Goal: Task Accomplishment & Management: Manage account settings

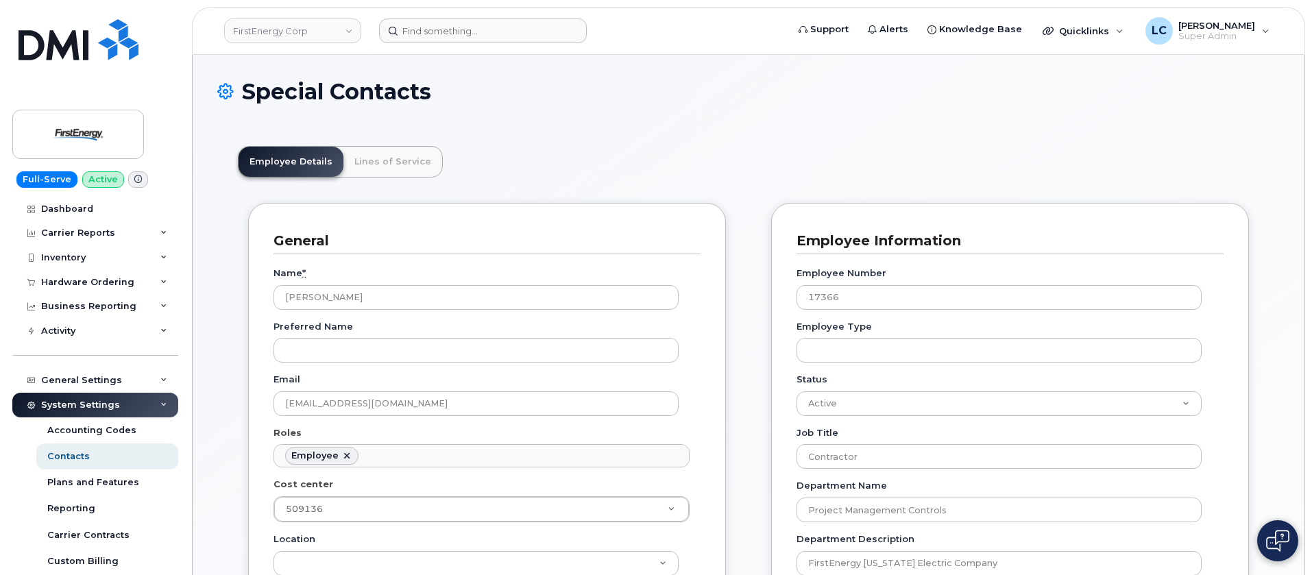
scroll to position [40, 0]
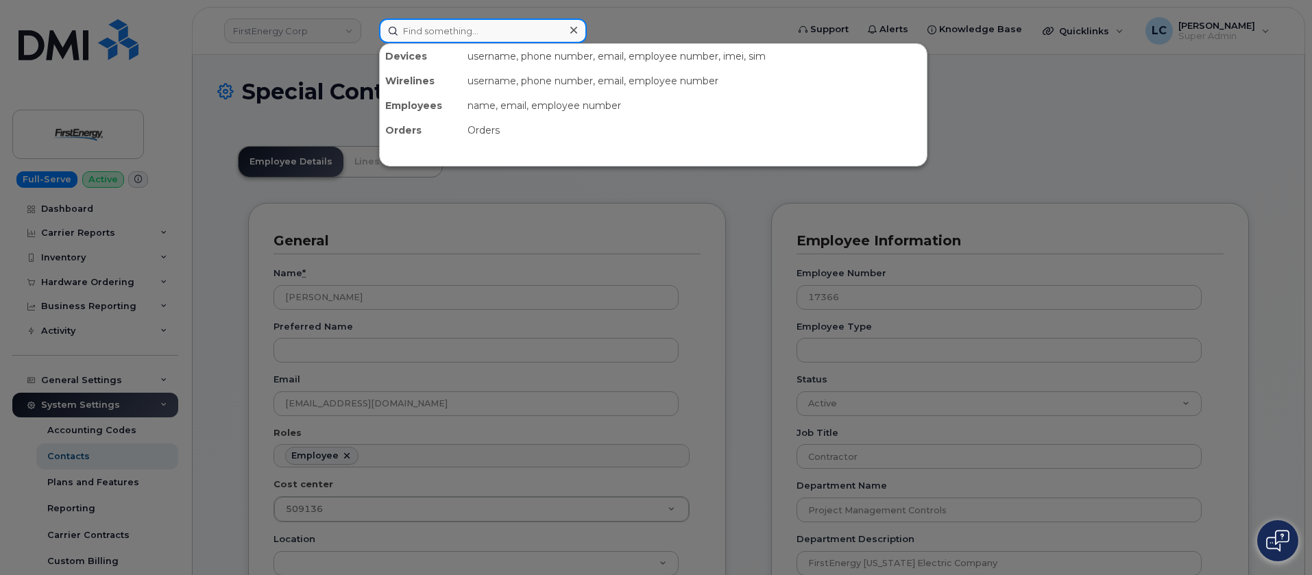
drag, startPoint x: 473, startPoint y: 32, endPoint x: 479, endPoint y: 25, distance: 9.7
click at [476, 32] on input at bounding box center [483, 31] width 208 height 25
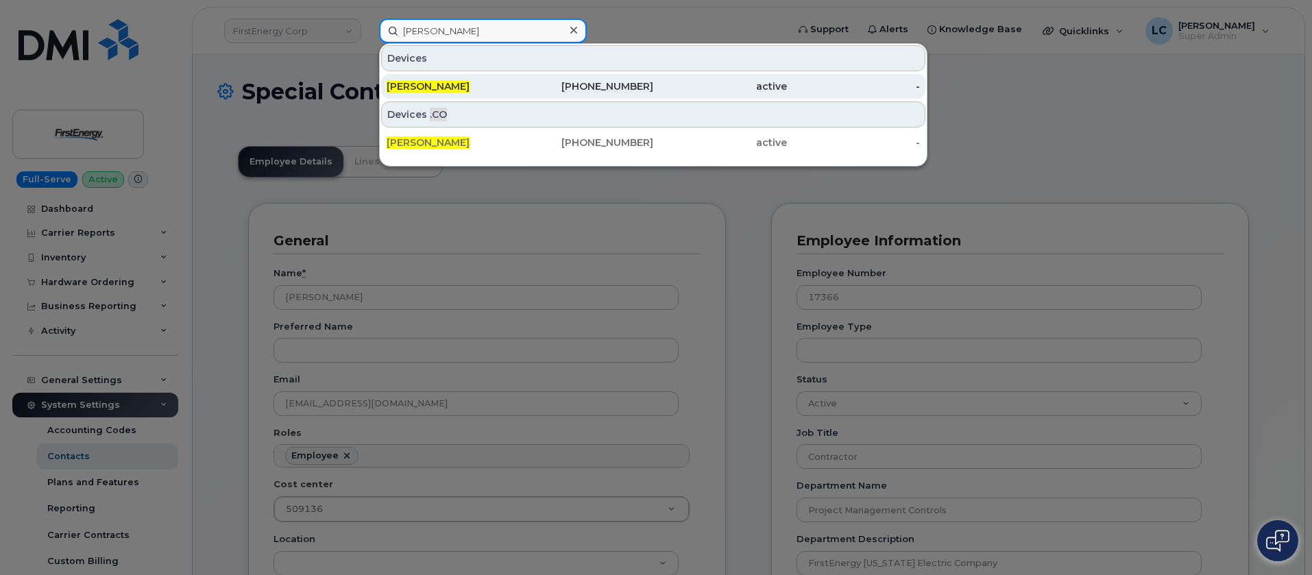
type input "Mike Paler"
click at [619, 86] on div "416-770-1382" at bounding box center [587, 87] width 134 height 14
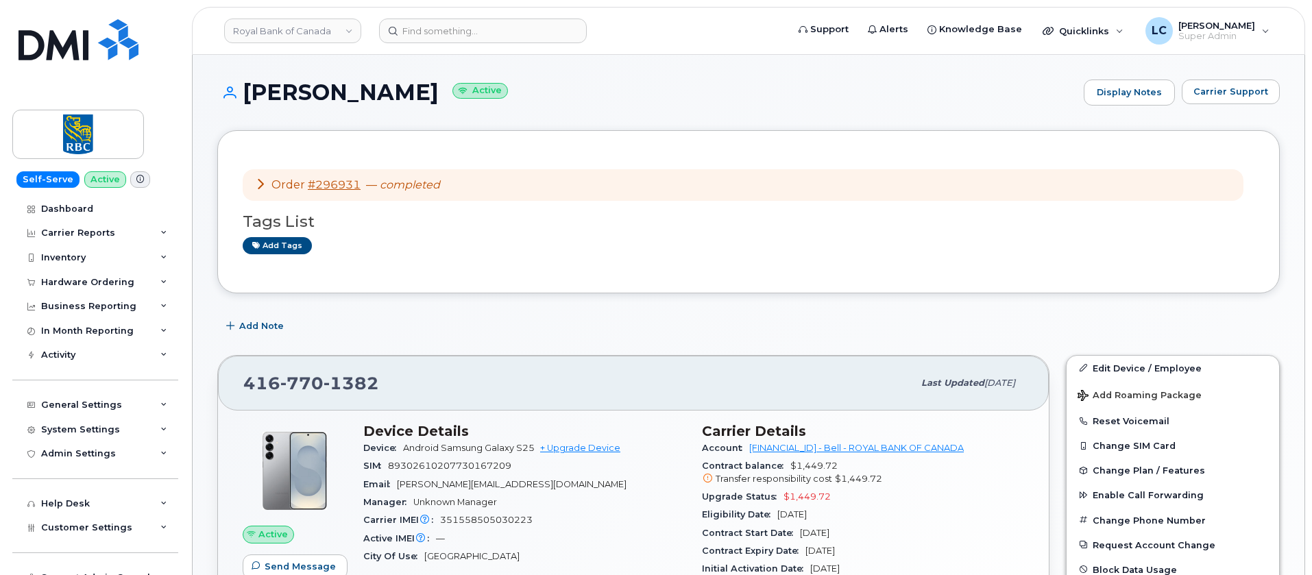
drag, startPoint x: 328, startPoint y: 182, endPoint x: 732, endPoint y: 235, distance: 406.6
click at [732, 235] on div "Tags List Add tags" at bounding box center [749, 227] width 1012 height 53
click at [261, 179] on icon at bounding box center [260, 183] width 11 height 11
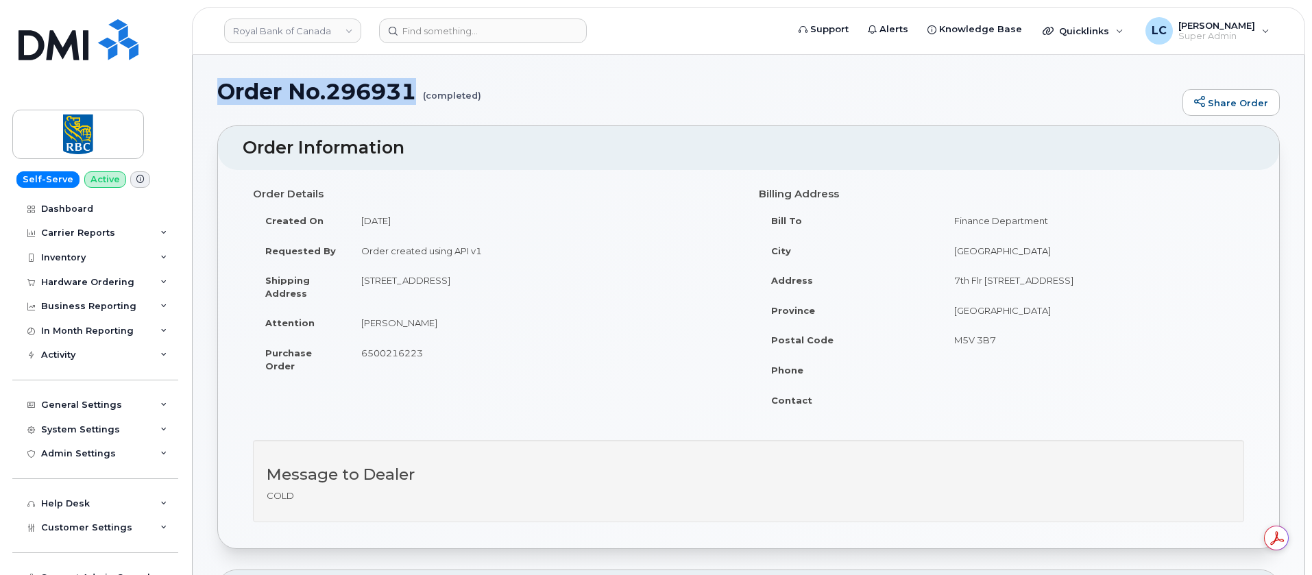
drag, startPoint x: 416, startPoint y: 93, endPoint x: 219, endPoint y: 93, distance: 196.1
click at [219, 93] on h1 "Order No.296931 (completed)" at bounding box center [696, 92] width 959 height 24
copy h1 "Order No.296931"
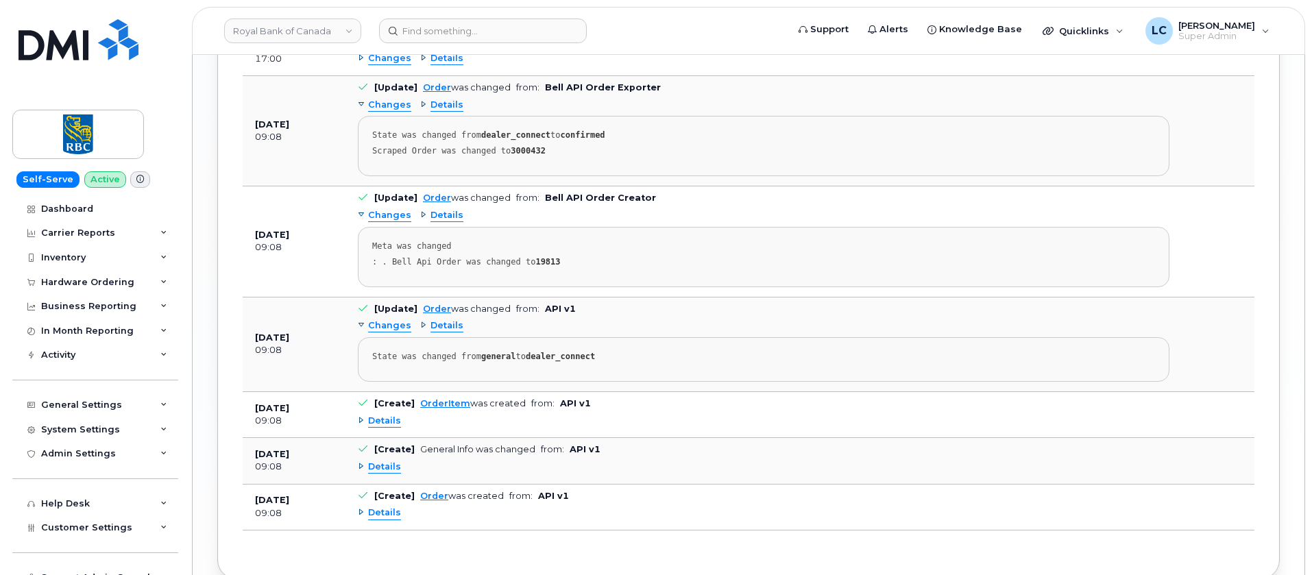
scroll to position [2102, 0]
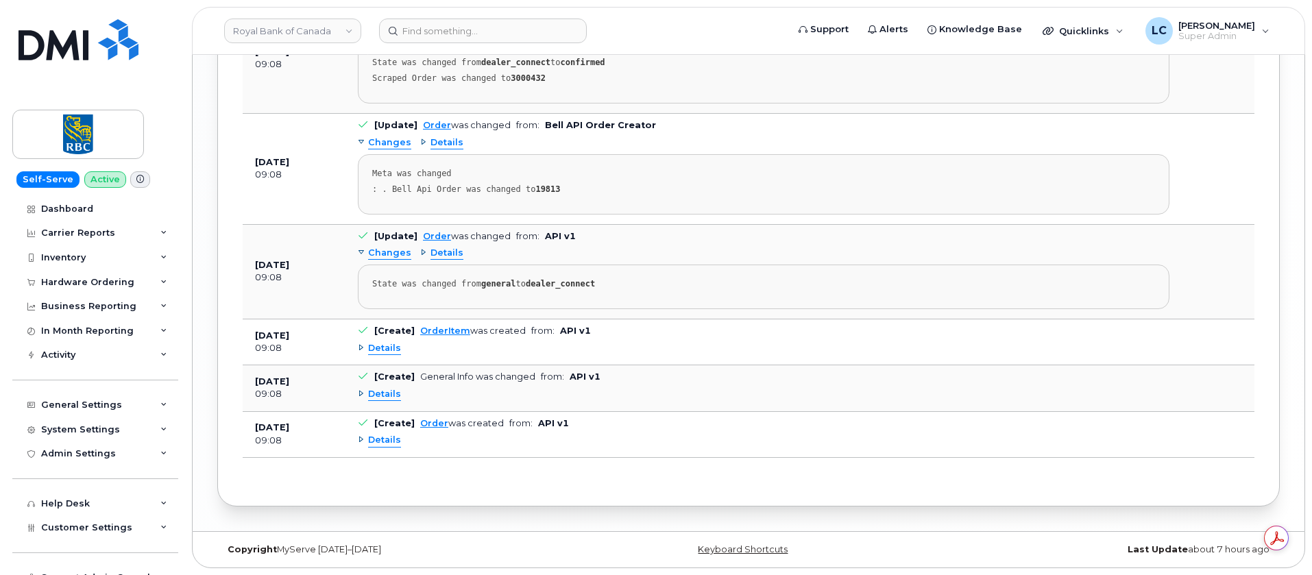
click at [383, 442] on span "Details" at bounding box center [384, 440] width 33 height 13
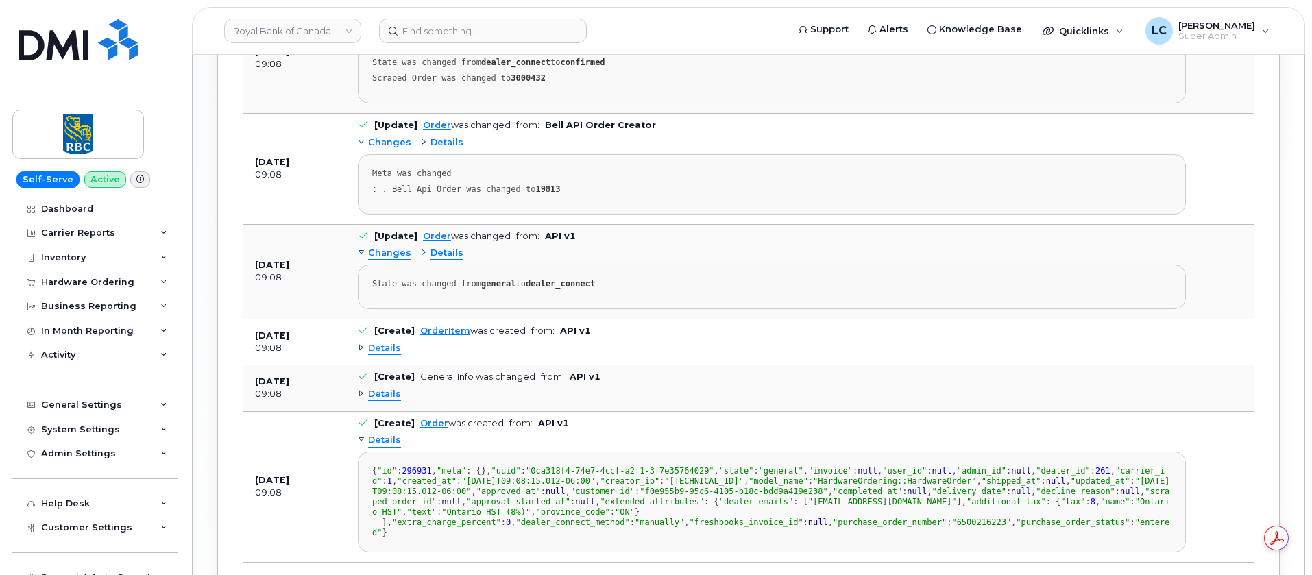
click at [394, 392] on span "Details" at bounding box center [384, 394] width 33 height 13
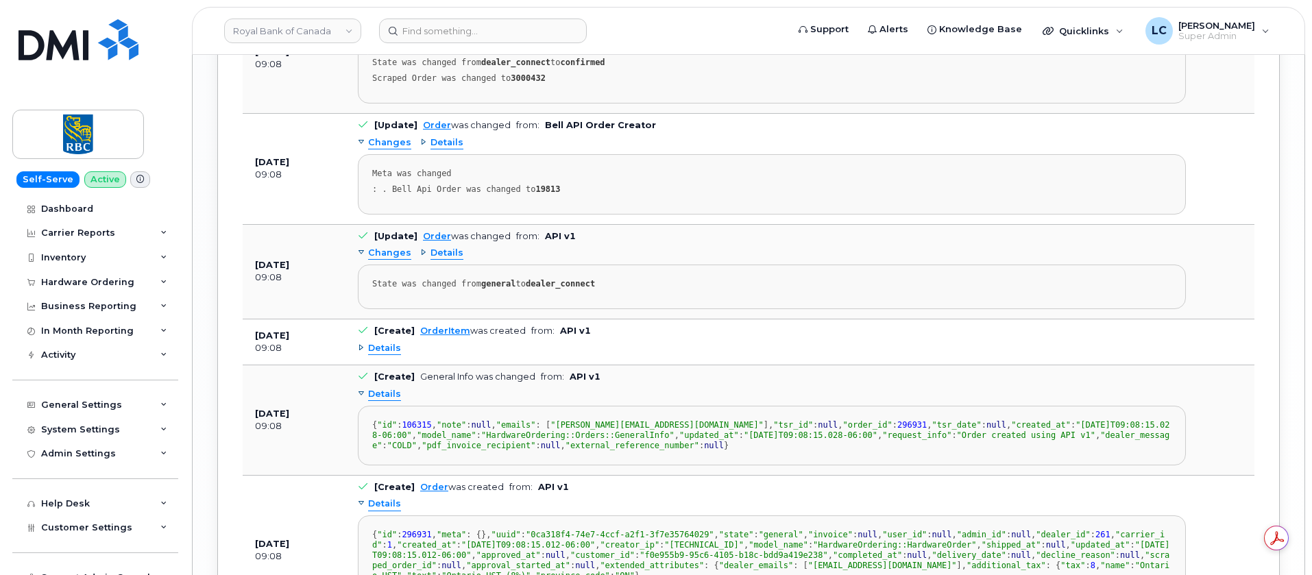
click at [391, 349] on span "Details" at bounding box center [384, 348] width 33 height 13
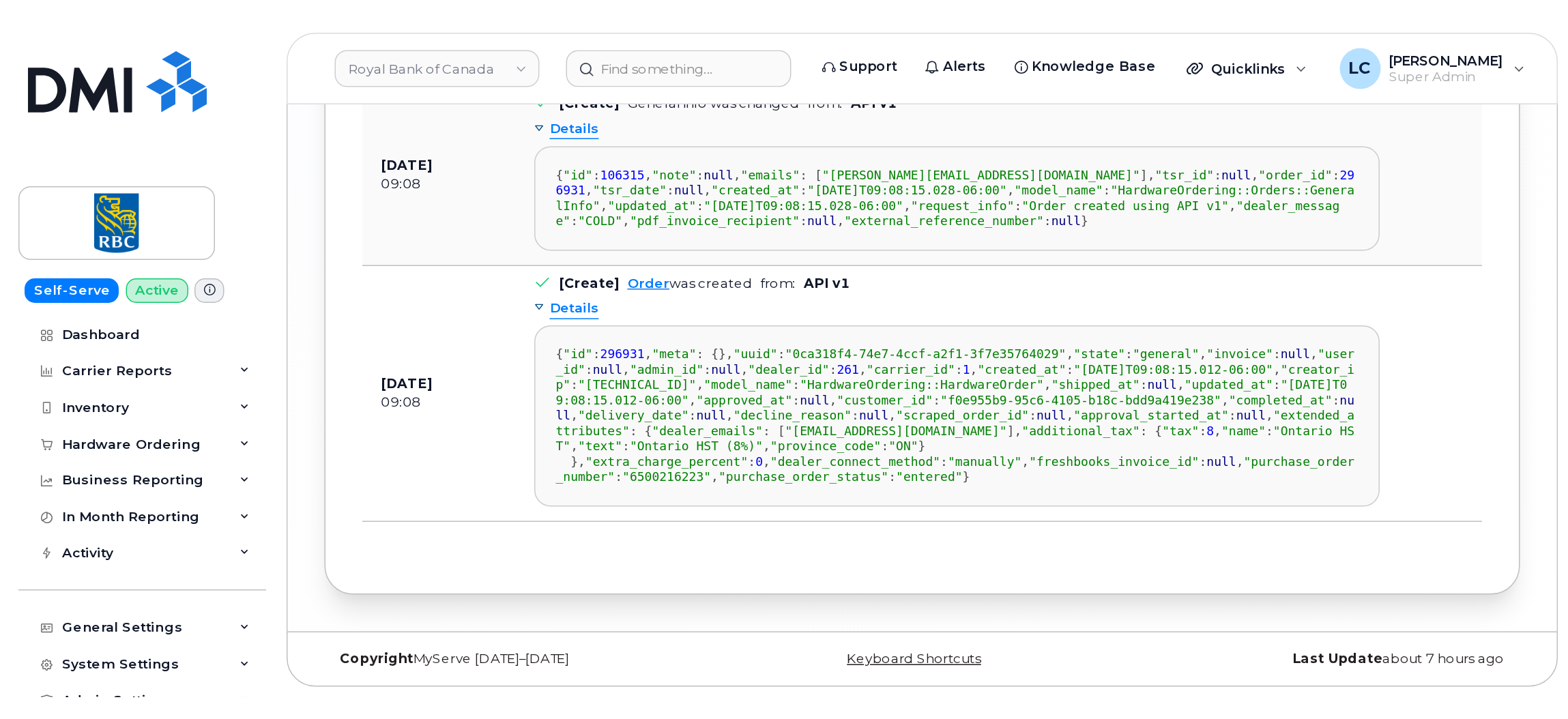
scroll to position [102, 0]
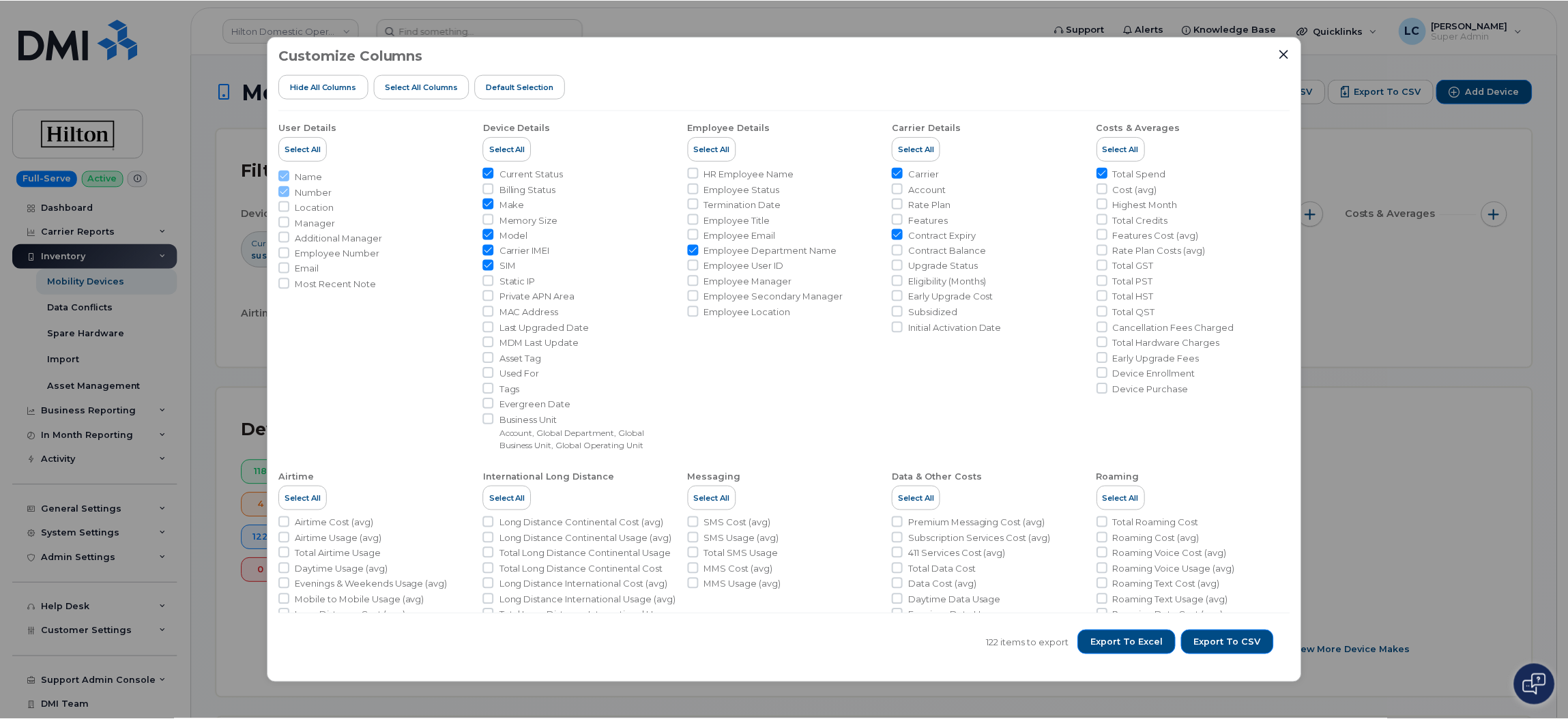
scroll to position [613, 0]
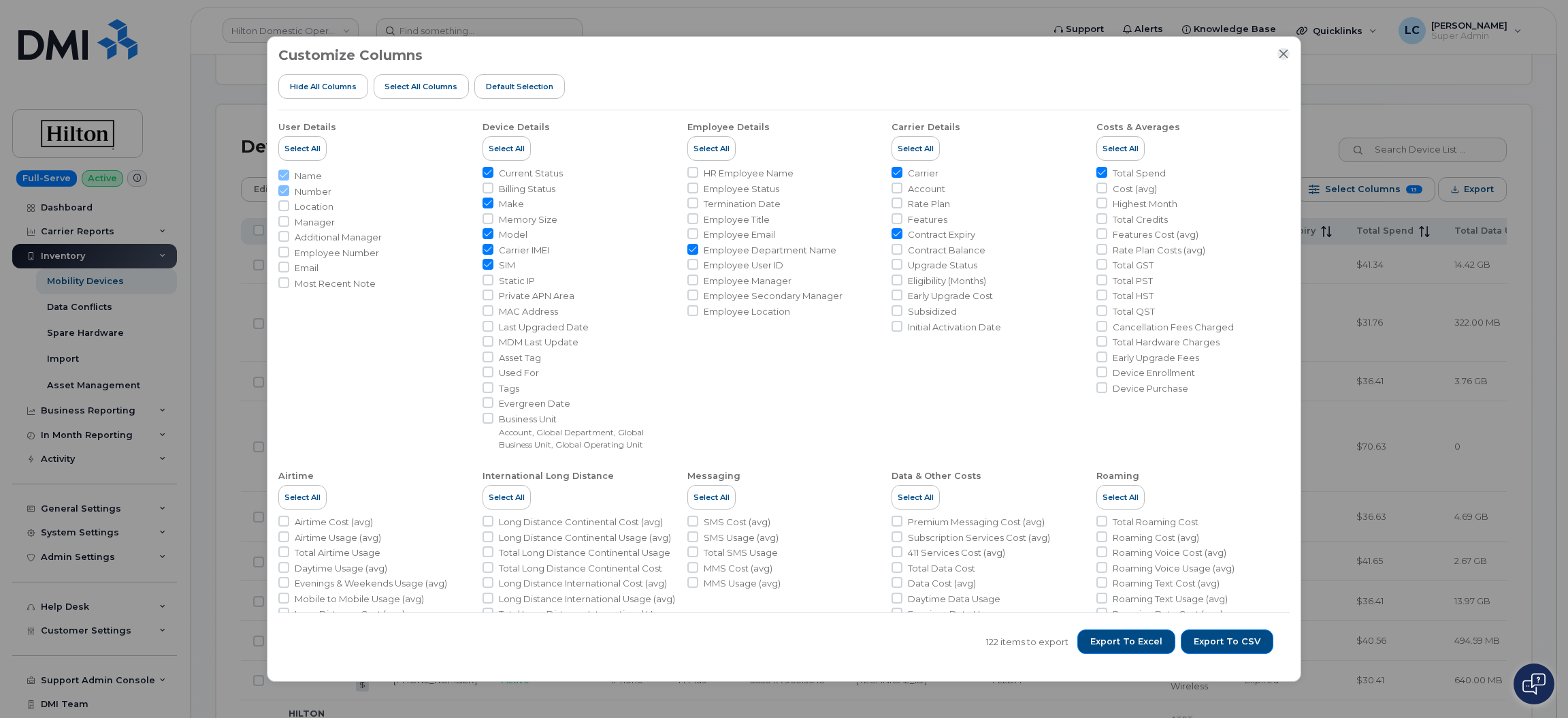
click at [1274, 58] on div "Customize Columns Hide All Columns Select all Columns Default Selection" at bounding box center [783, 78] width 1011 height 63
click at [1280, 53] on icon "Close" at bounding box center [1284, 54] width 11 height 11
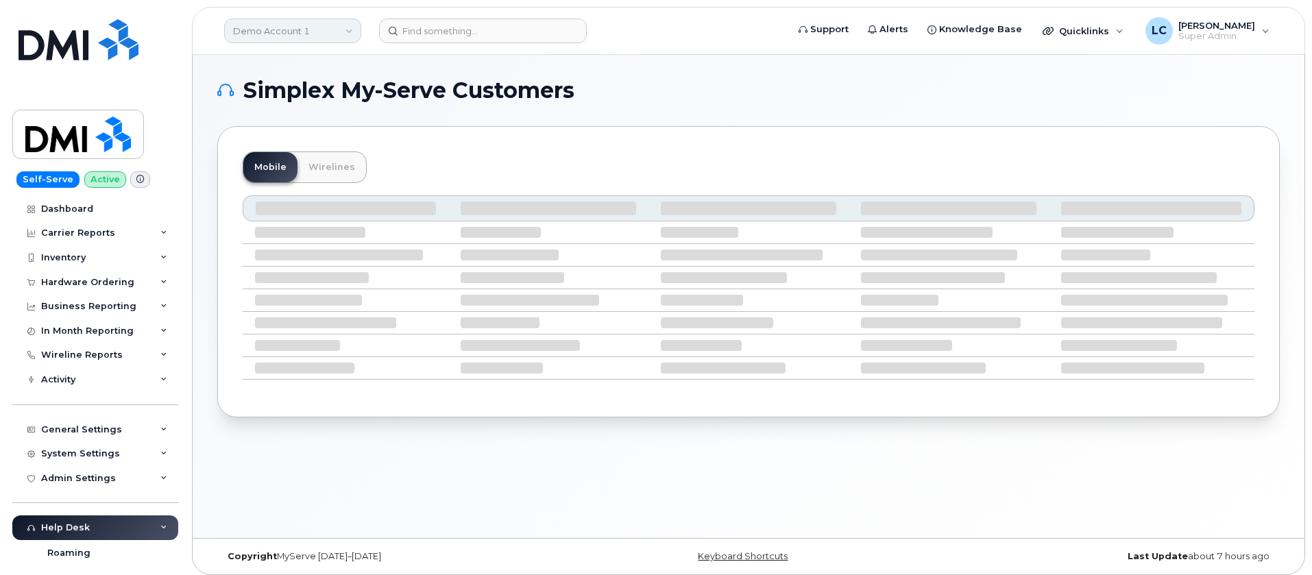
click at [317, 31] on link "Demo Account 1" at bounding box center [292, 31] width 137 height 25
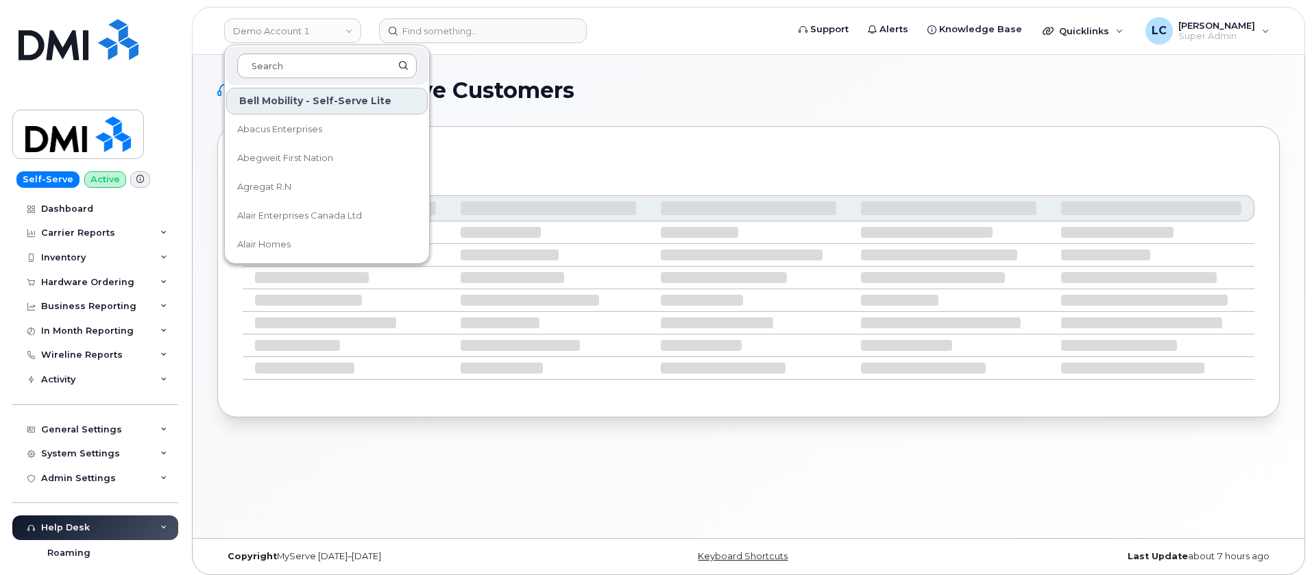
click at [327, 70] on input at bounding box center [327, 65] width 180 height 25
click at [327, 69] on input at bounding box center [327, 65] width 180 height 25
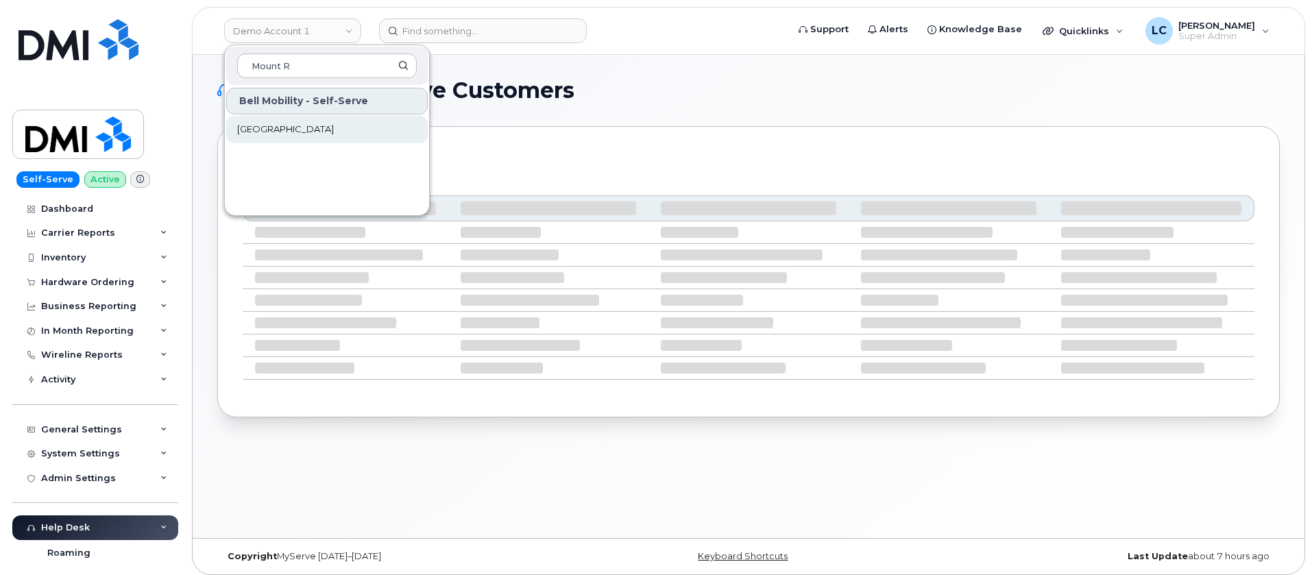
type input "Mount R"
click at [325, 129] on span "[GEOGRAPHIC_DATA]" at bounding box center [285, 130] width 97 height 14
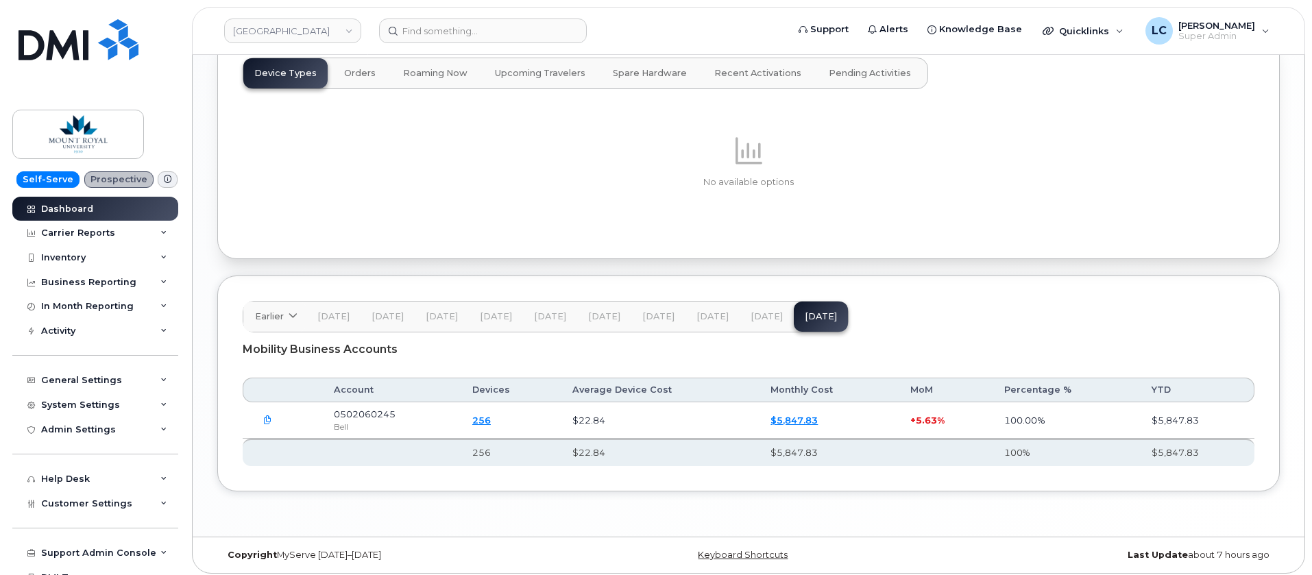
scroll to position [1371, 0]
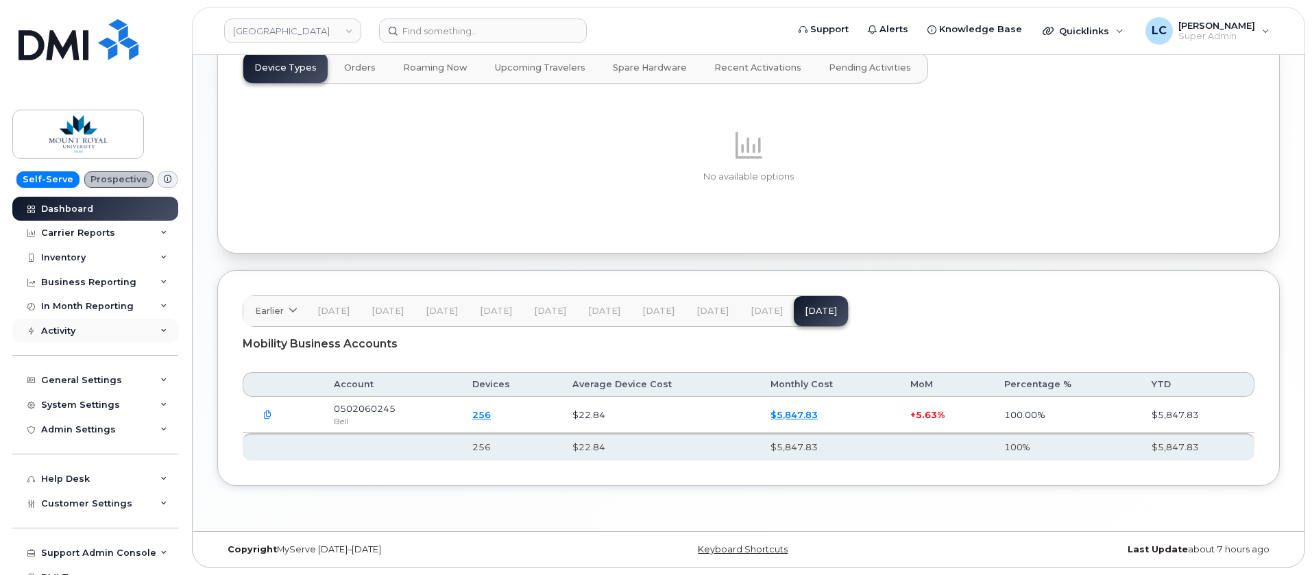
click at [116, 322] on div "Activity" at bounding box center [95, 331] width 166 height 25
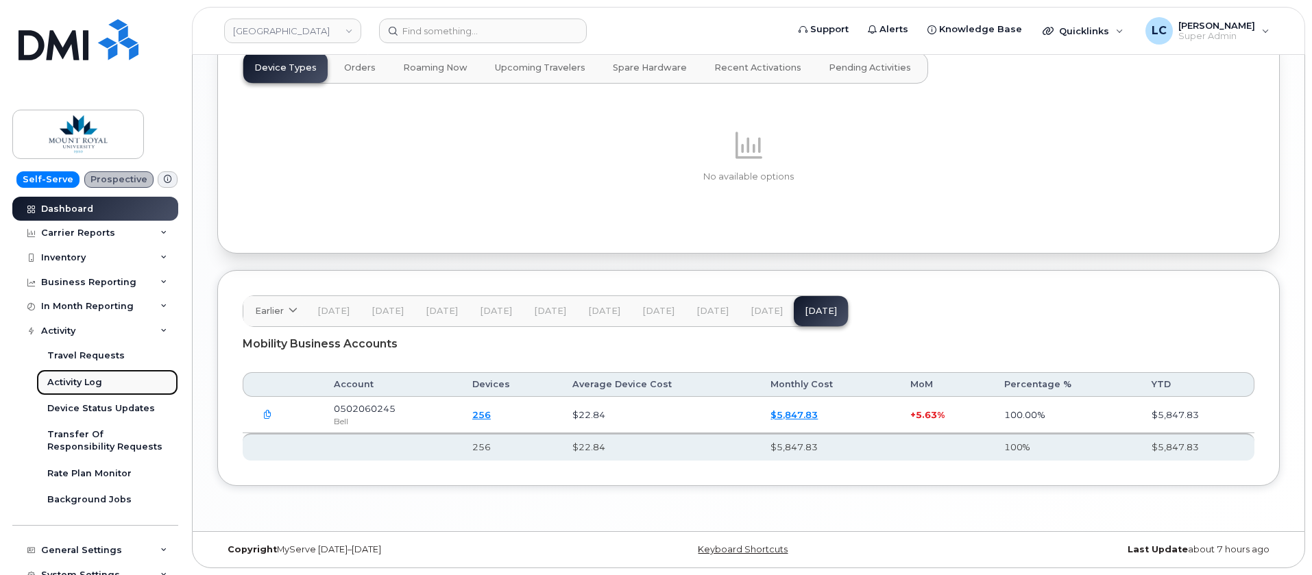
click at [104, 380] on link "Activity Log" at bounding box center [107, 383] width 142 height 26
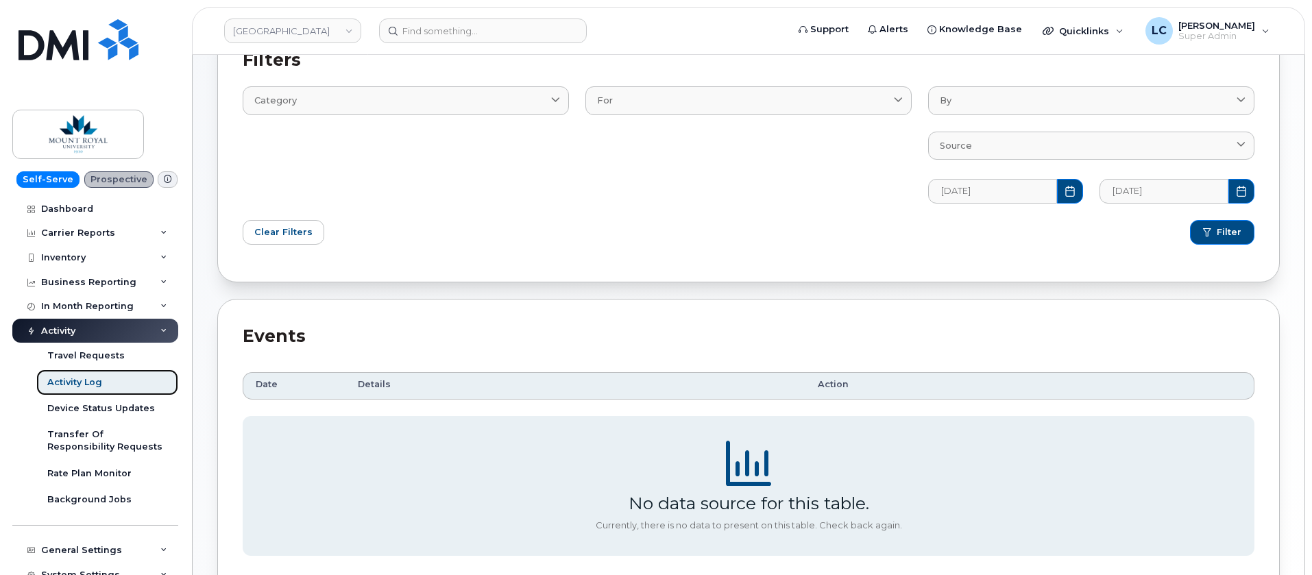
scroll to position [189, 0]
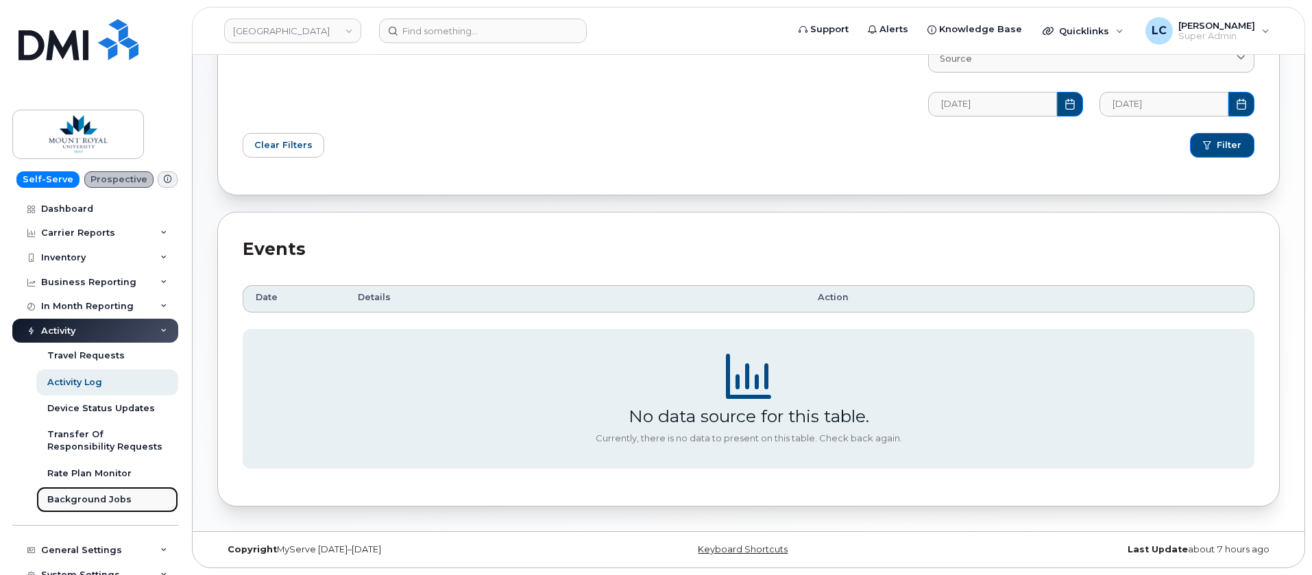
click at [98, 508] on link "Background Jobs" at bounding box center [107, 500] width 142 height 26
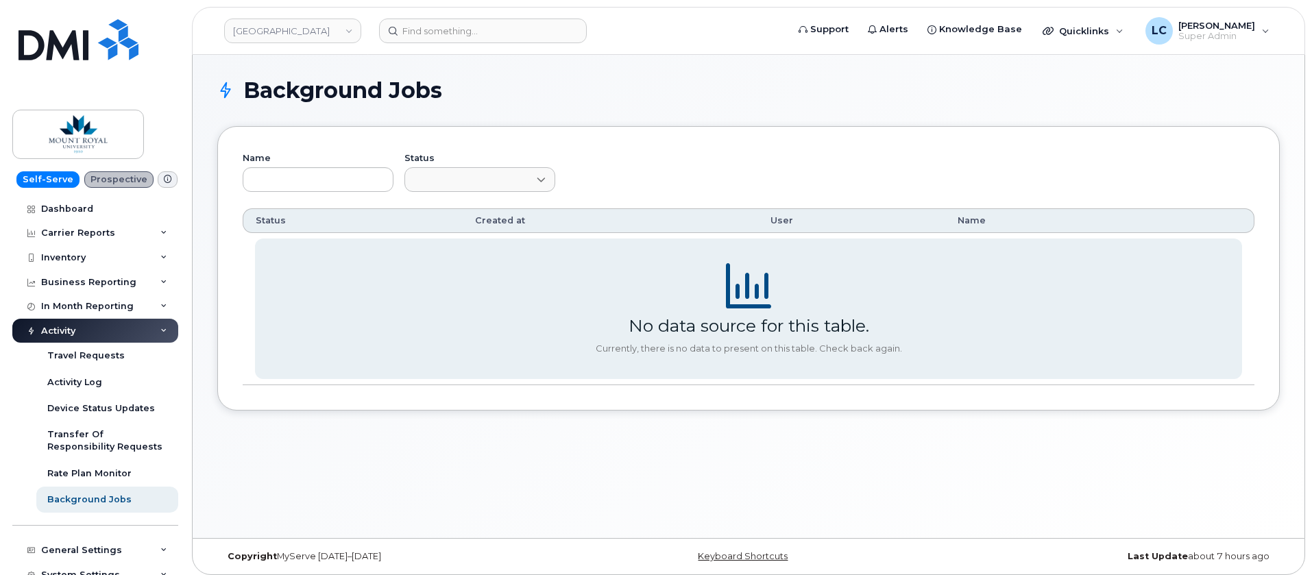
click at [658, 166] on div "Name Status" at bounding box center [749, 180] width 1012 height 57
click at [110, 206] on link "Dashboard" at bounding box center [95, 209] width 166 height 25
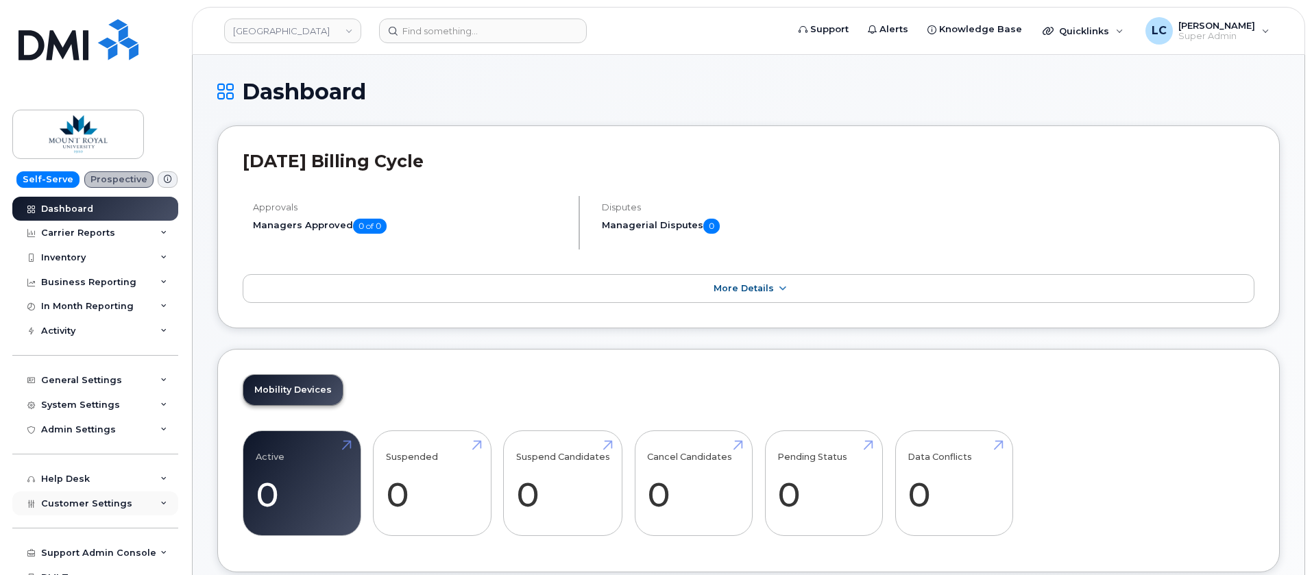
click at [84, 501] on span "Customer Settings" at bounding box center [86, 503] width 91 height 10
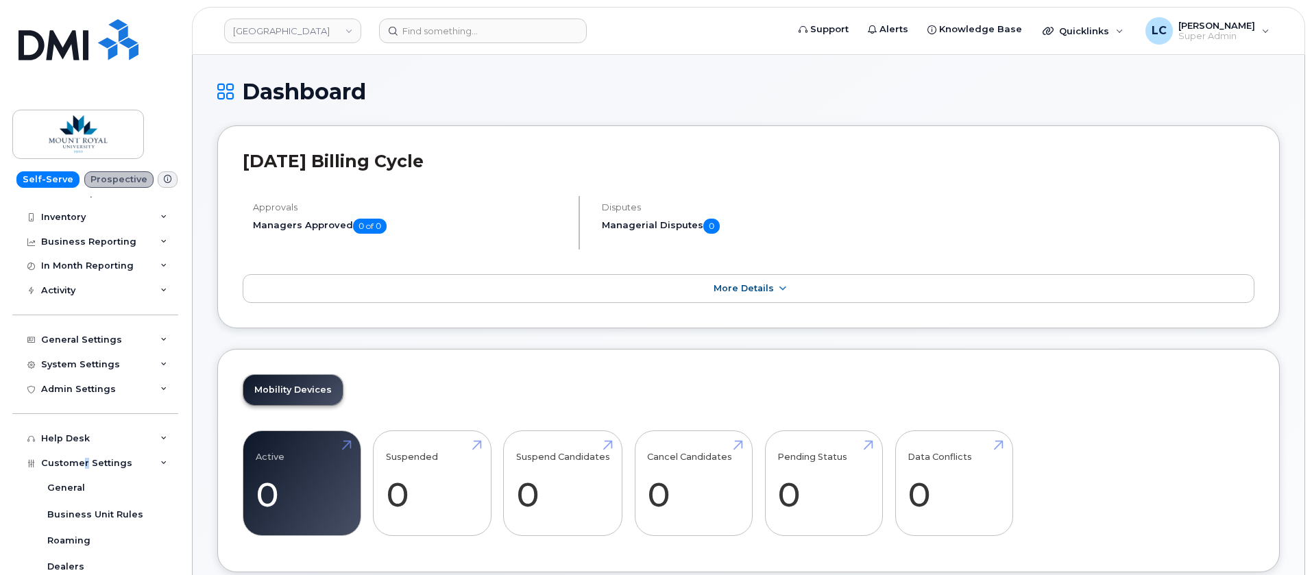
scroll to position [103, 0]
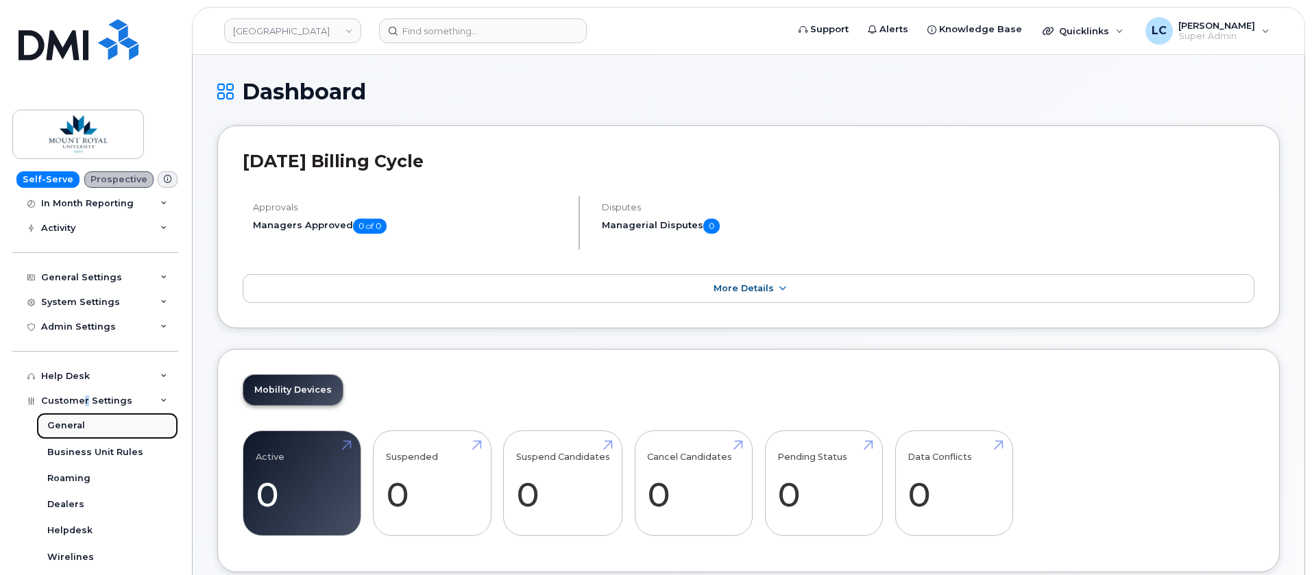
click at [67, 421] on div "General" at bounding box center [66, 426] width 38 height 12
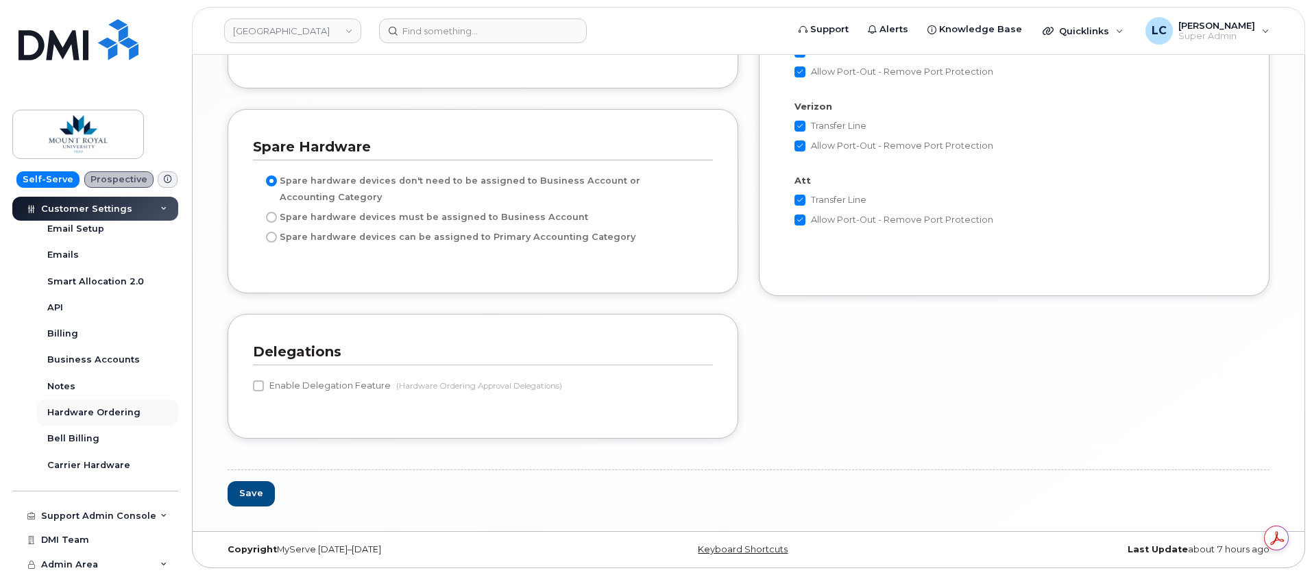
scroll to position [459, 0]
click at [128, 364] on div "Business Accounts" at bounding box center [93, 358] width 93 height 12
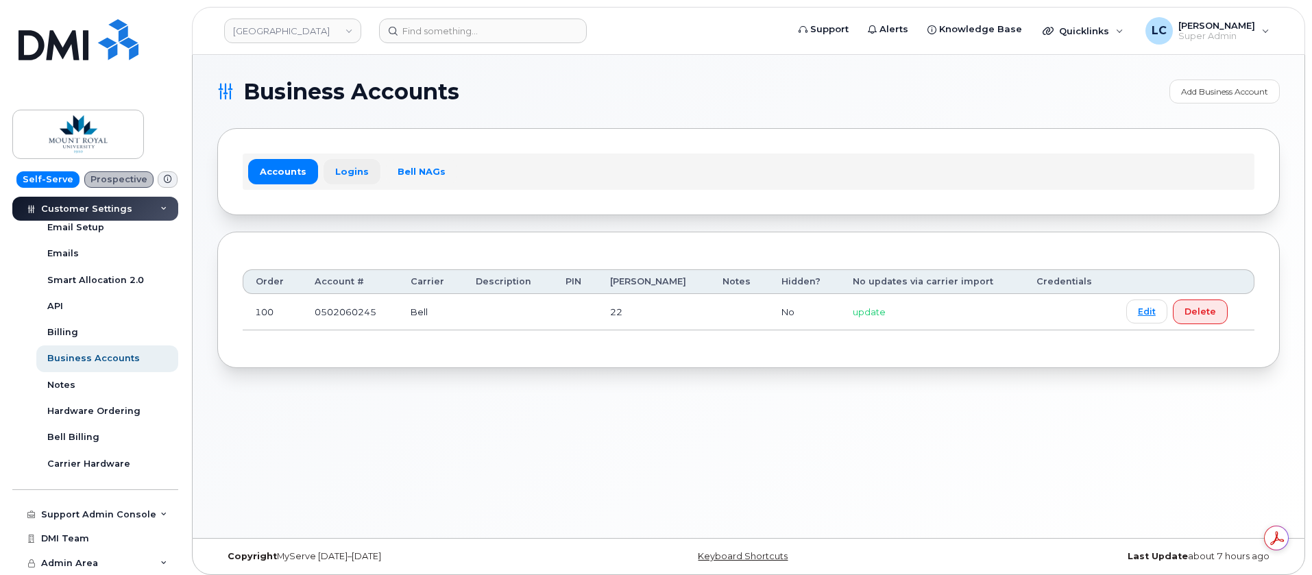
click at [363, 174] on link "Logins" at bounding box center [352, 171] width 57 height 25
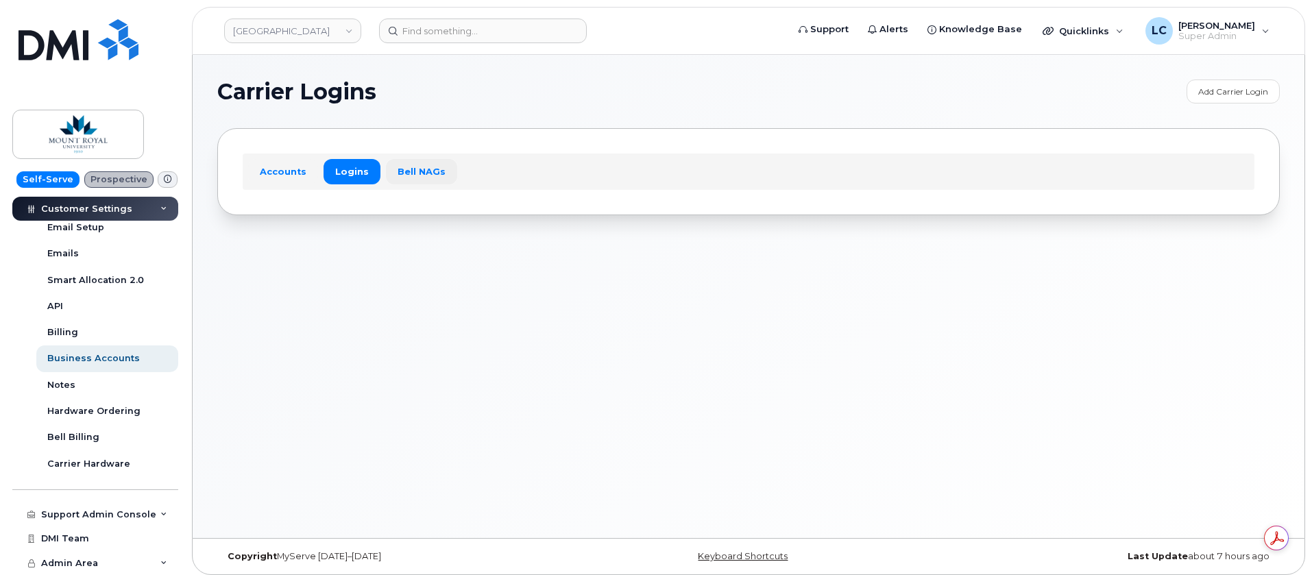
click at [433, 171] on link "Bell NAGs" at bounding box center [421, 171] width 71 height 25
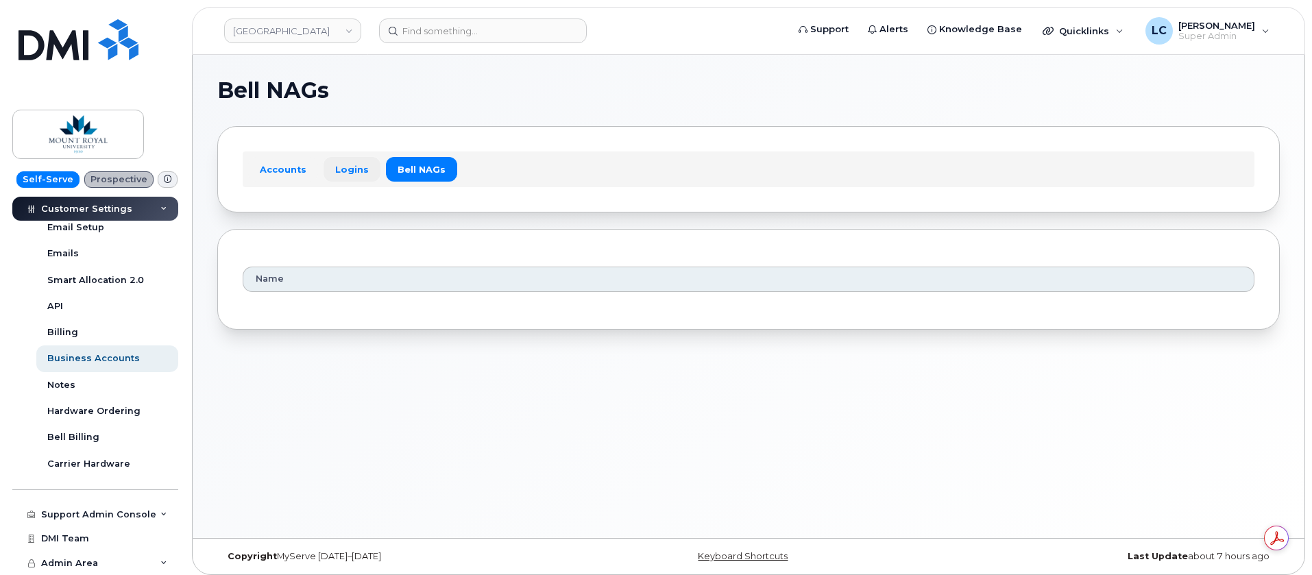
click at [350, 177] on link "Logins" at bounding box center [352, 169] width 57 height 25
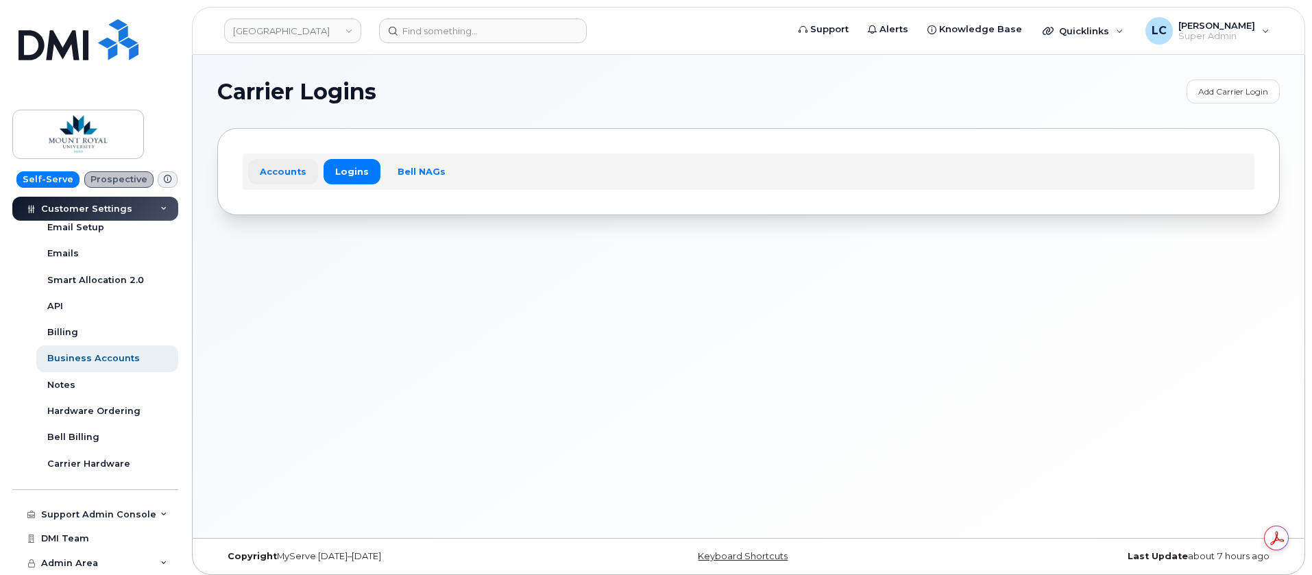
click at [291, 176] on link "Accounts" at bounding box center [283, 171] width 70 height 25
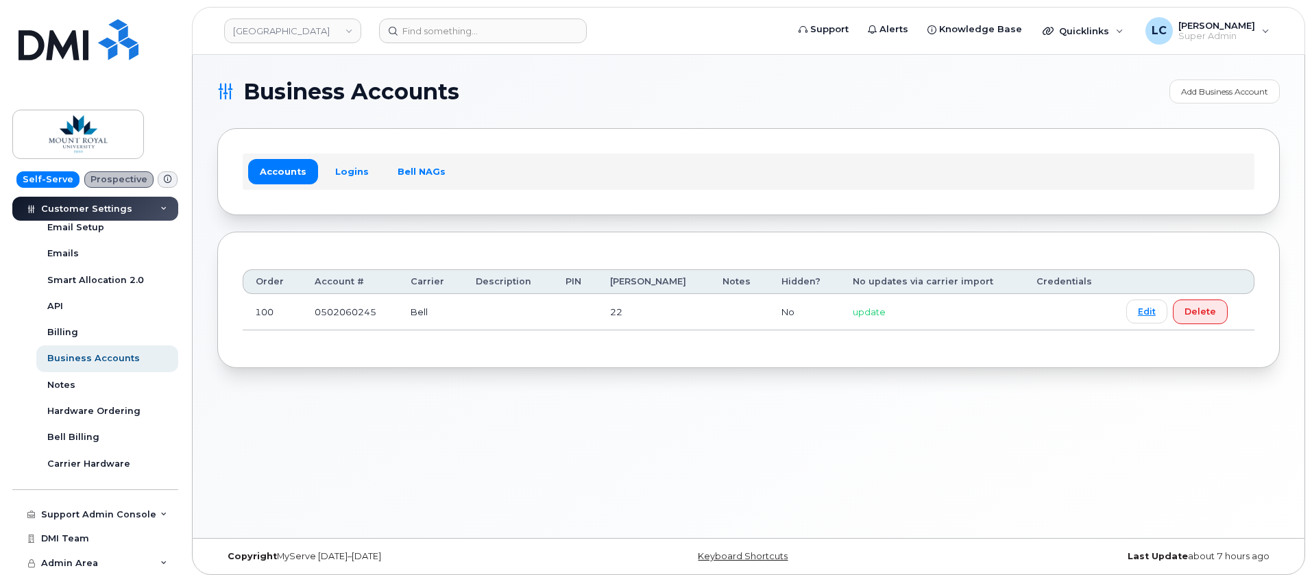
click at [400, 196] on div "Accounts Logins Bell NAGs" at bounding box center [748, 171] width 1063 height 86
click at [328, 26] on link "[GEOGRAPHIC_DATA]" at bounding box center [292, 31] width 137 height 25
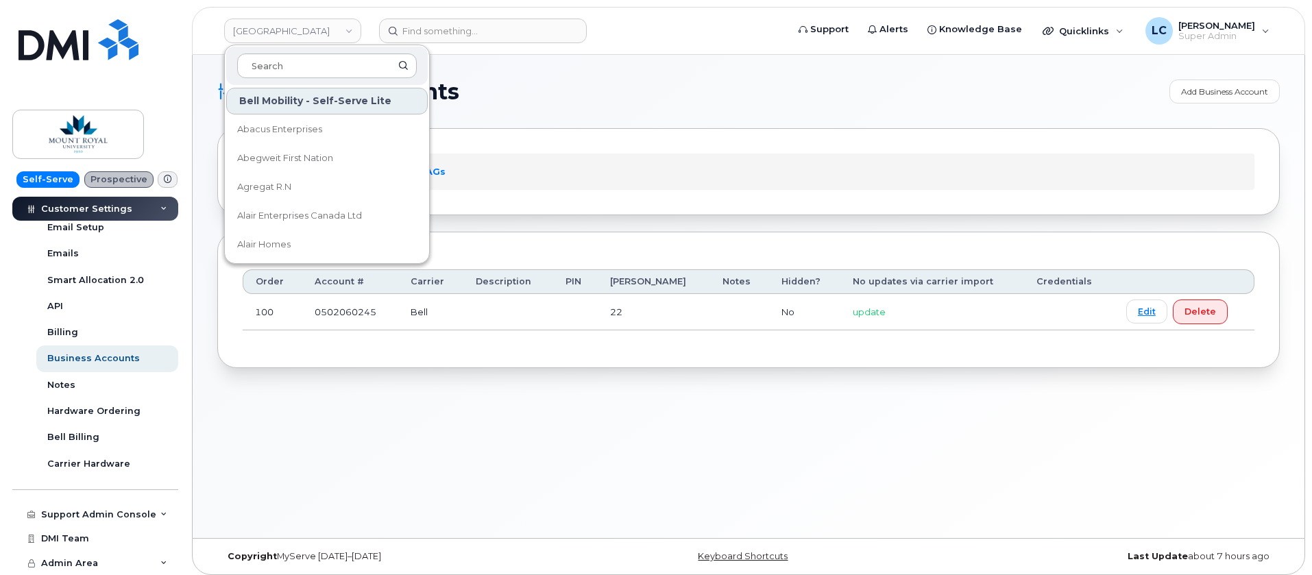
click at [647, 93] on h1 "Business Accounts" at bounding box center [690, 92] width 946 height 22
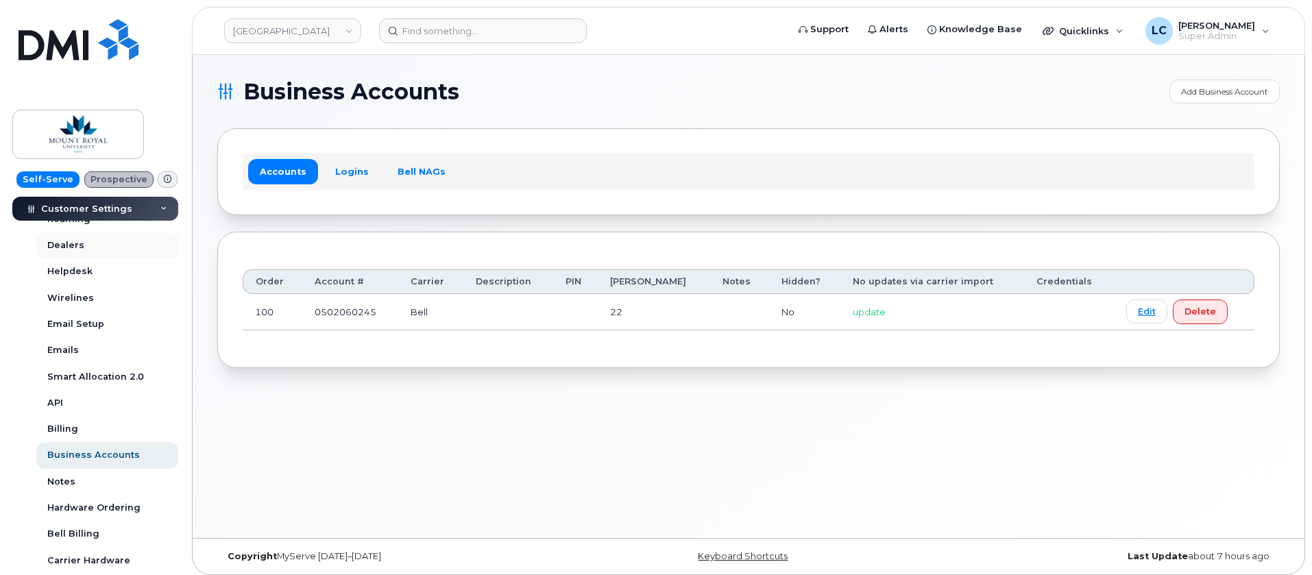
scroll to position [253, 0]
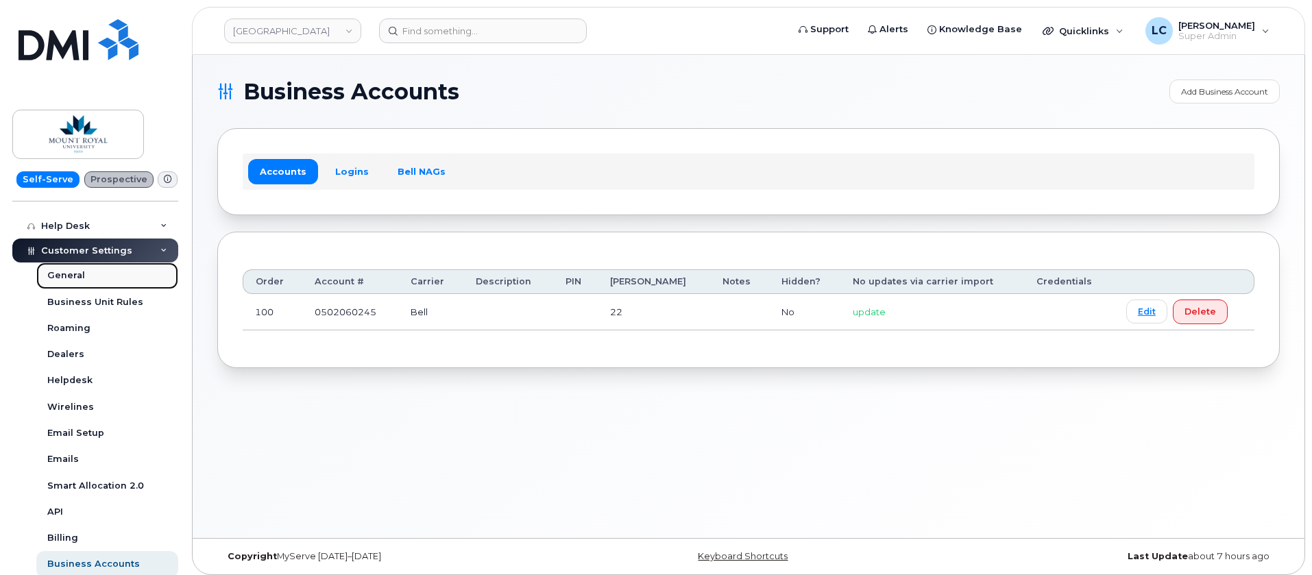
click at [99, 280] on link "General" at bounding box center [107, 276] width 142 height 26
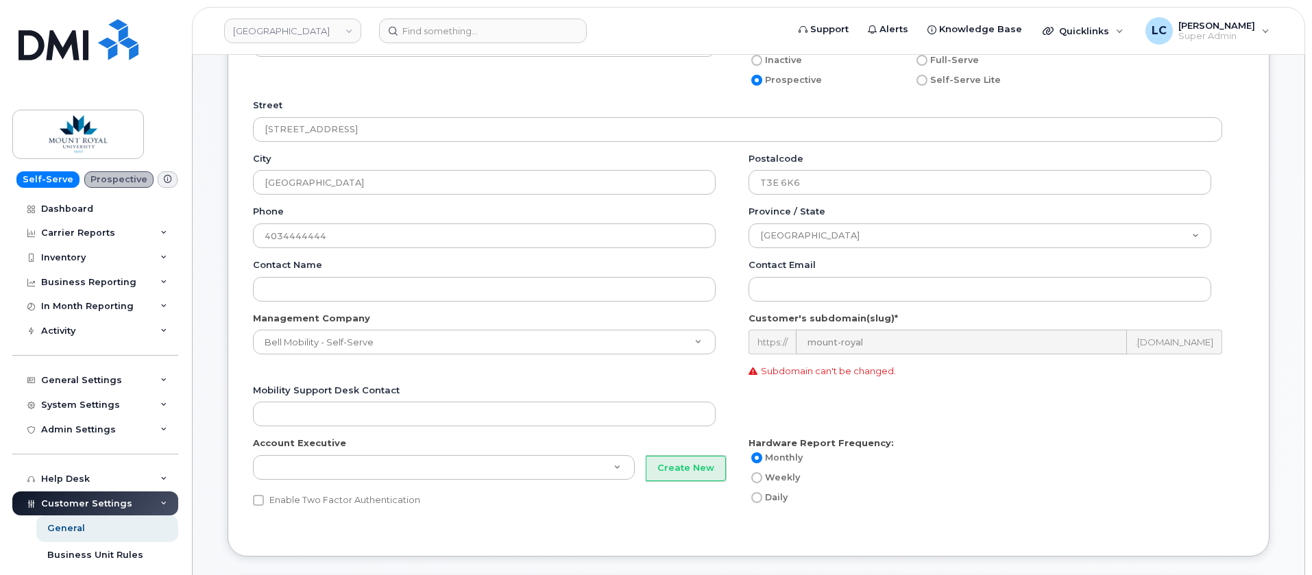
scroll to position [206, 0]
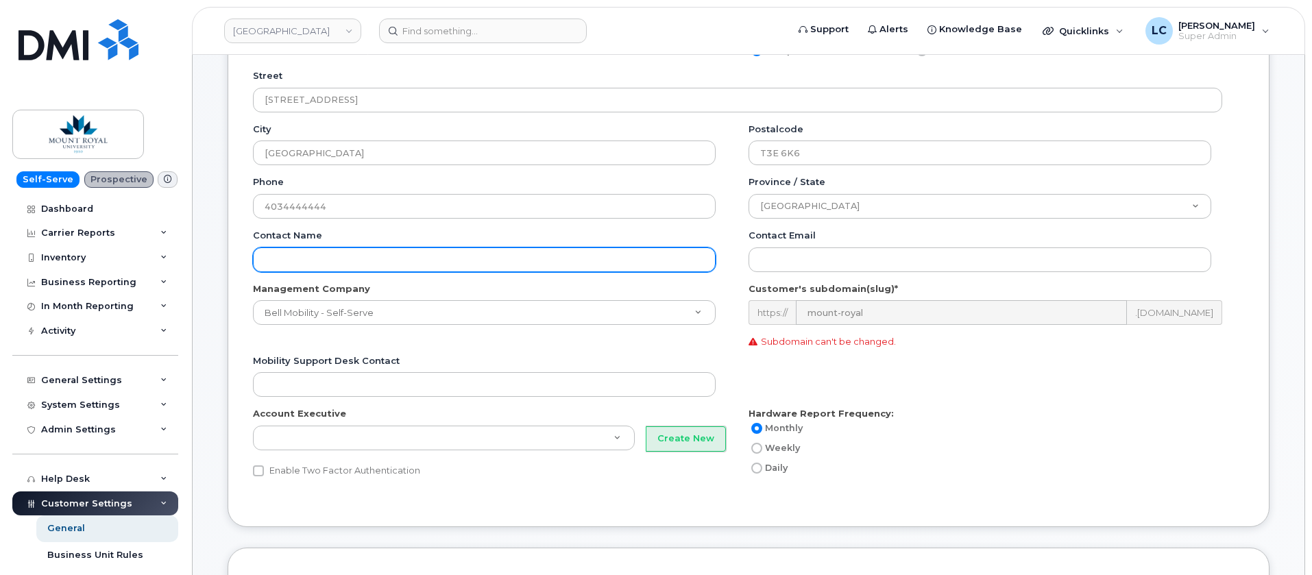
click at [347, 258] on input "Contact name" at bounding box center [484, 260] width 463 height 25
click at [398, 259] on input "Contact name" at bounding box center [484, 260] width 463 height 25
paste input "[PHONE_NUMBER]"
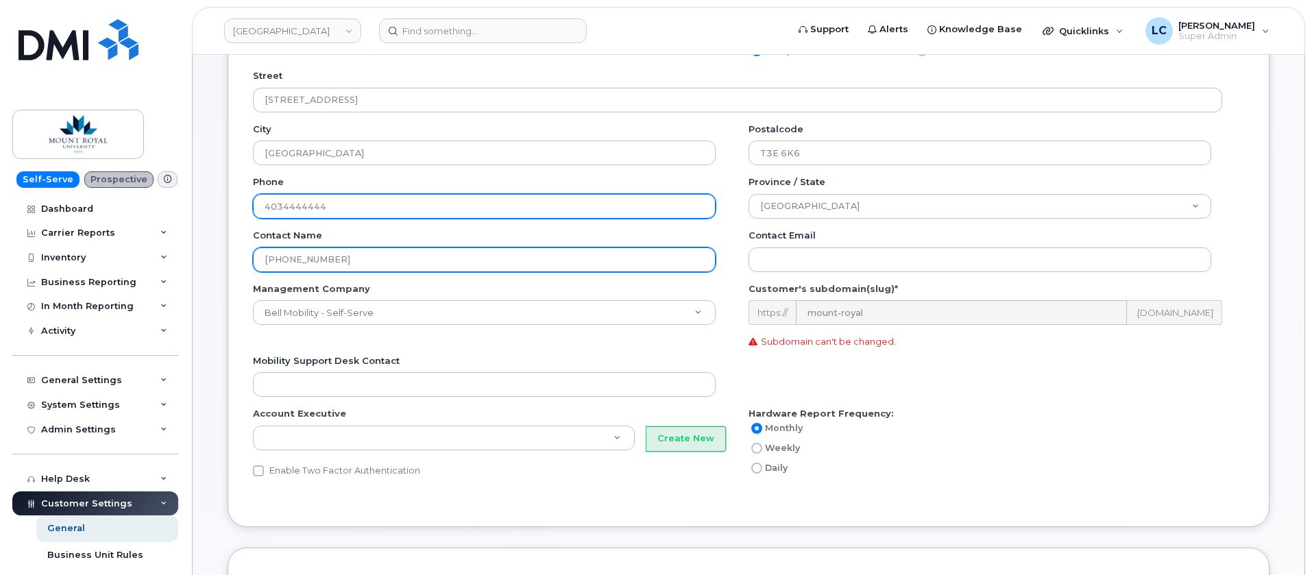
type input "[PHONE_NUMBER]"
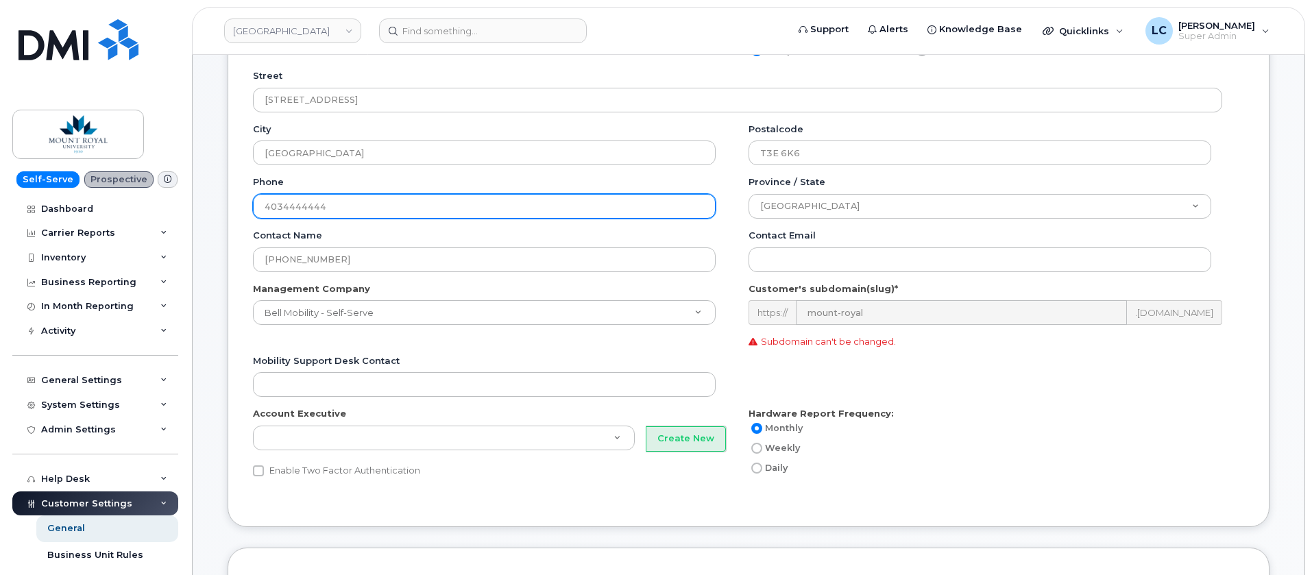
click at [416, 213] on input "4034444444" at bounding box center [484, 206] width 463 height 25
click at [414, 213] on input "4034444444" at bounding box center [484, 206] width 463 height 25
paste input "[PHONE_NUMBER]"
type input "[PHONE_NUMBER]"
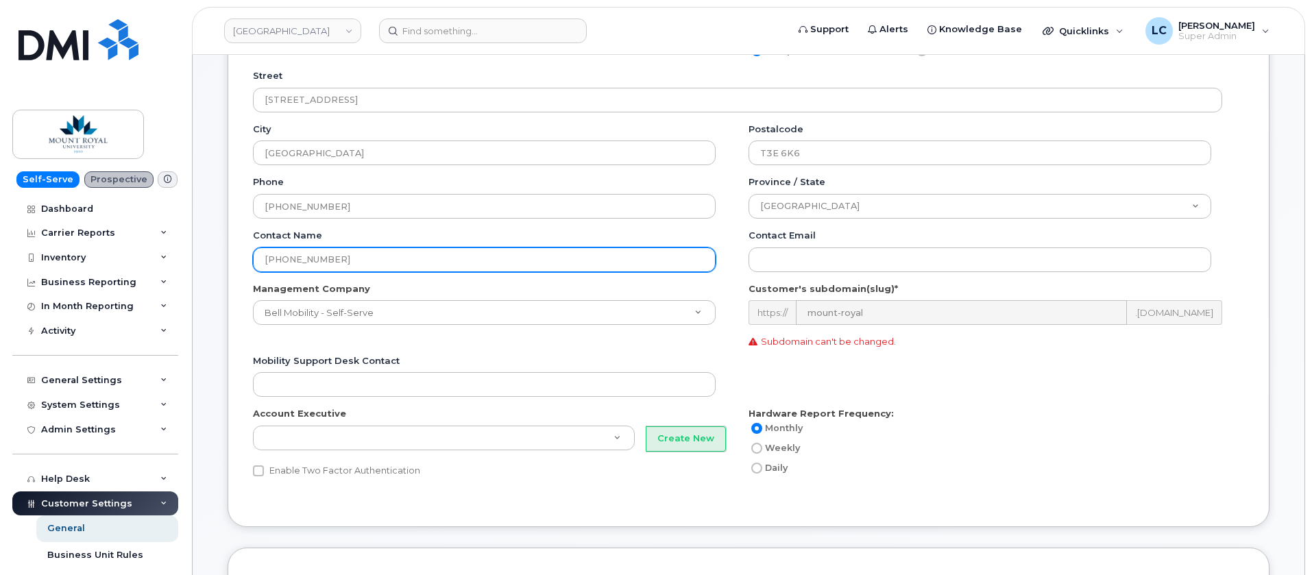
drag, startPoint x: 414, startPoint y: 261, endPoint x: 215, endPoint y: 268, distance: 199.0
paste input "[PERSON_NAME]"
type input "[PERSON_NAME]"
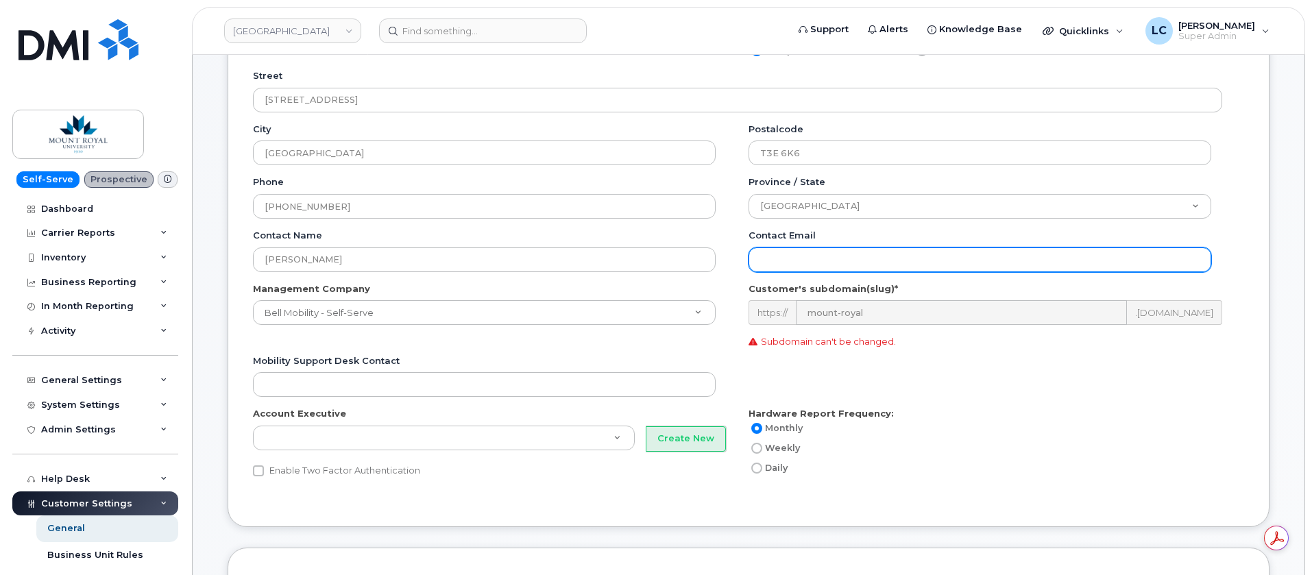
click at [801, 254] on input "Contact email" at bounding box center [980, 260] width 463 height 25
paste input "[EMAIL_ADDRESS][DOMAIN_NAME]"
type input "swatson@mtroyal.ca"
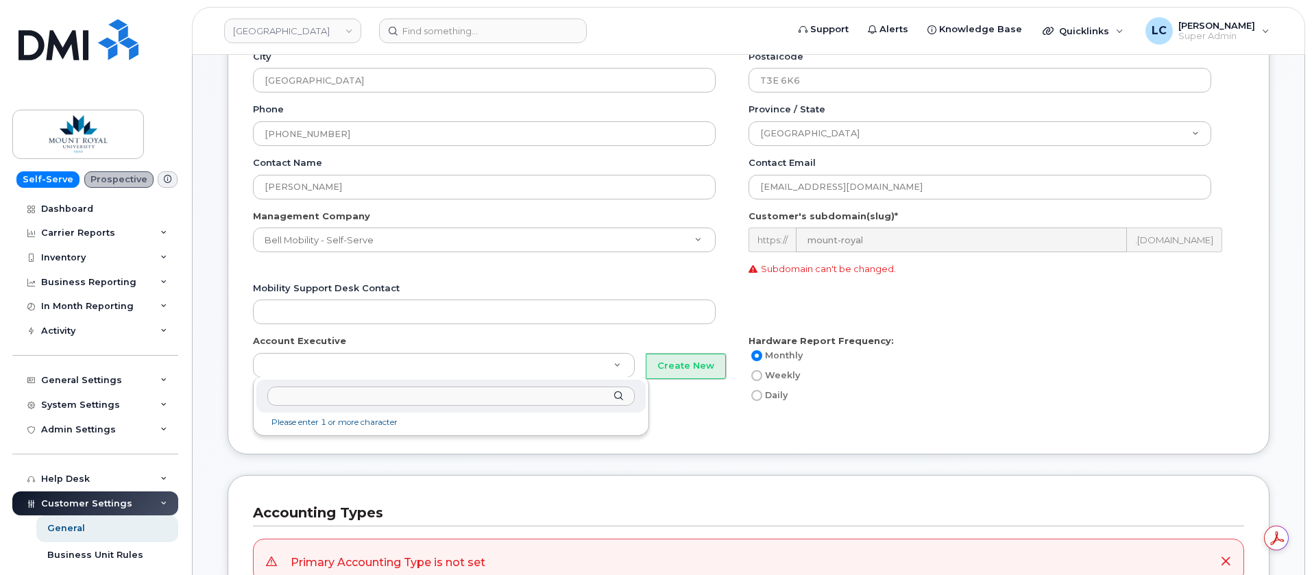
scroll to position [309, 0]
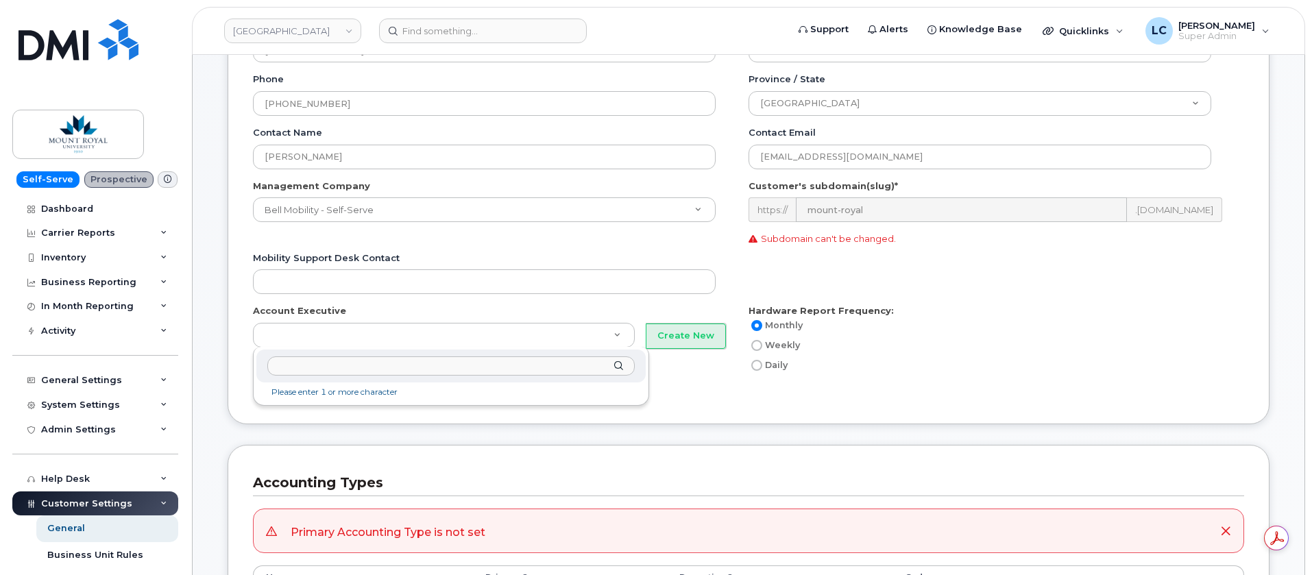
click at [531, 371] on input "text" at bounding box center [451, 367] width 368 height 20
type input "Jenine Wiley"
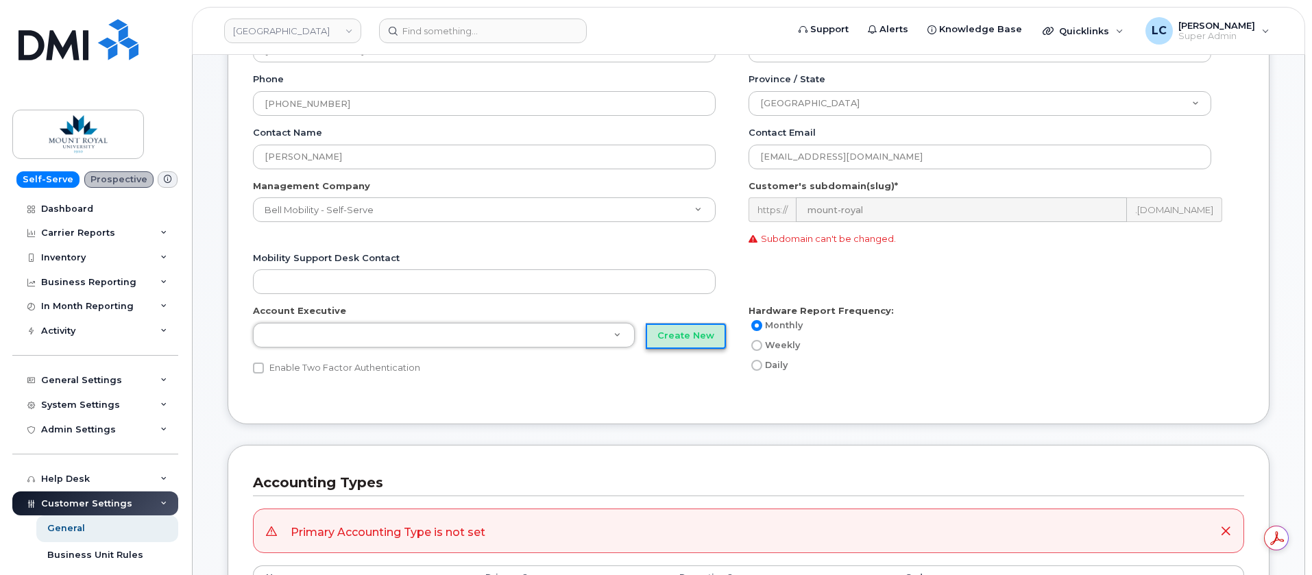
click at [699, 339] on button "Create New" at bounding box center [686, 336] width 80 height 25
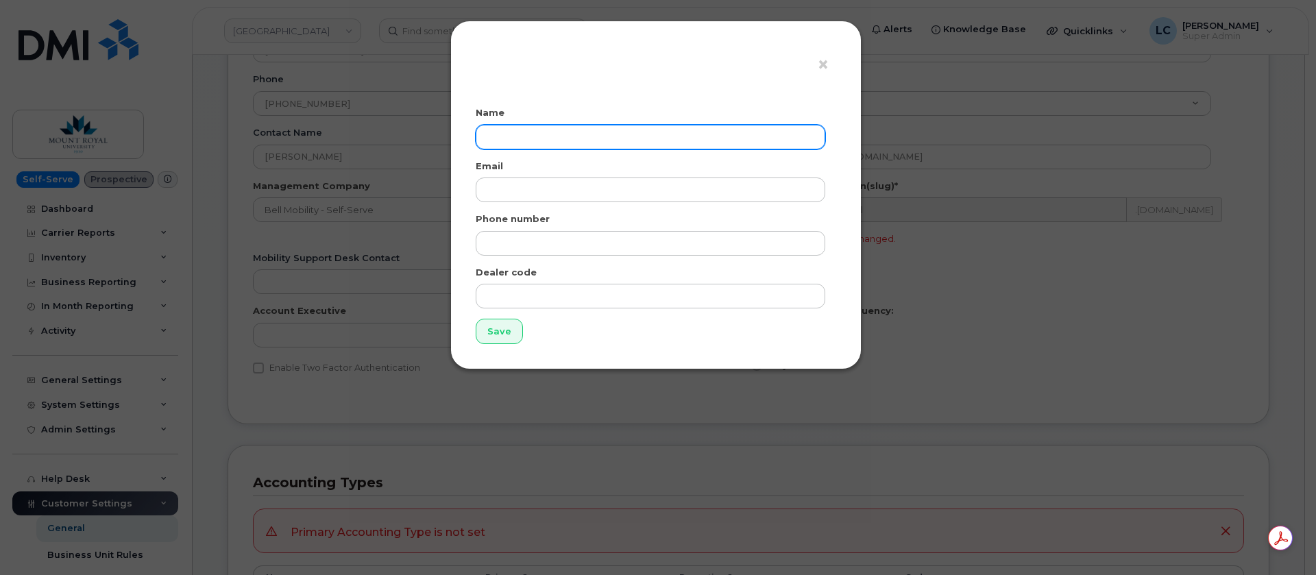
click at [534, 139] on input "text" at bounding box center [651, 137] width 350 height 25
type input "Jenine"
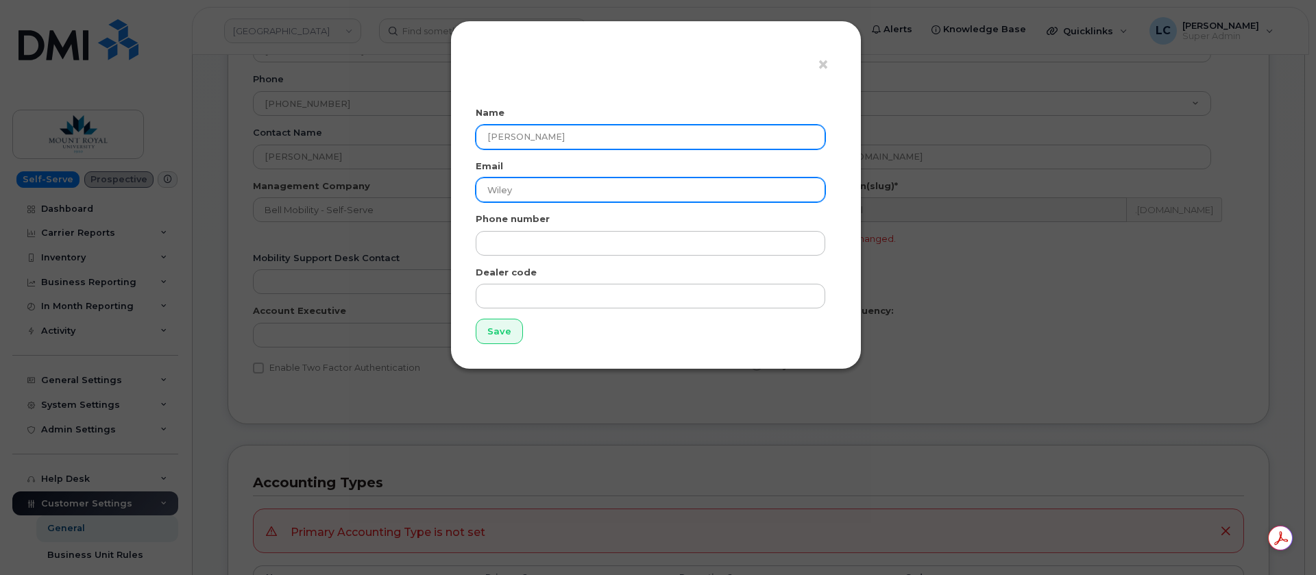
type input "Wiley"
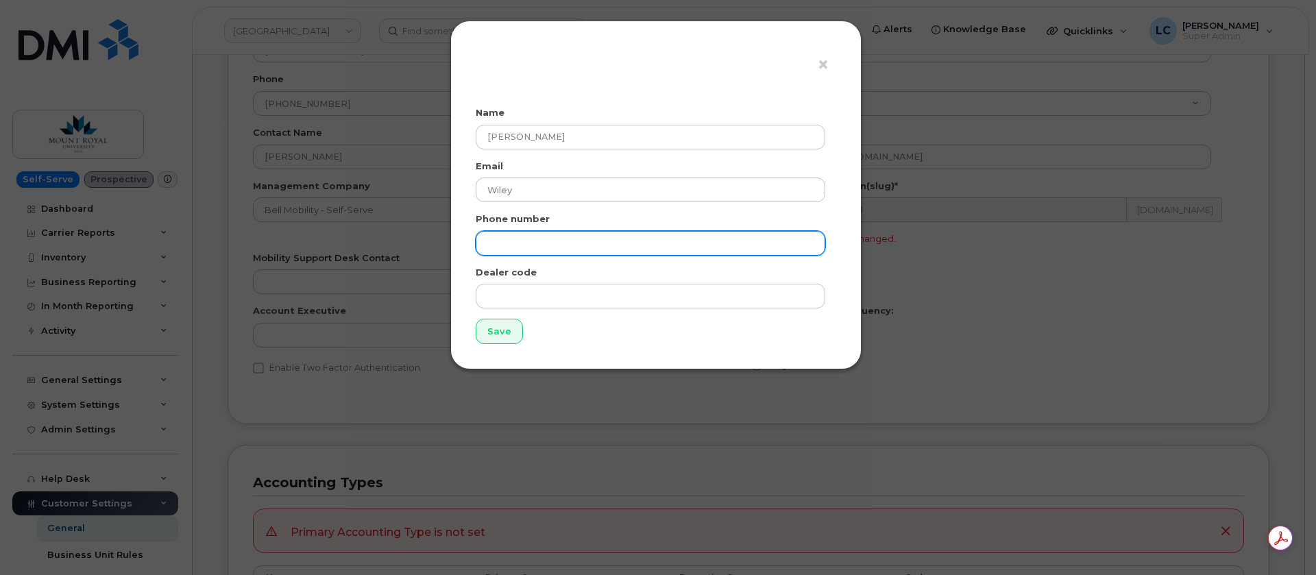
click at [610, 240] on input "text" at bounding box center [651, 243] width 350 height 25
paste input "(780) 850-5285"
type input "(780) 850-5285"
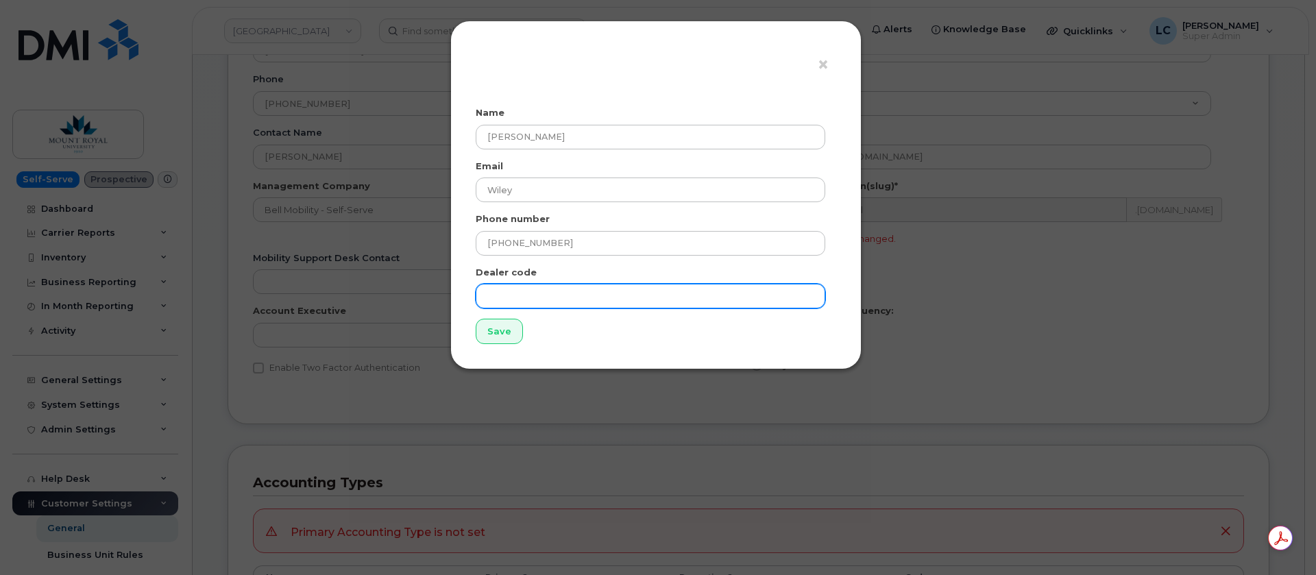
click at [642, 292] on input "text" at bounding box center [651, 296] width 350 height 25
paste input "Jenine.Wiley@Bell.ca"
type input "Jenine.Wiley@Bell.ca"
drag, startPoint x: 646, startPoint y: 304, endPoint x: 424, endPoint y: 300, distance: 221.5
click at [424, 300] on div "× Name Jenine Email Wiley Phone number (780) 850-5285 Dealer code Jenine.Wiley@…" at bounding box center [658, 287] width 1316 height 575
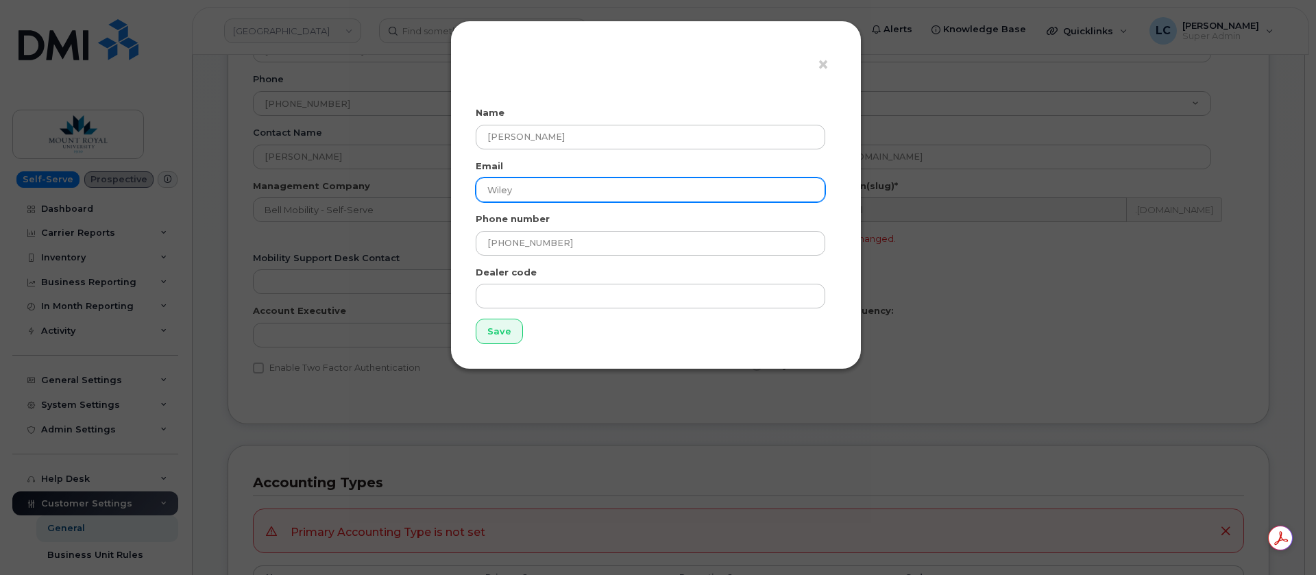
click at [562, 196] on input "Wiley" at bounding box center [651, 190] width 350 height 25
drag, startPoint x: 562, startPoint y: 195, endPoint x: 421, endPoint y: 200, distance: 141.3
click at [421, 200] on div "× Name Jenine Email Wiley Phone number (780) 850-5285 Dealer code Save" at bounding box center [658, 287] width 1316 height 575
paste input "Jenine.Wiley@Bell.ca"
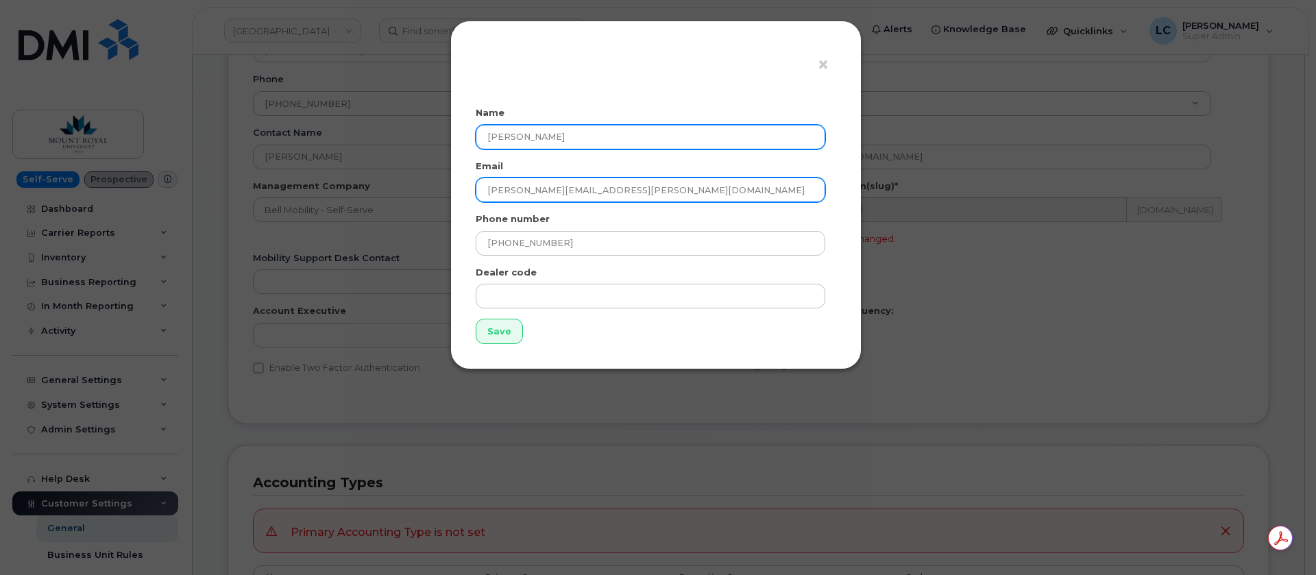
type input "Jenine.Wiley@Bell.ca"
click at [595, 144] on input "Jenine" at bounding box center [651, 137] width 350 height 25
type input "Jenine Wiley"
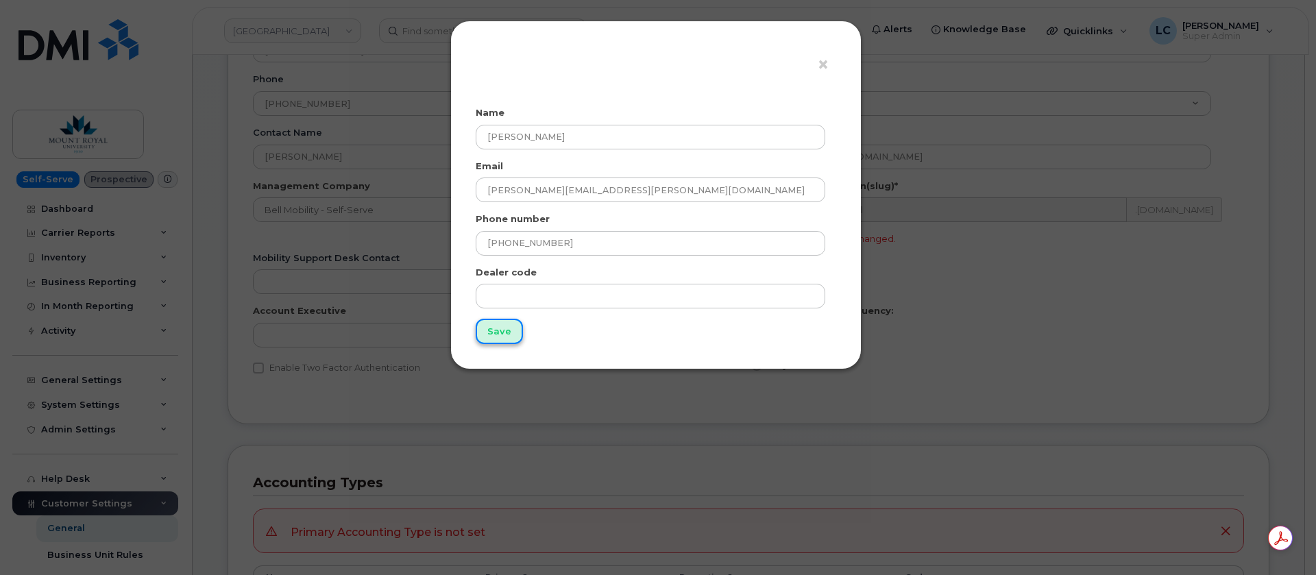
click at [515, 335] on input "Save" at bounding box center [499, 331] width 47 height 25
type input "Saving..."
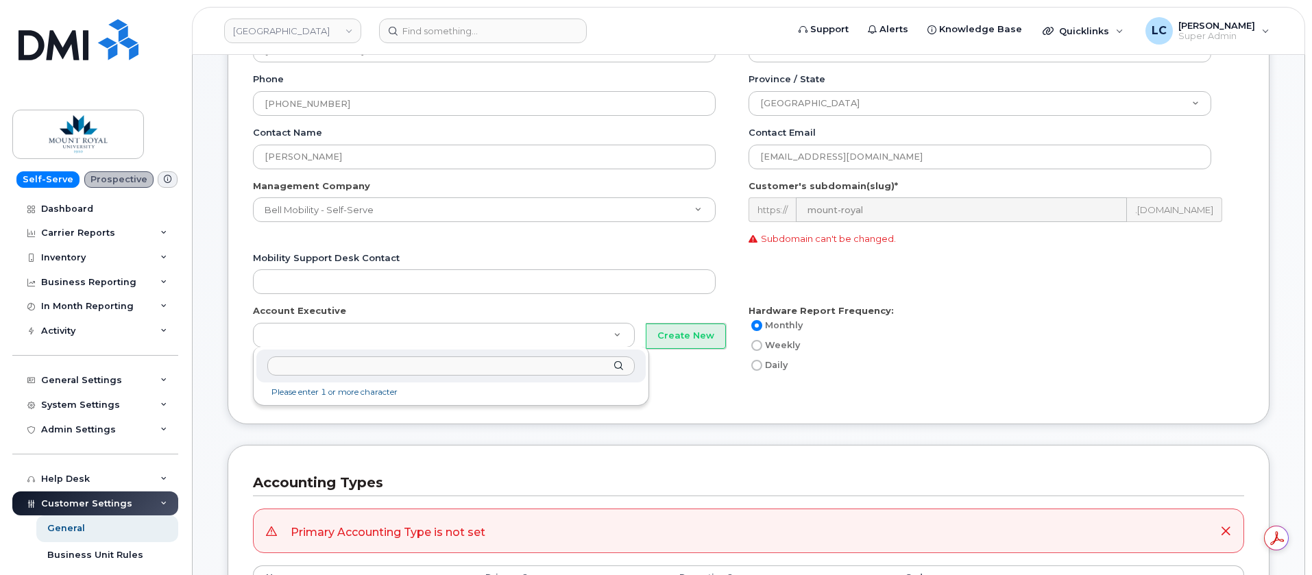
click at [501, 370] on input "text" at bounding box center [451, 367] width 368 height 20
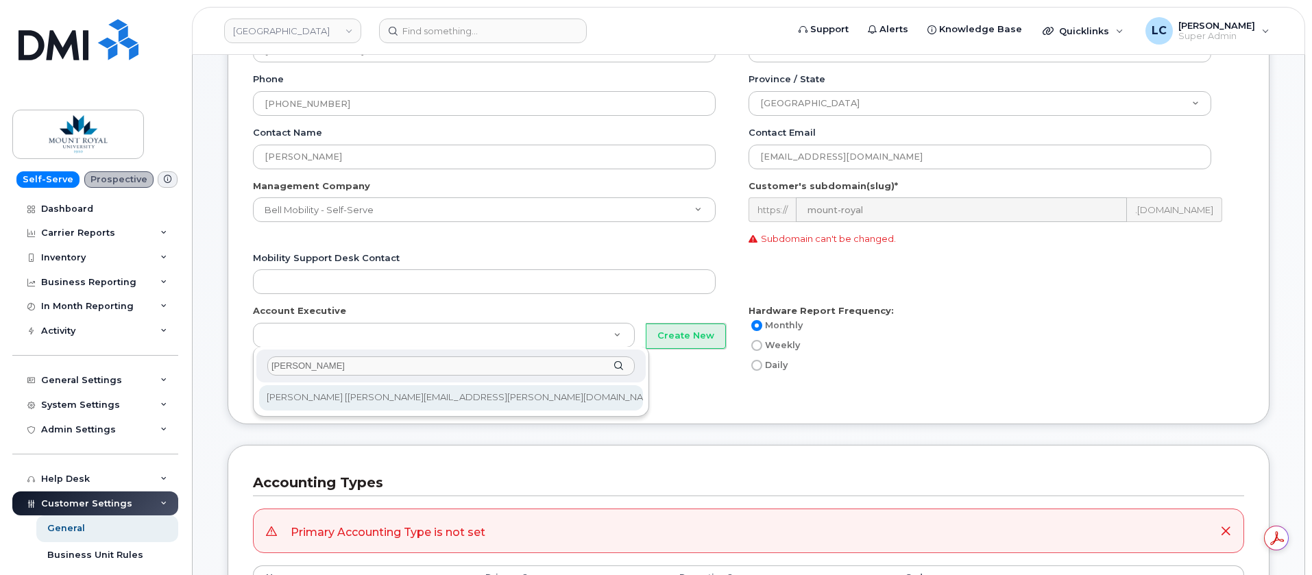
type input "Jenine"
type input "178"
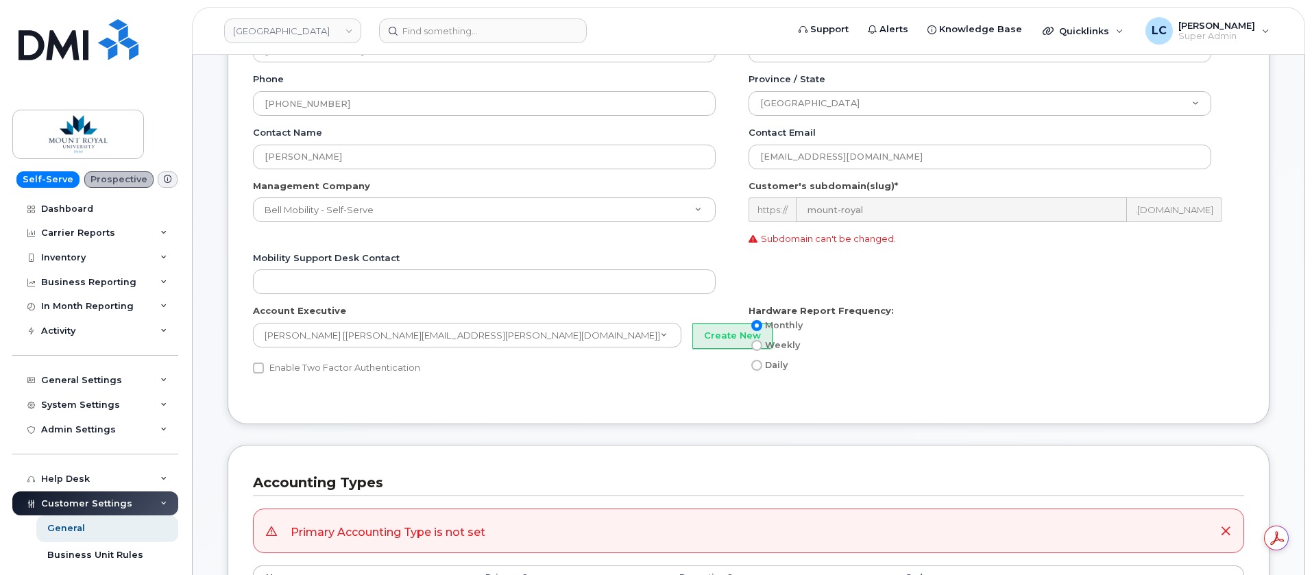
click at [906, 353] on div "Weekly" at bounding box center [986, 345] width 474 height 16
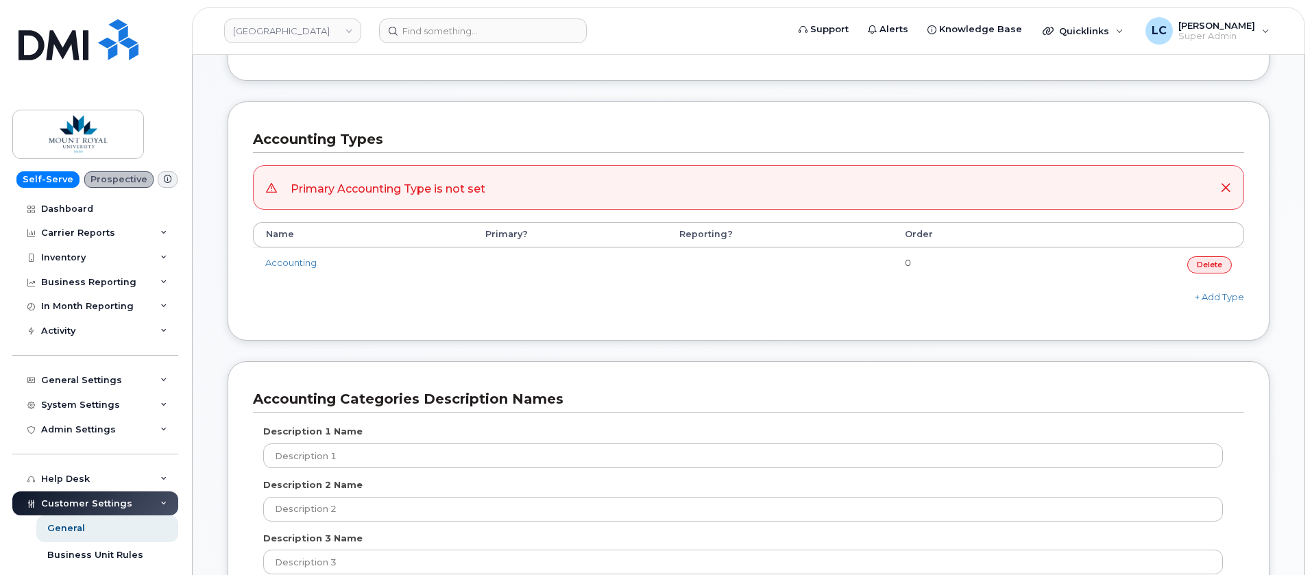
scroll to position [617, 0]
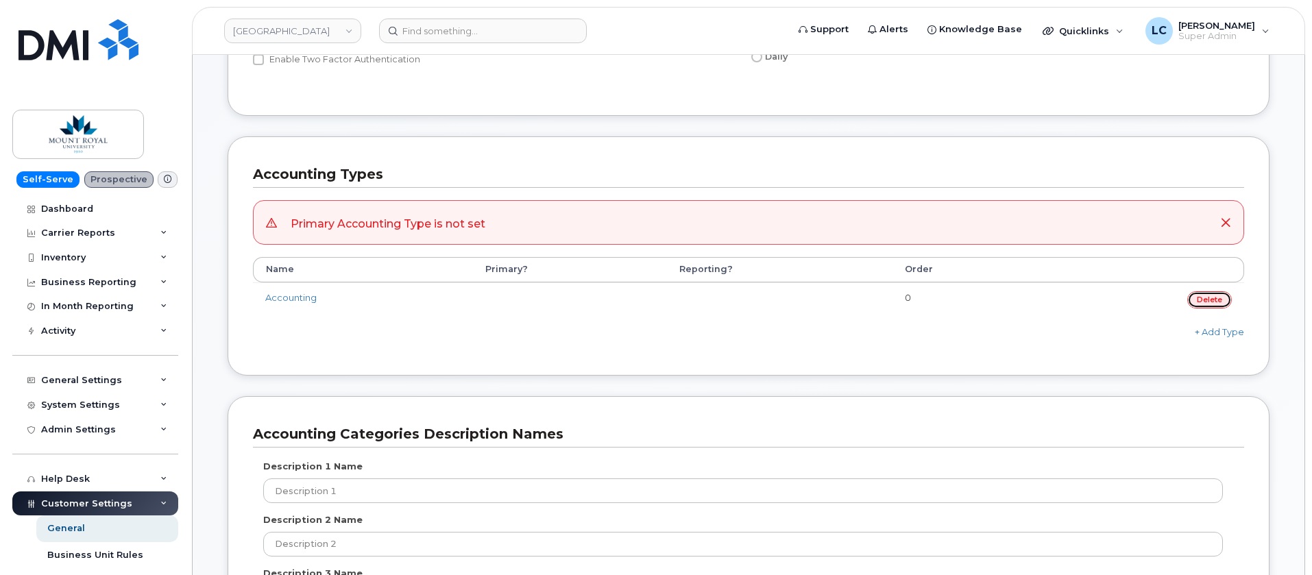
click at [1209, 297] on link "Delete" at bounding box center [1210, 299] width 45 height 17
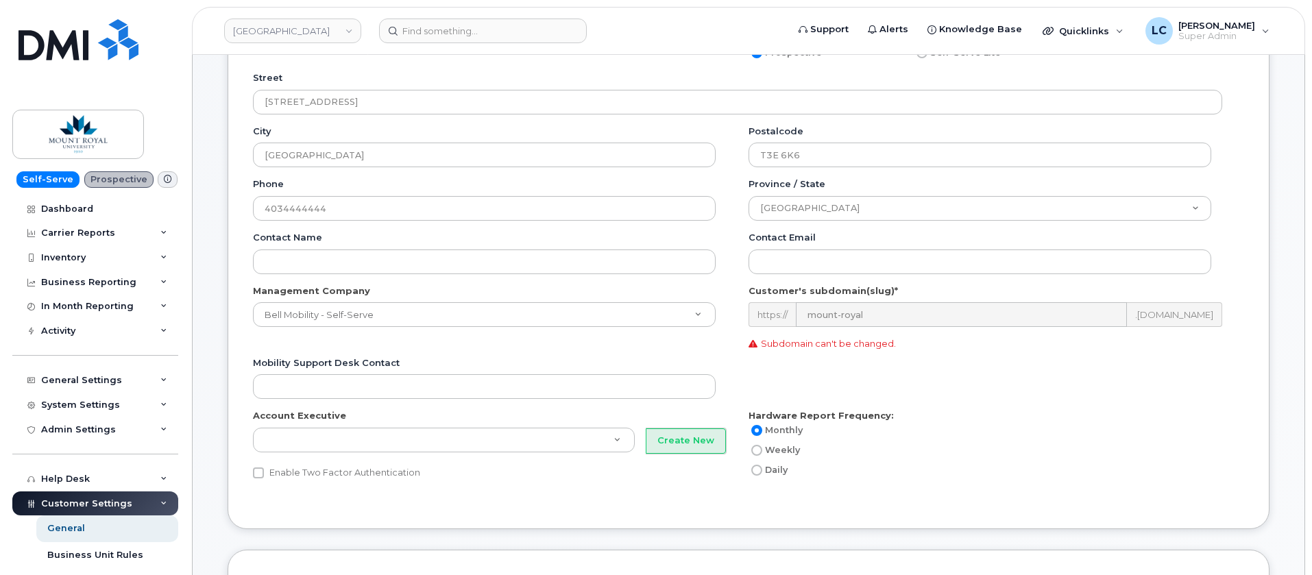
scroll to position [206, 0]
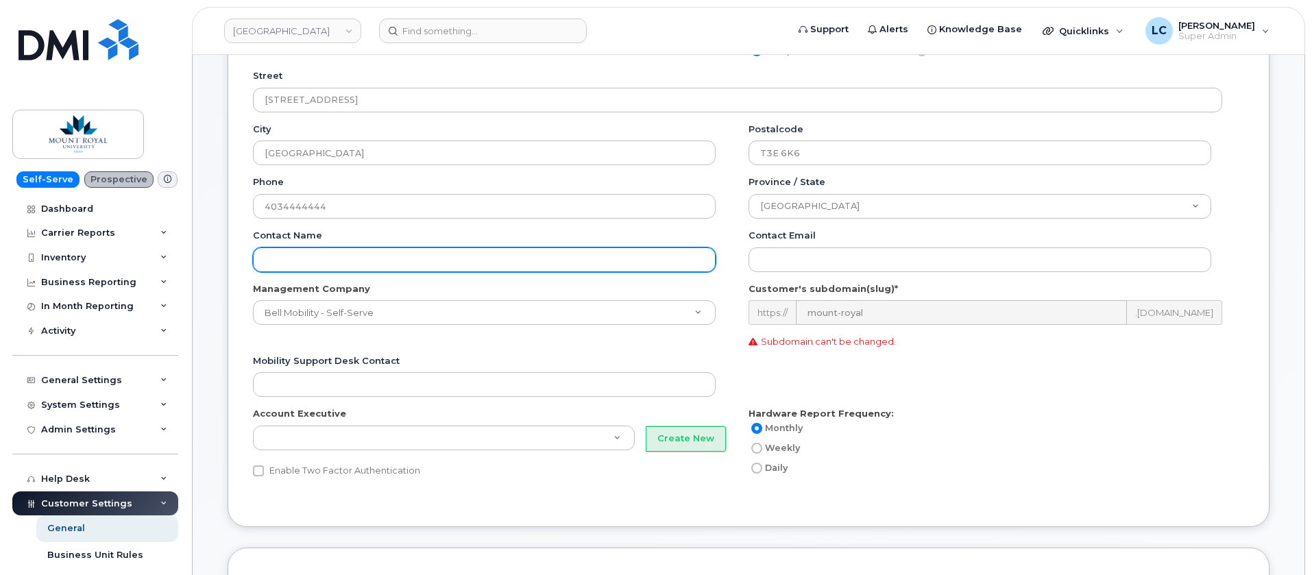
click at [551, 263] on input "Contact name" at bounding box center [484, 260] width 463 height 25
type input "[PERSON_NAME]"
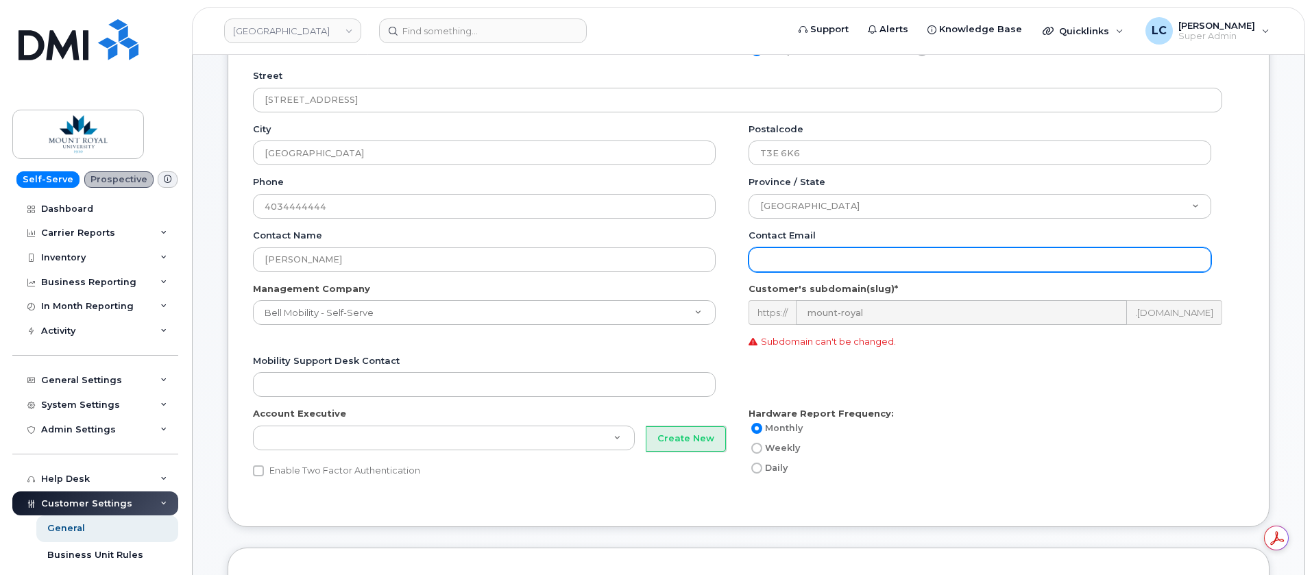
click at [891, 258] on input "Contact email" at bounding box center [980, 260] width 463 height 25
paste input "[EMAIL_ADDRESS][DOMAIN_NAME]"
type input "[EMAIL_ADDRESS][DOMAIN_NAME]"
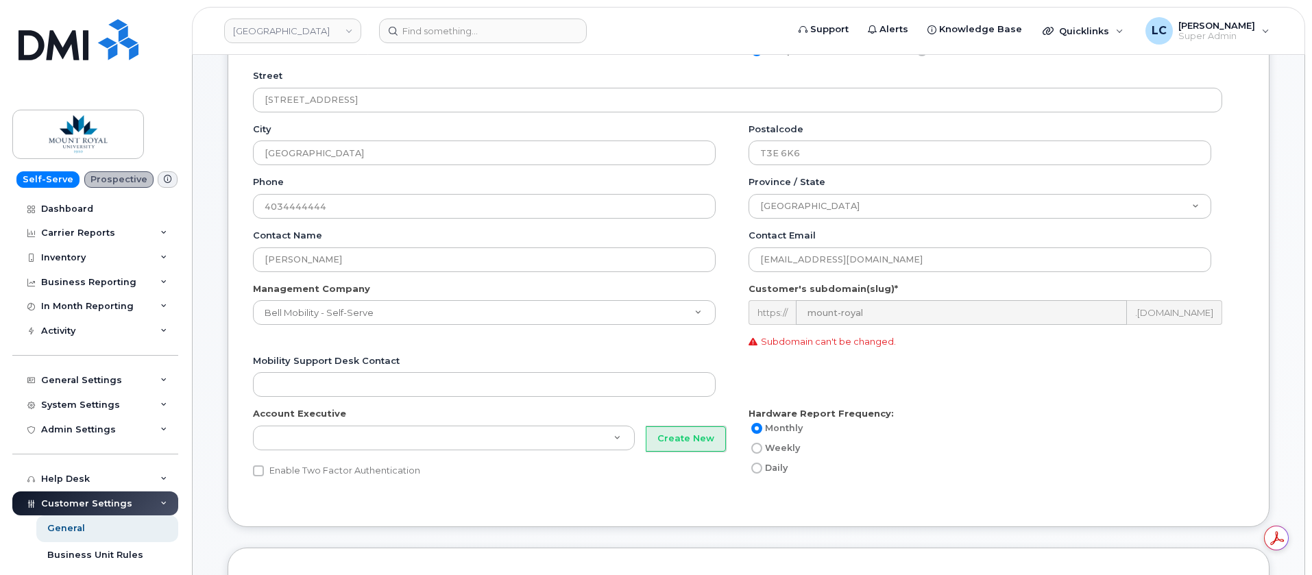
click at [484, 219] on div "Phone 4034444444" at bounding box center [501, 202] width 496 height 53
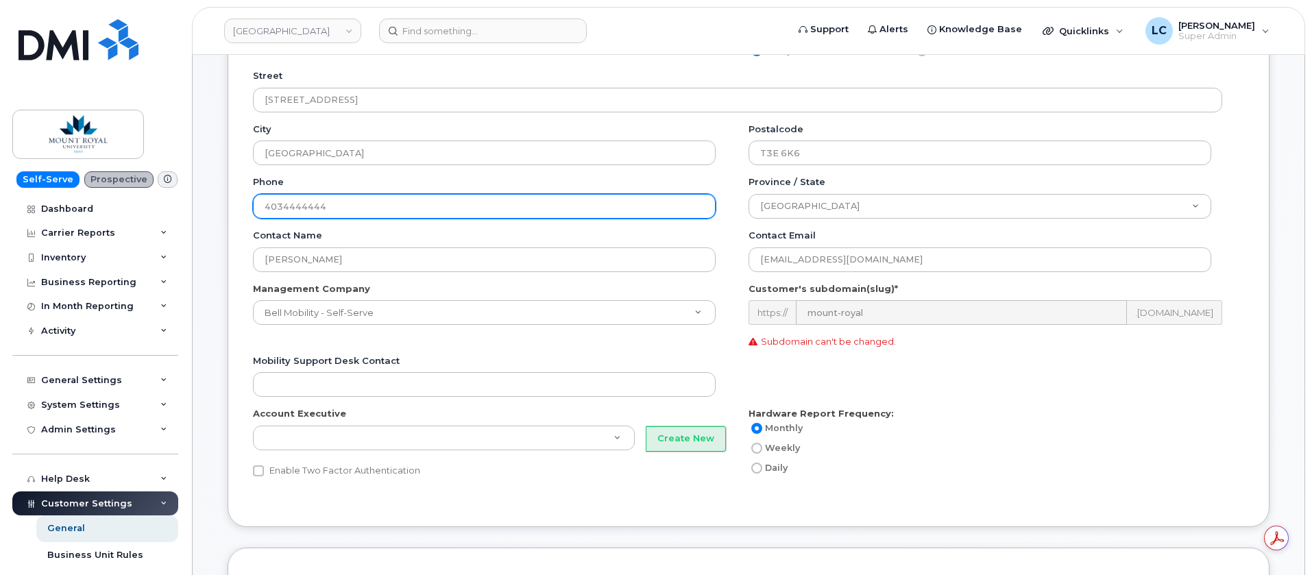
click at [474, 208] on input "4034444444" at bounding box center [484, 206] width 463 height 25
drag, startPoint x: 473, startPoint y: 208, endPoint x: 300, endPoint y: 208, distance: 173.5
click at [300, 208] on input "4034444444" at bounding box center [484, 206] width 463 height 25
paste input "[PHONE_NUMBER]"
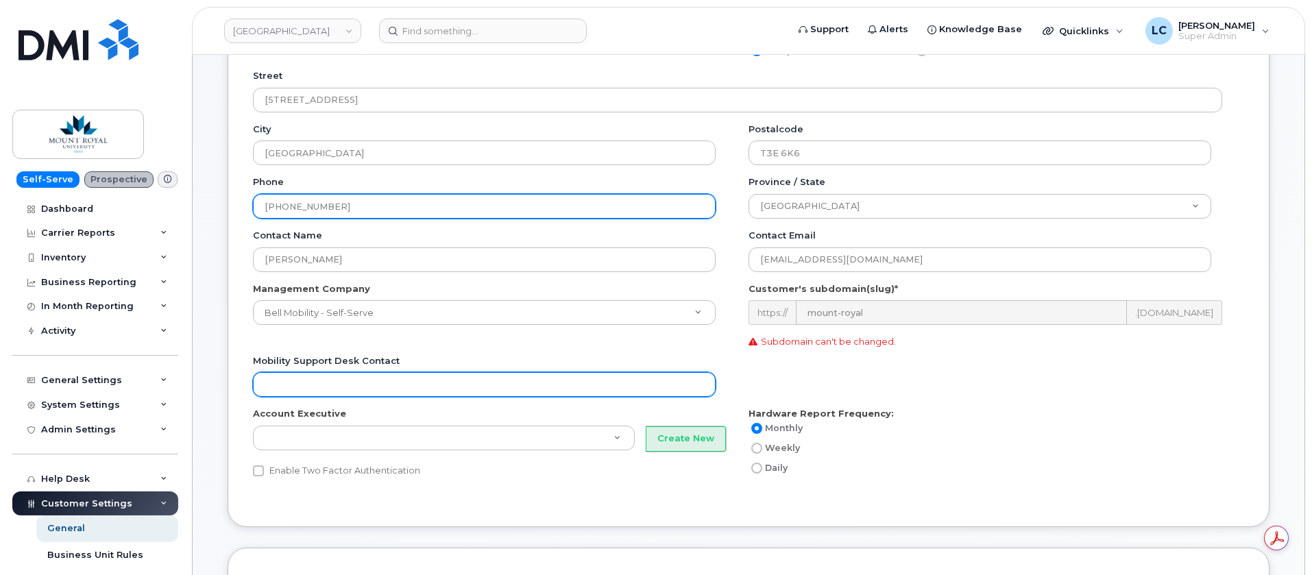
type input "[PHONE_NUMBER]"
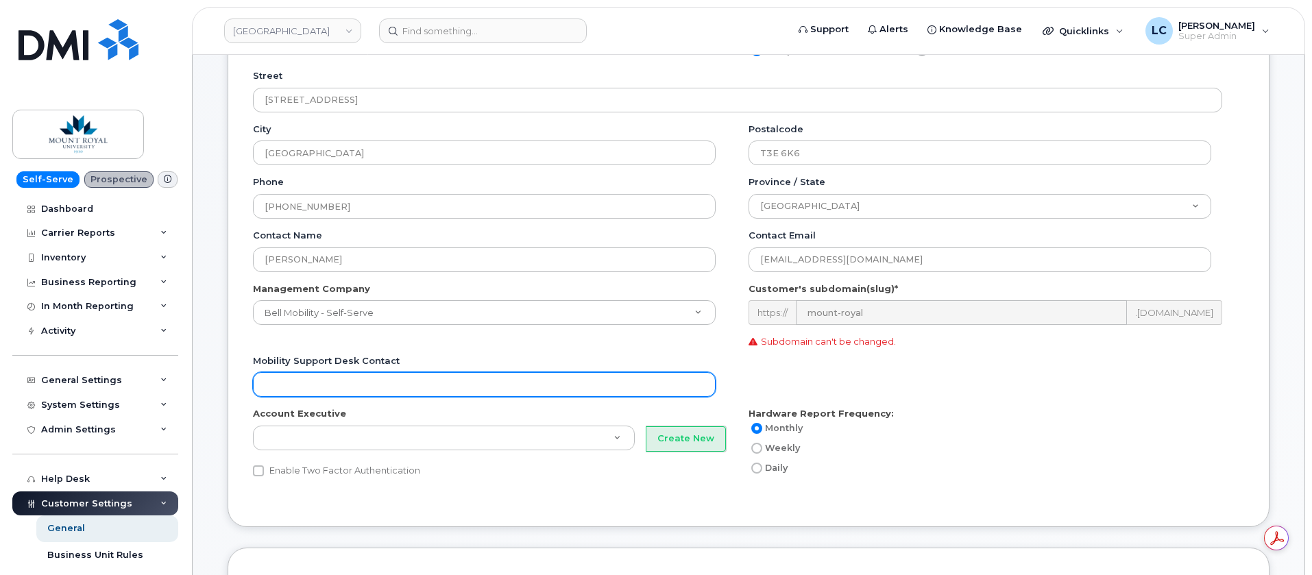
click at [591, 387] on input "Mobility Support Desk Contact" at bounding box center [484, 384] width 463 height 25
type input "Jenine"
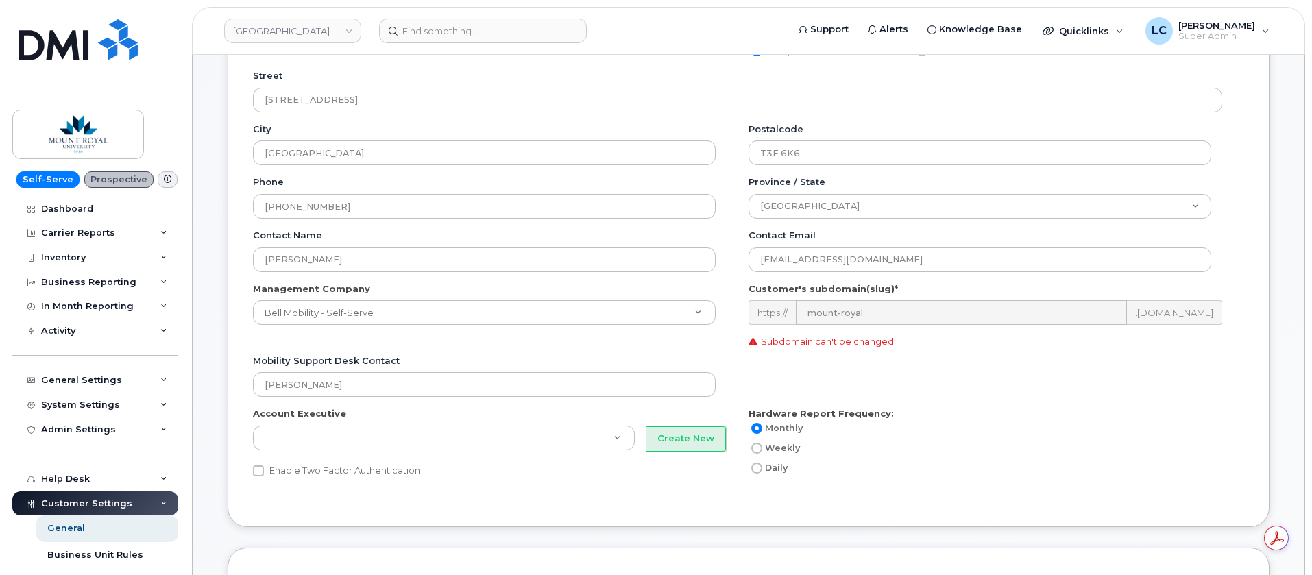
click at [590, 358] on div "Mobility Support Desk Contact Jenine" at bounding box center [490, 375] width 474 height 43
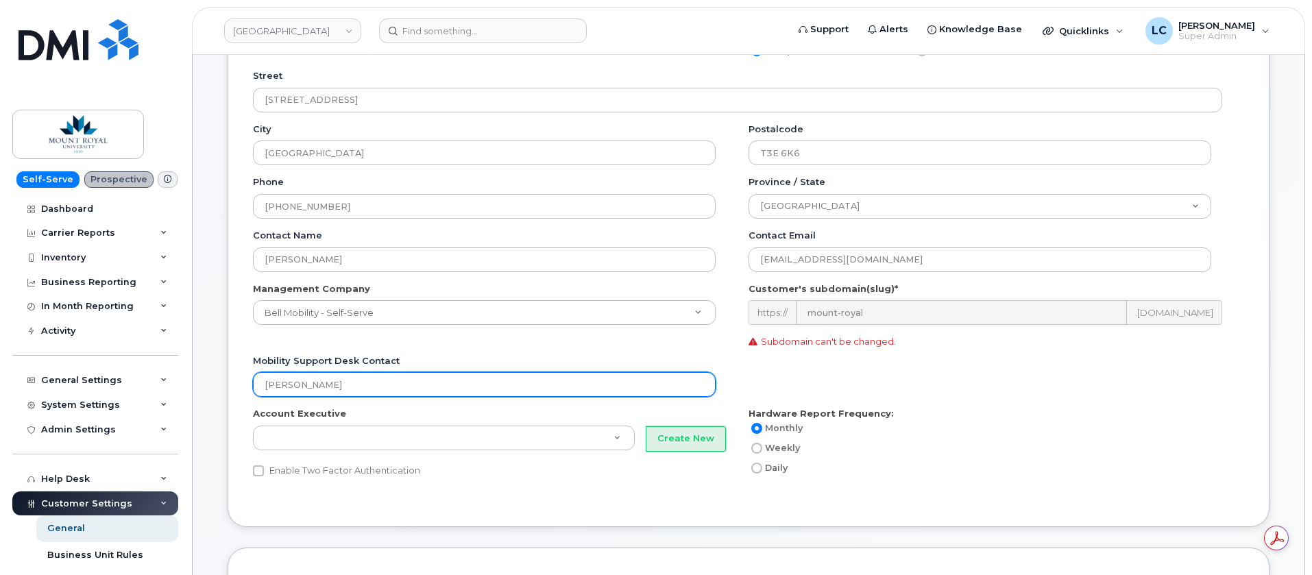
click at [577, 386] on input "Jenine" at bounding box center [484, 384] width 463 height 25
drag, startPoint x: 542, startPoint y: 388, endPoint x: 216, endPoint y: 384, distance: 325.7
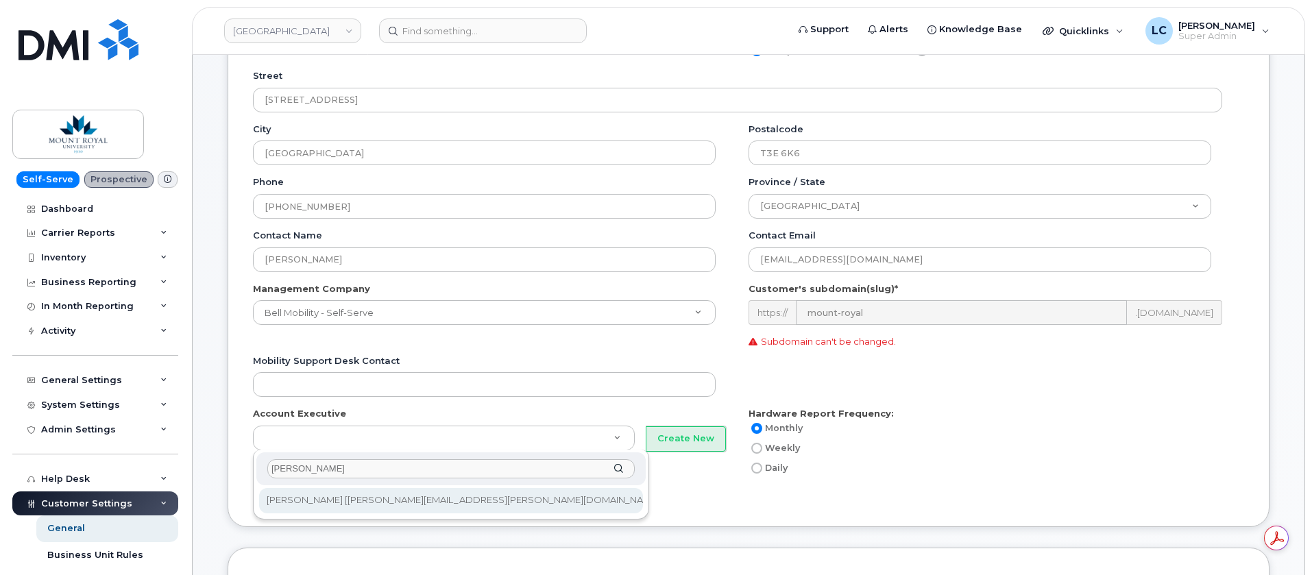
type input "Jenine"
type input "178"
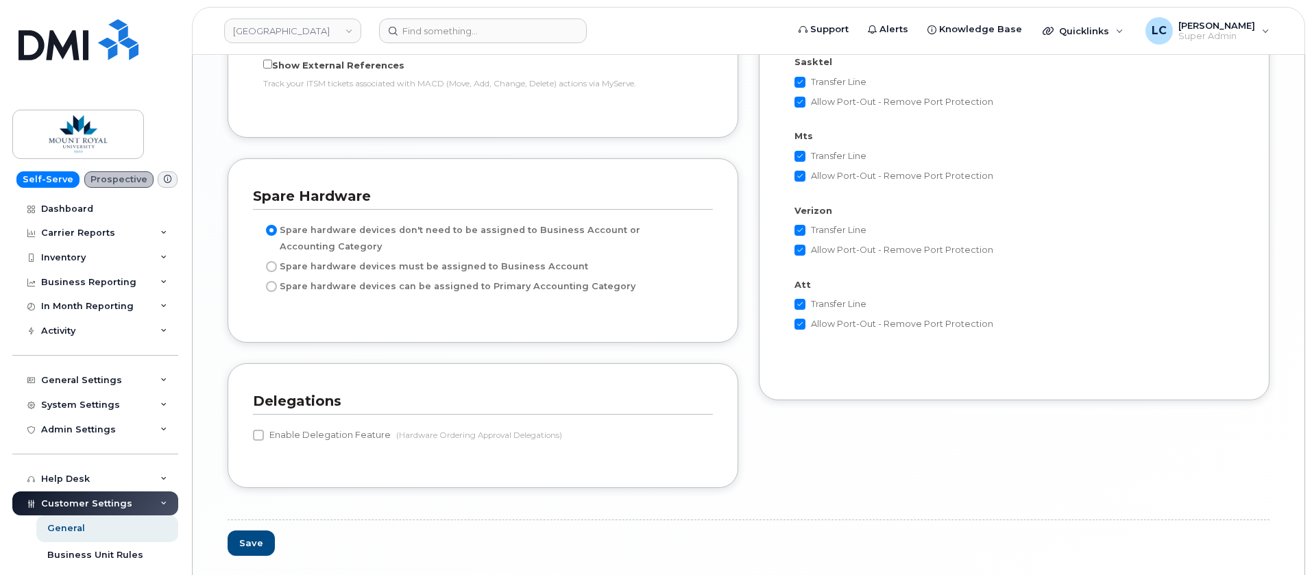
scroll to position [2775, 0]
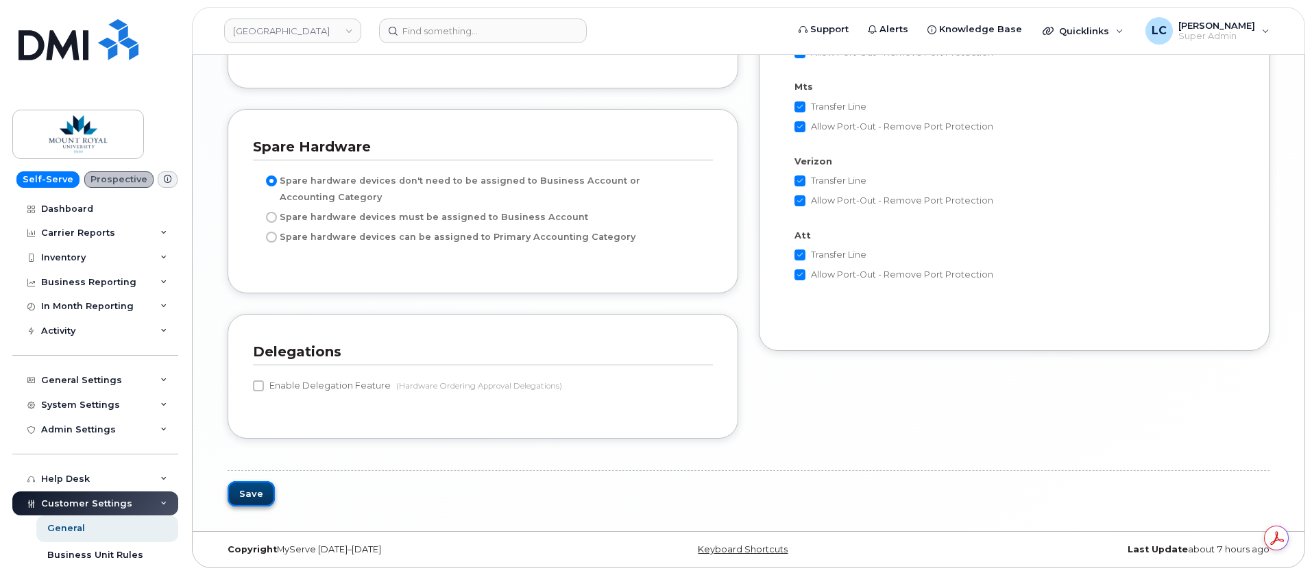
click at [252, 497] on button "Save" at bounding box center [251, 493] width 47 height 25
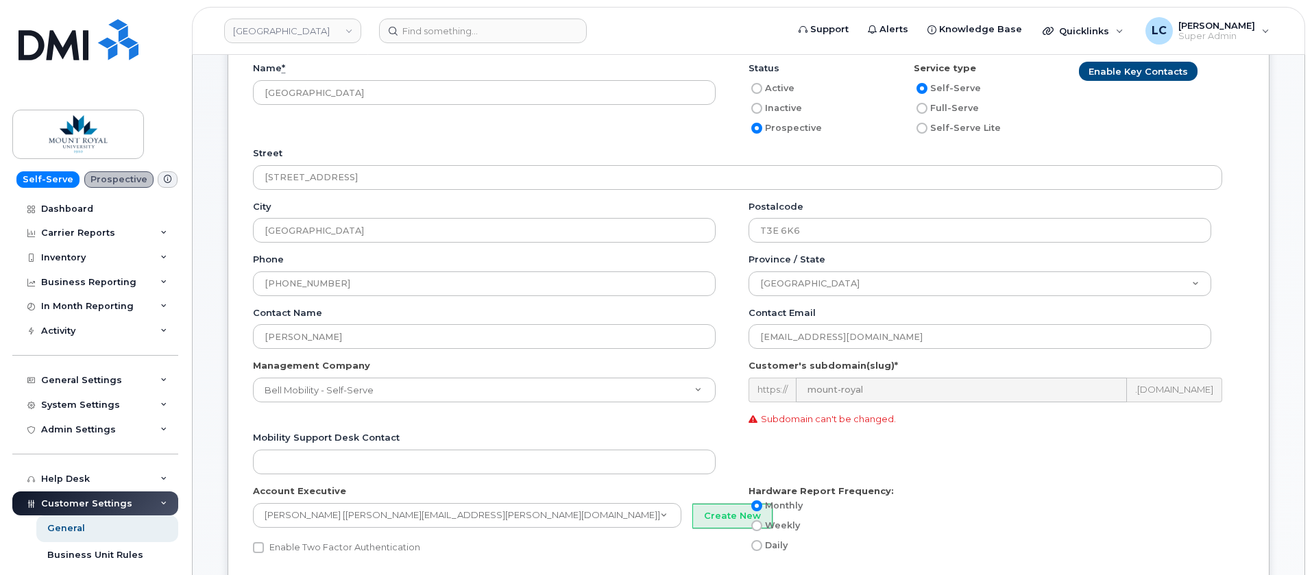
scroll to position [206, 0]
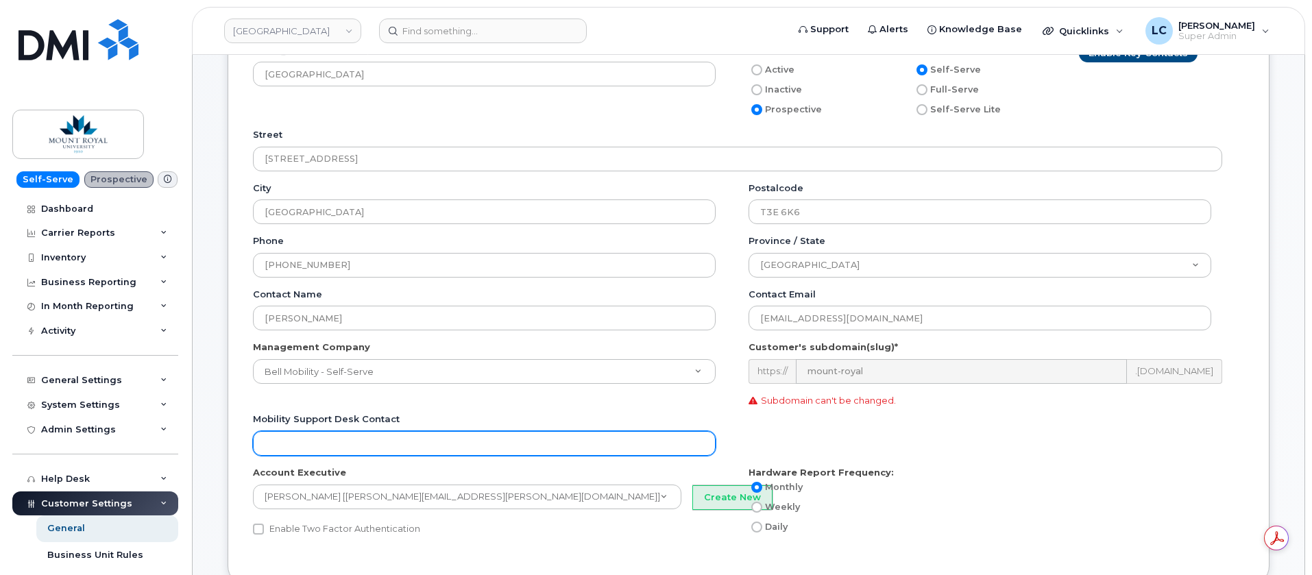
click at [356, 436] on input "Mobility Support Desk Contact" at bounding box center [484, 443] width 463 height 25
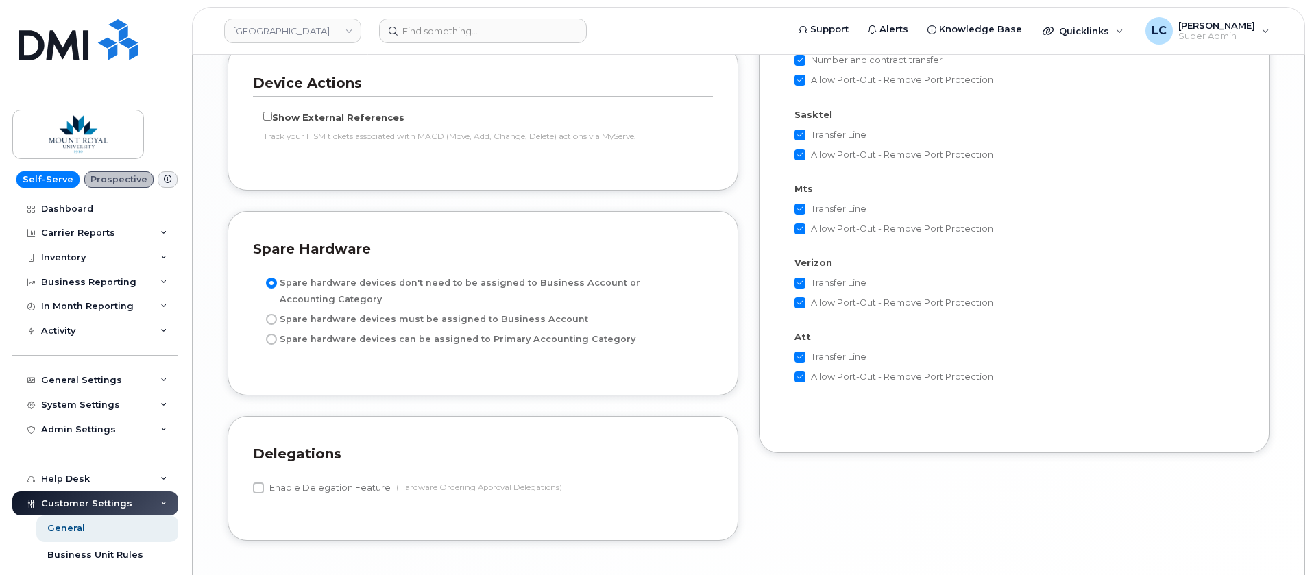
scroll to position [2834, 0]
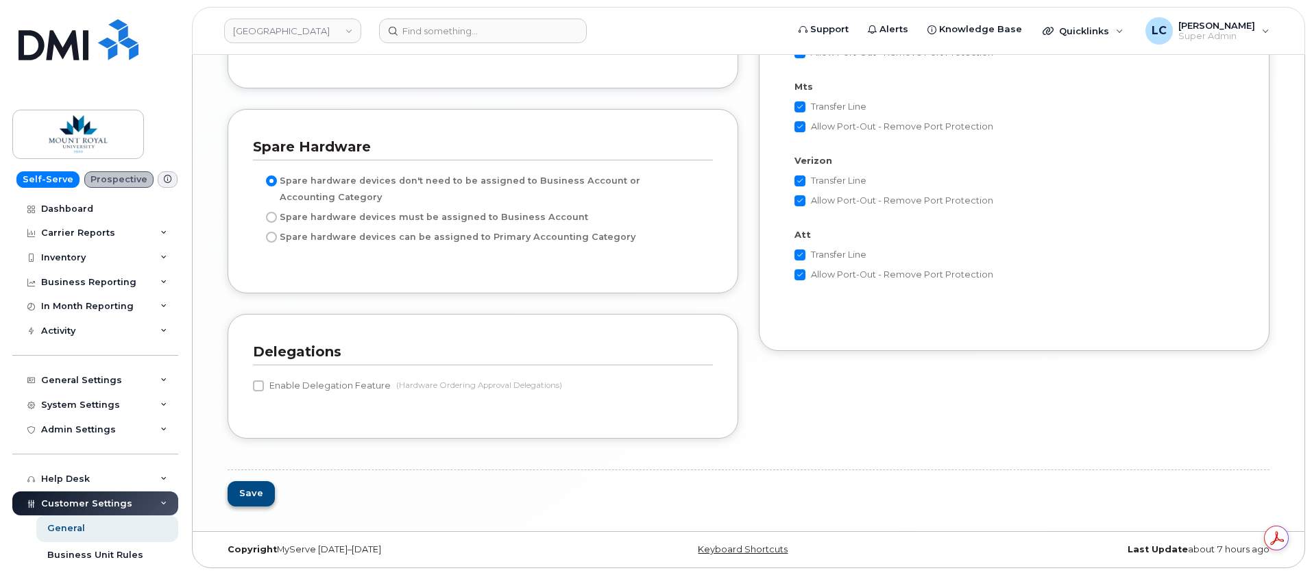
type input "[EMAIL_ADDRESS][DOMAIN_NAME]"
click at [248, 490] on button "Save" at bounding box center [251, 493] width 47 height 25
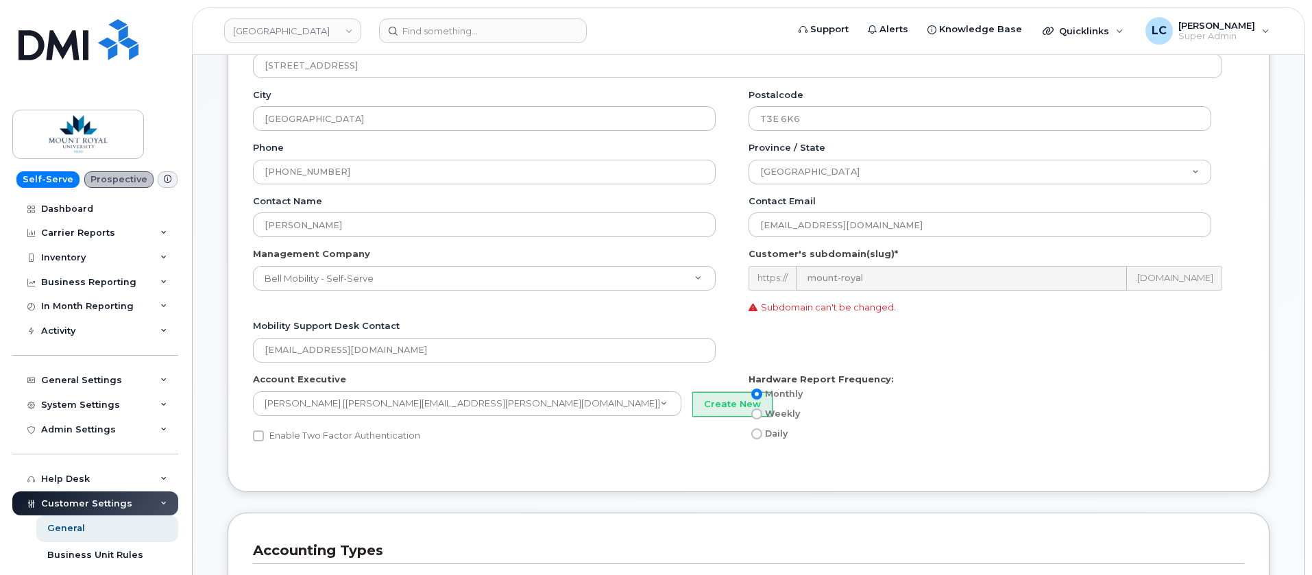
scroll to position [309, 0]
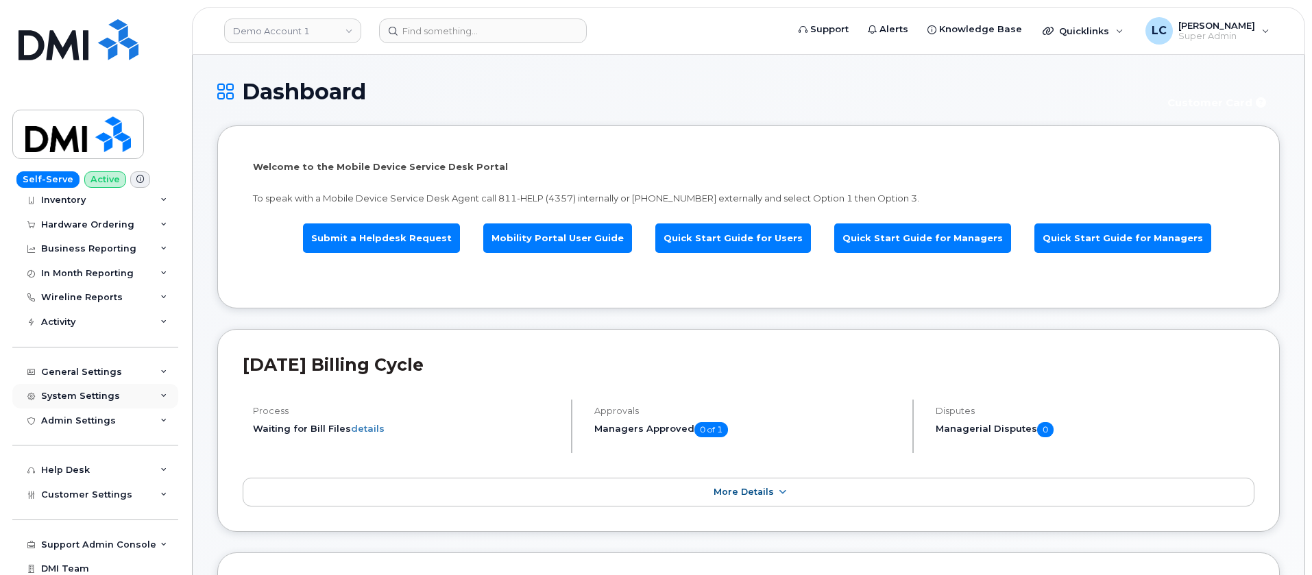
scroll to position [87, 0]
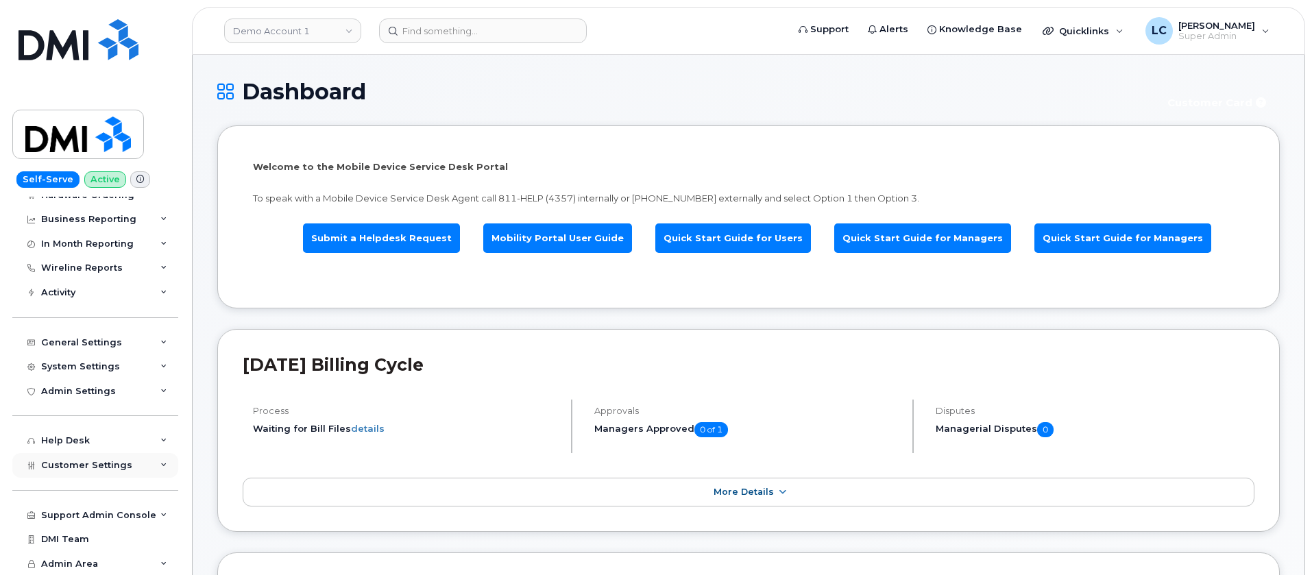
click at [102, 457] on div "Customer Settings" at bounding box center [95, 465] width 166 height 25
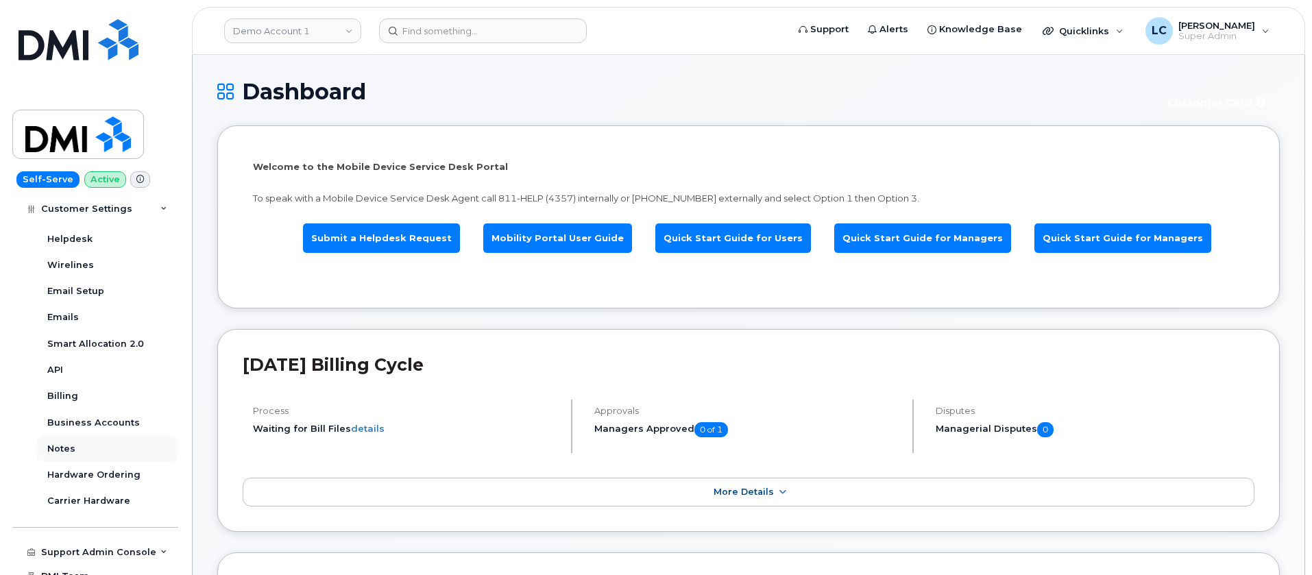
scroll to position [481, 0]
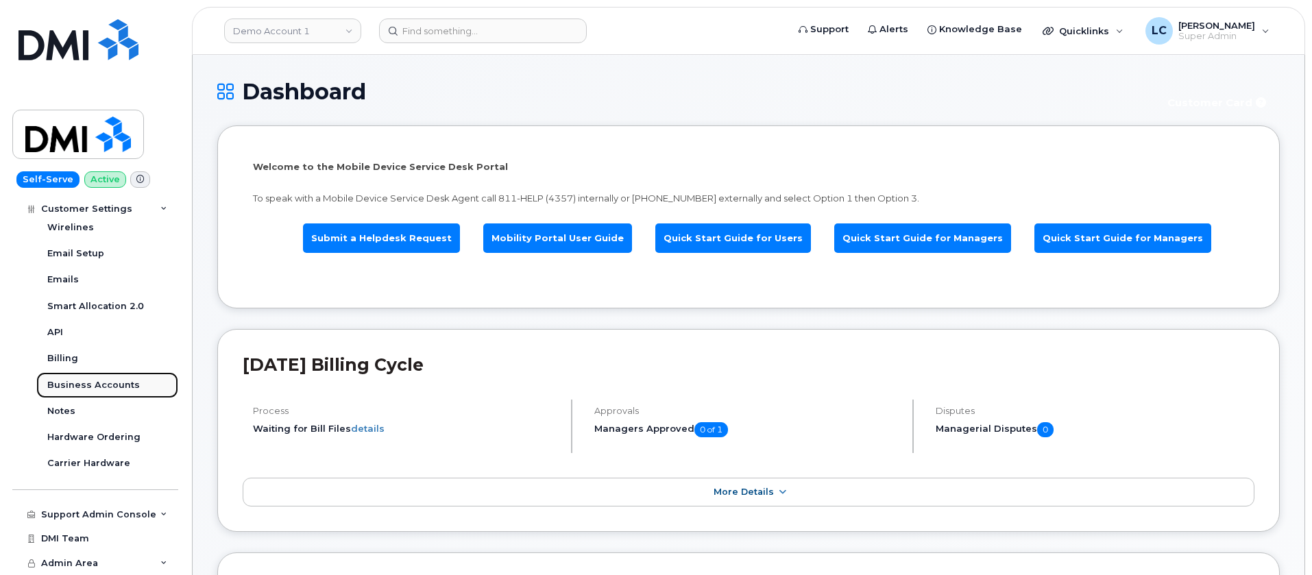
click at [101, 383] on div "Business Accounts" at bounding box center [93, 385] width 93 height 12
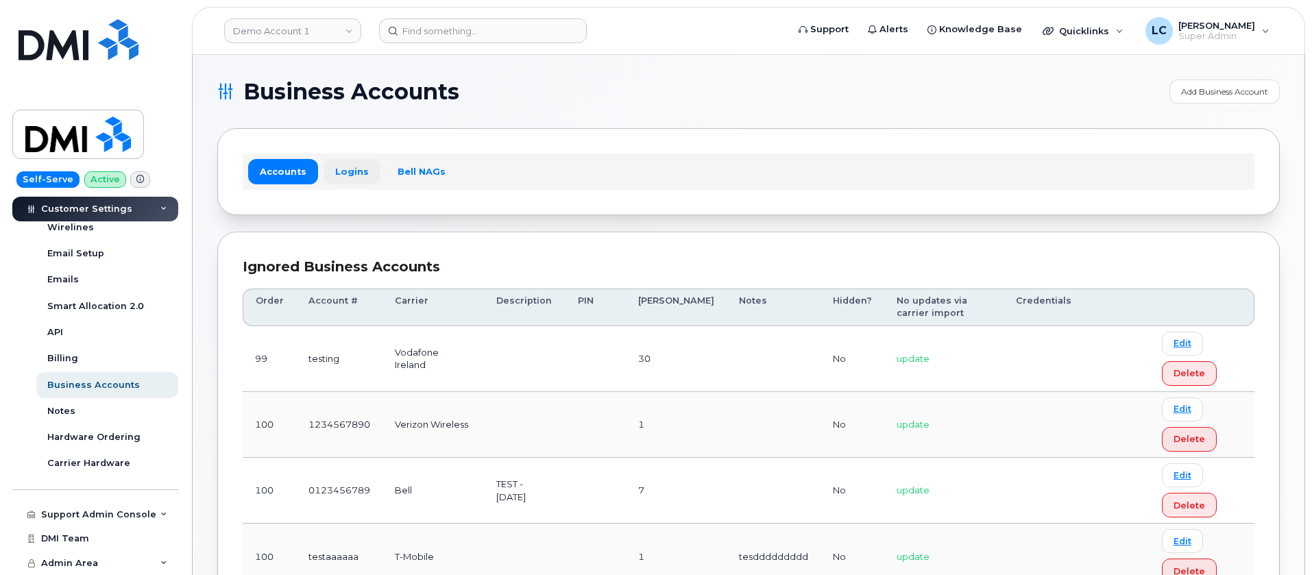
click at [359, 179] on link "Logins" at bounding box center [352, 171] width 57 height 25
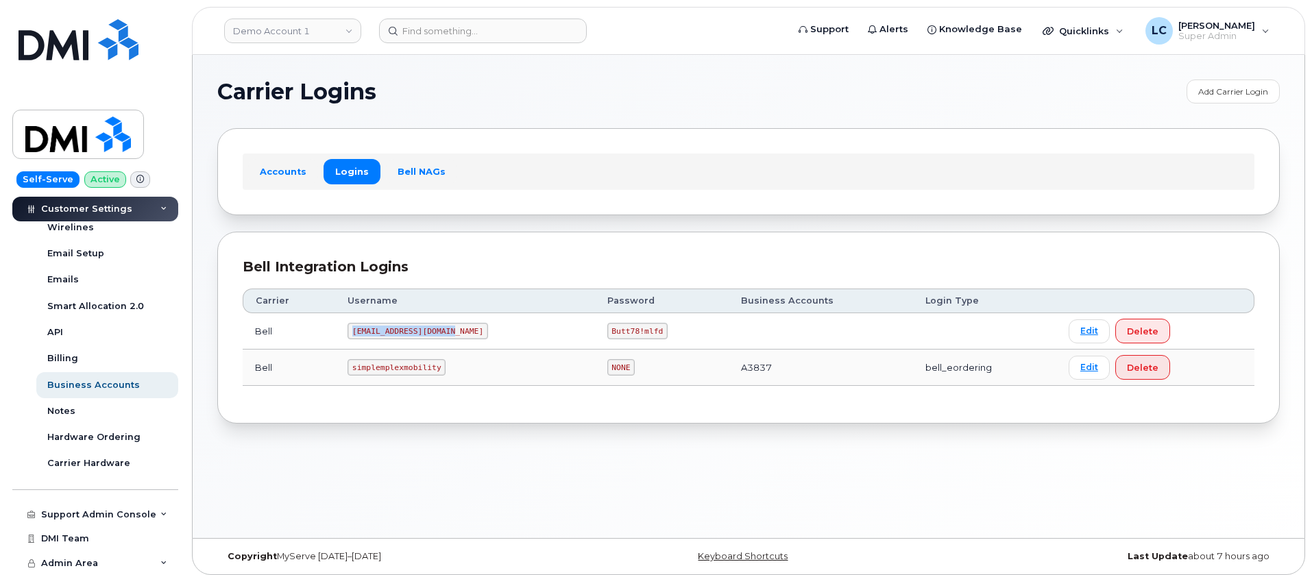
drag, startPoint x: 452, startPoint y: 328, endPoint x: 357, endPoint y: 333, distance: 95.4
click at [357, 333] on code "MS-selfserve@dminc.com" at bounding box center [418, 331] width 141 height 16
copy code "MS-selfserve@dminc.com"
drag, startPoint x: 626, startPoint y: 331, endPoint x: 574, endPoint y: 336, distance: 52.3
click at [607, 336] on code "Butt78!mlfd" at bounding box center [637, 331] width 61 height 16
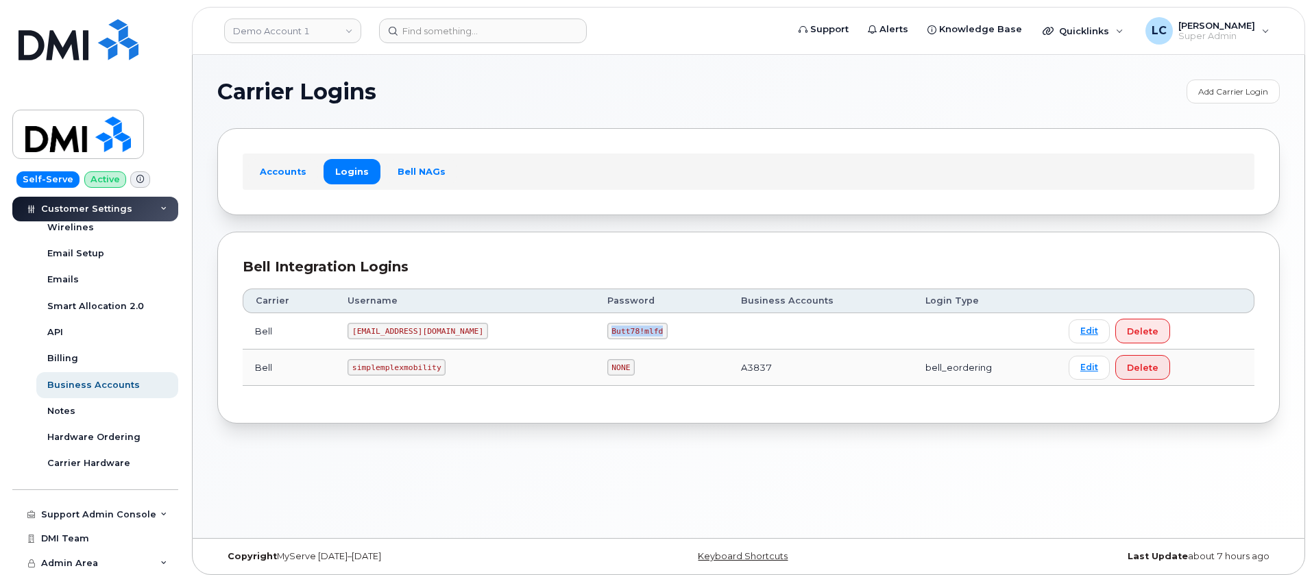
copy code "Butt78!mlfd"
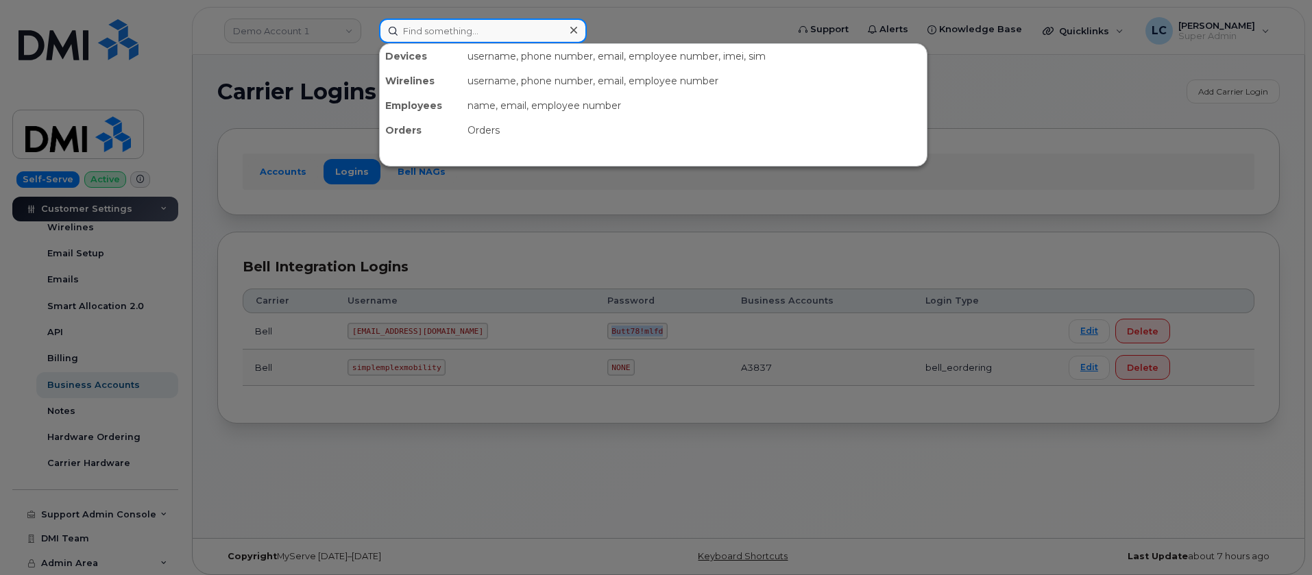
click at [474, 28] on input at bounding box center [483, 31] width 208 height 25
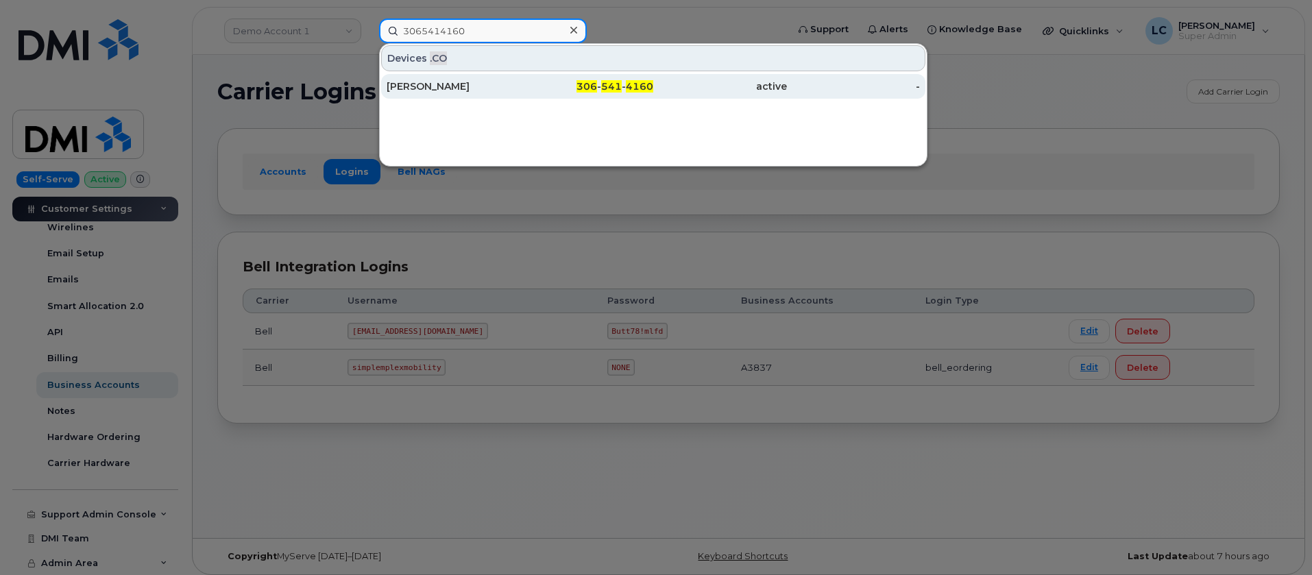
type input "3065414160"
click at [541, 82] on div "306 - 541 - 4160" at bounding box center [587, 87] width 134 height 14
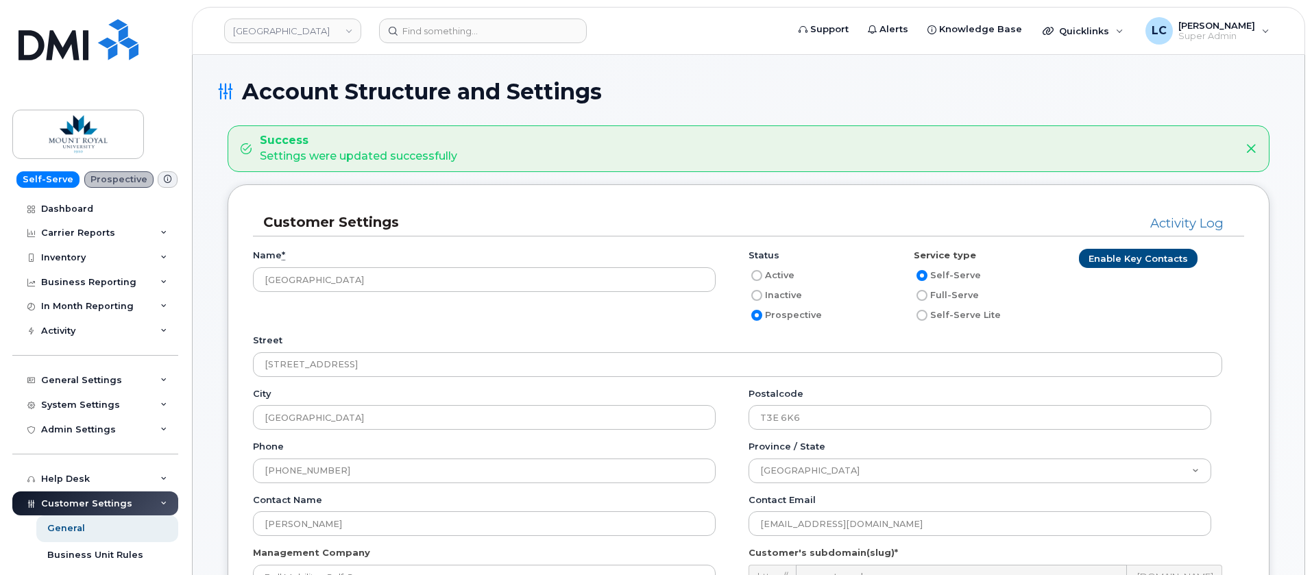
scroll to position [309, 0]
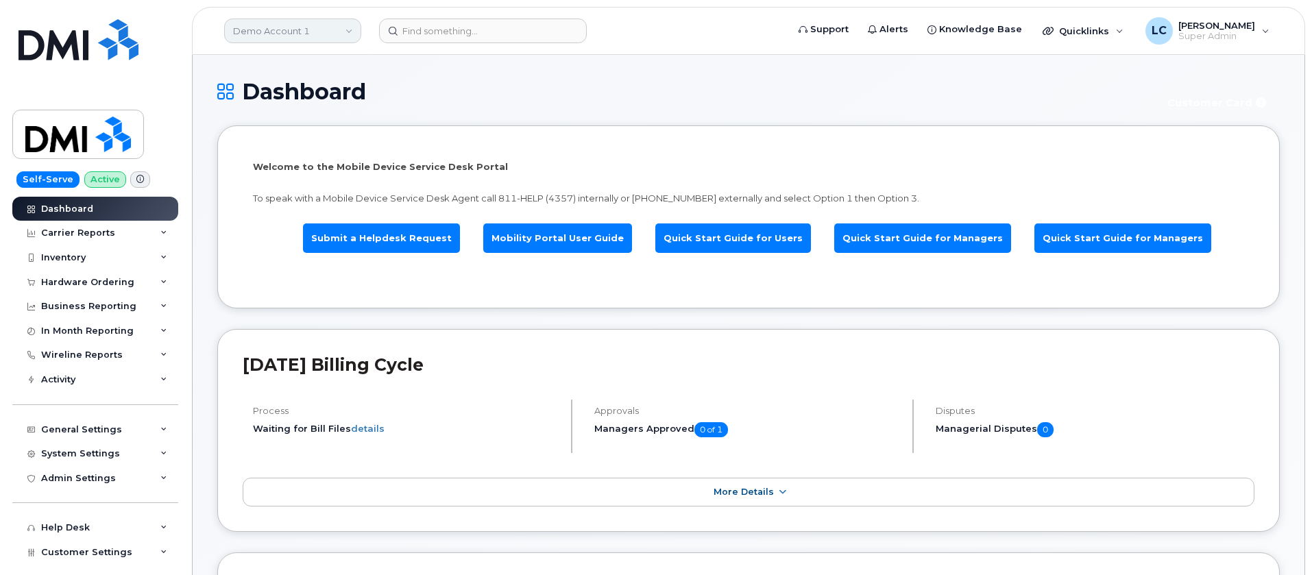
click at [315, 26] on link "Demo Account 1" at bounding box center [292, 31] width 137 height 25
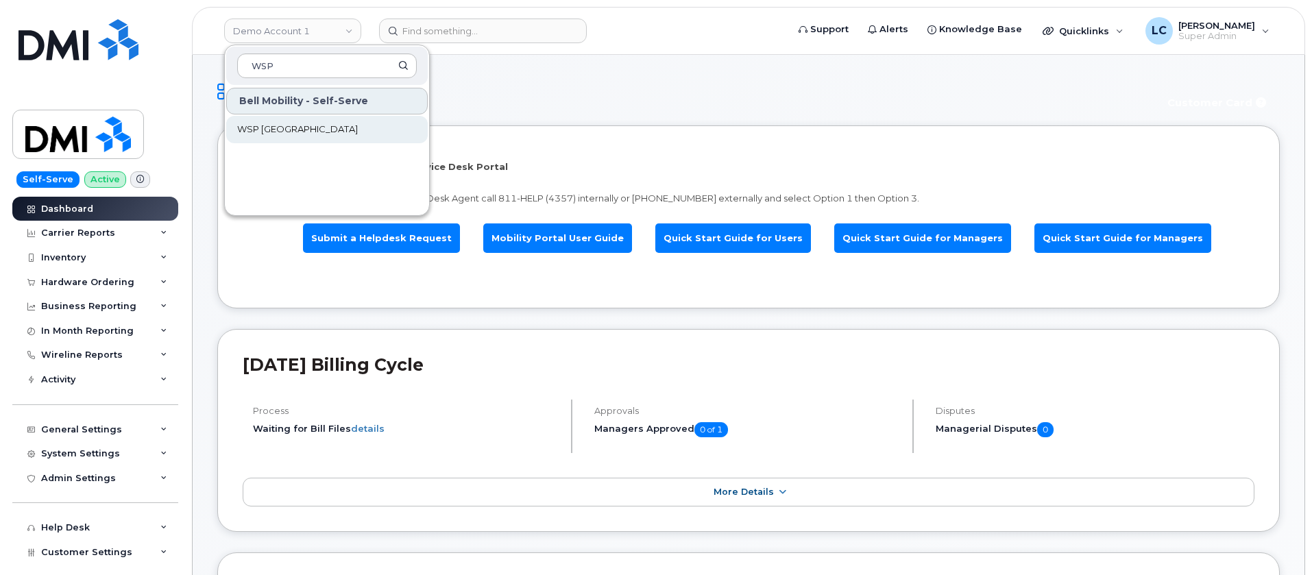
type input "WSP"
click at [304, 124] on link "WSP [GEOGRAPHIC_DATA]" at bounding box center [327, 129] width 202 height 27
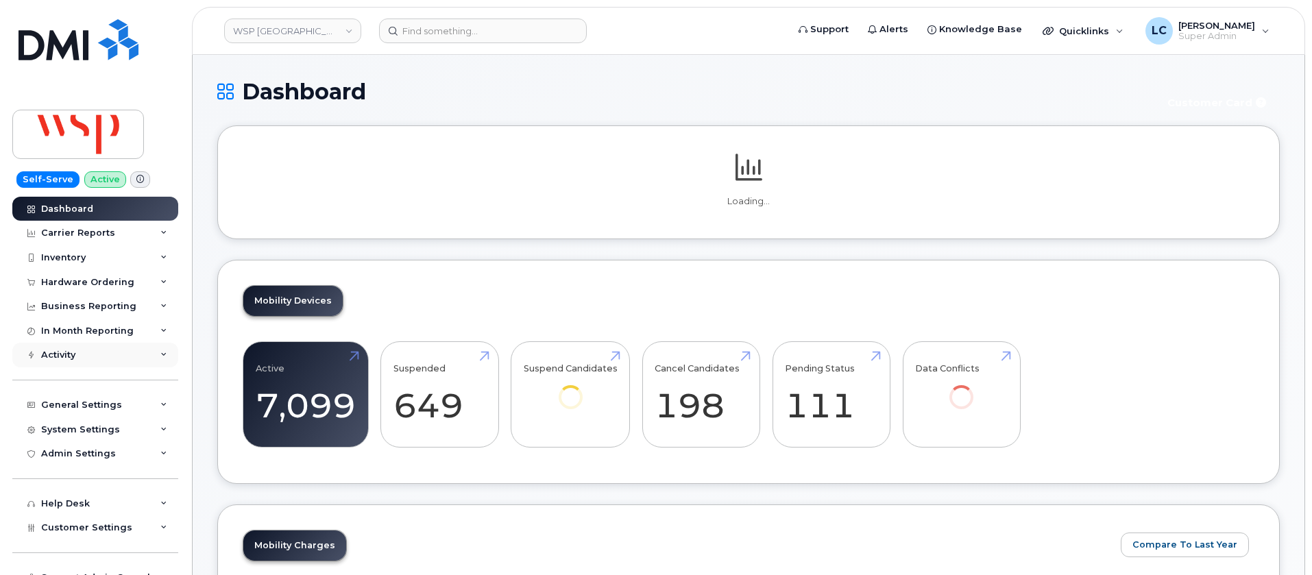
scroll to position [63, 0]
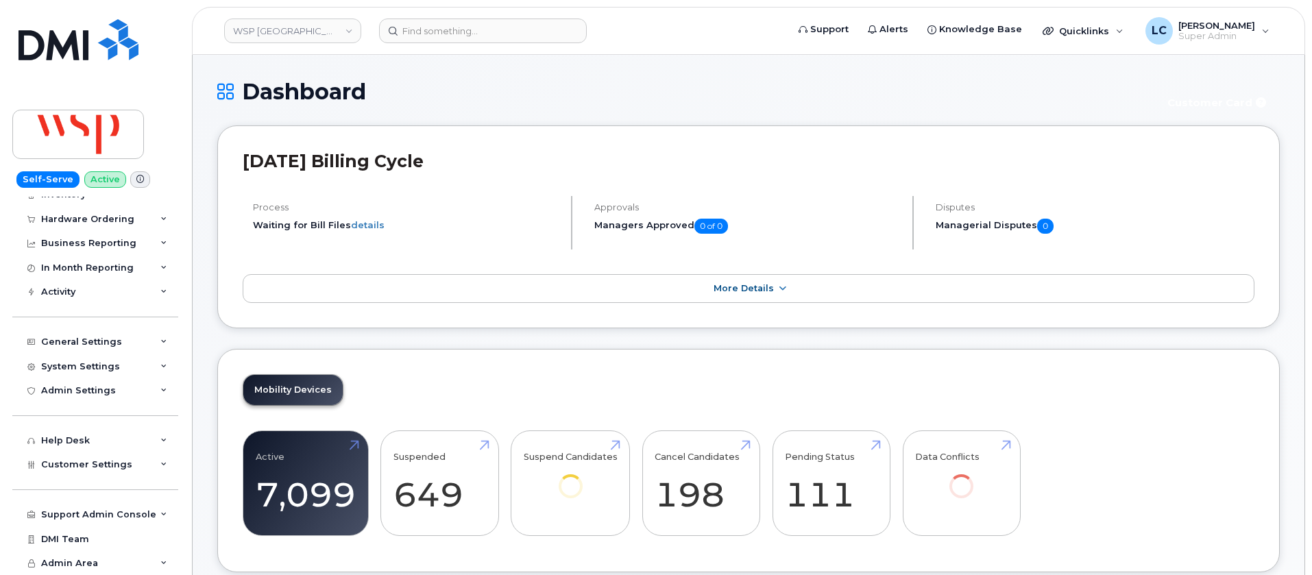
click at [143, 477] on div "Support Admin Console Add New Customer Customer Prospects Emails Sms Messages D…" at bounding box center [96, 502] width 169 height 50
click at [147, 376] on div "System Settings" at bounding box center [95, 366] width 166 height 25
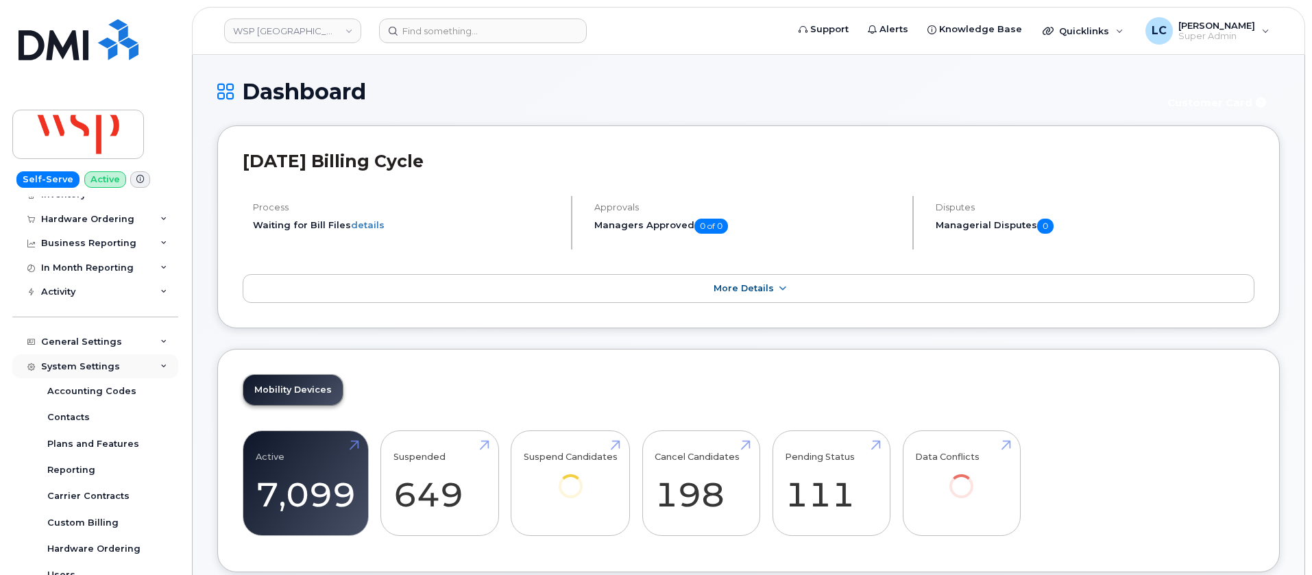
click at [147, 376] on div "System Settings" at bounding box center [95, 366] width 166 height 25
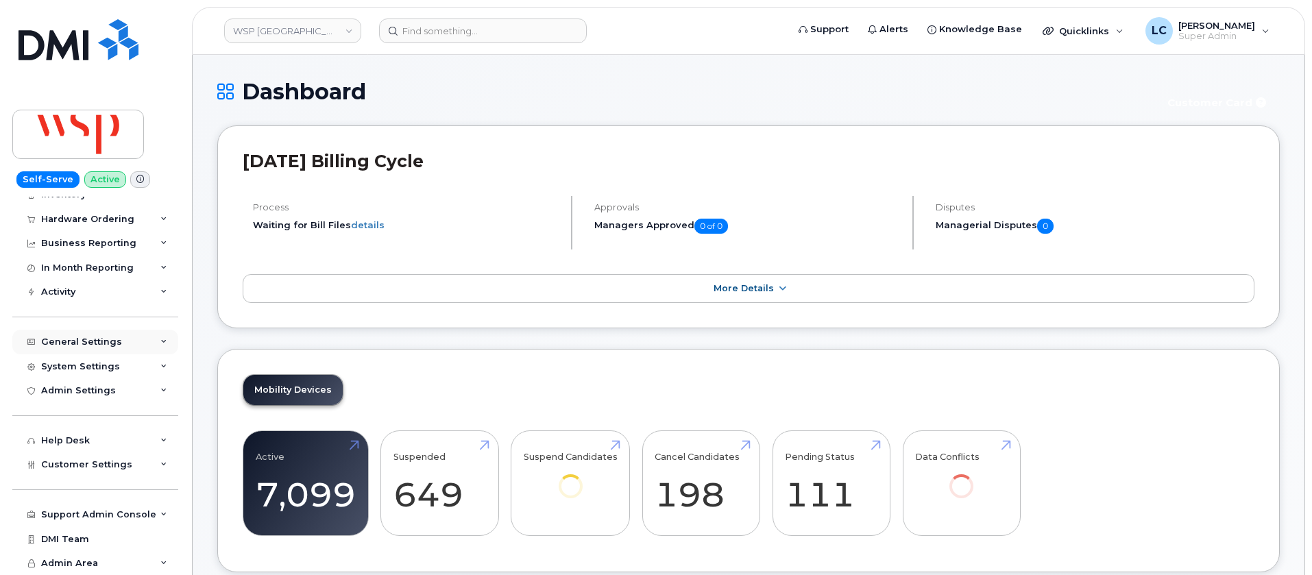
click at [110, 346] on div "General Settings" at bounding box center [81, 342] width 81 height 11
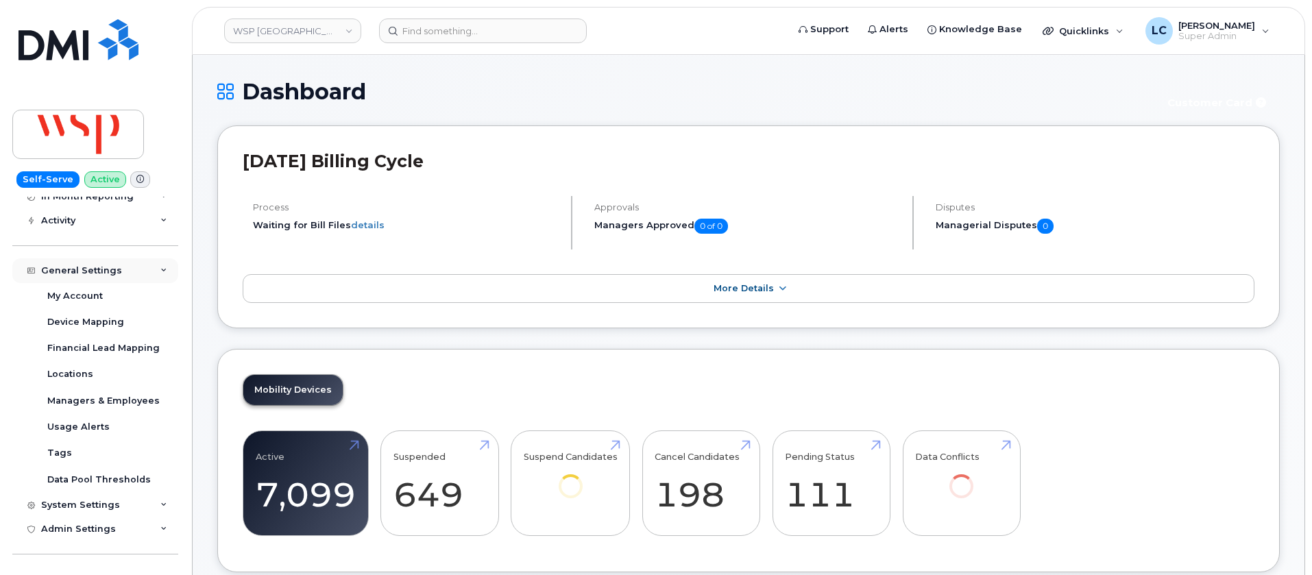
scroll to position [166, 0]
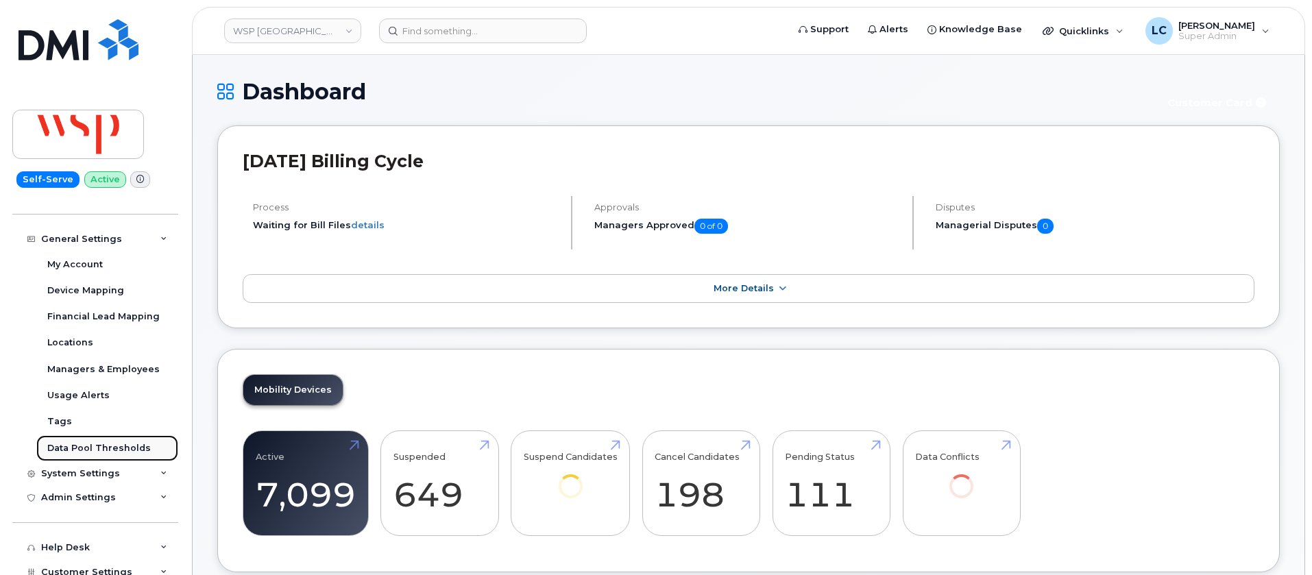
click at [125, 446] on div "Data Pool Thresholds" at bounding box center [99, 448] width 104 height 12
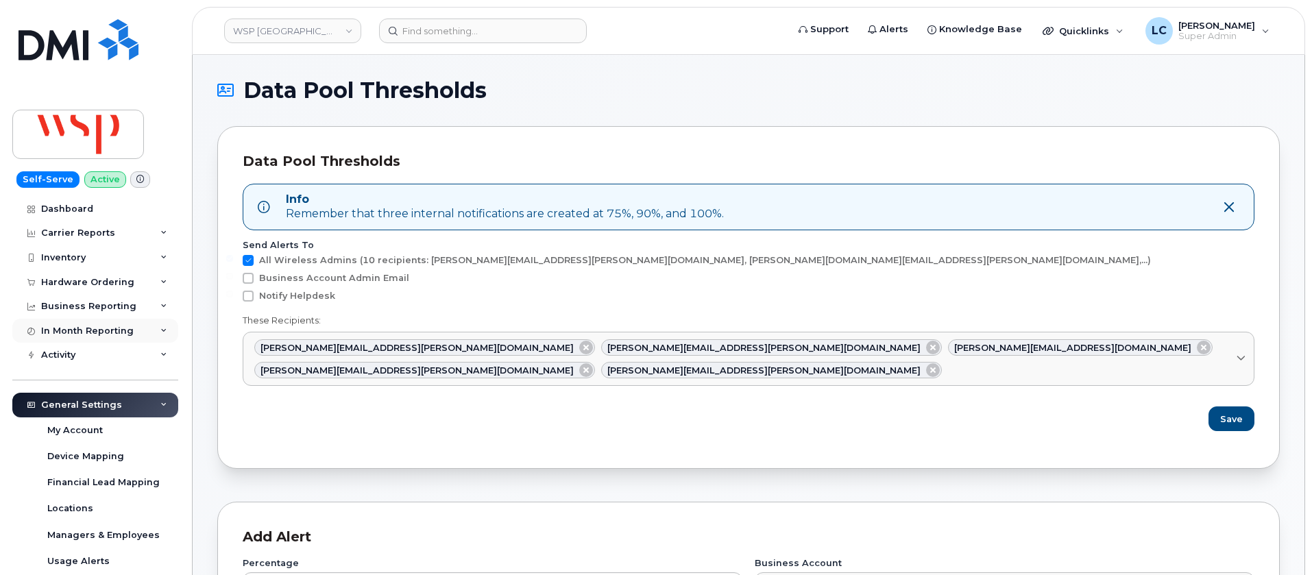
click at [119, 335] on div "In Month Reporting" at bounding box center [87, 331] width 93 height 11
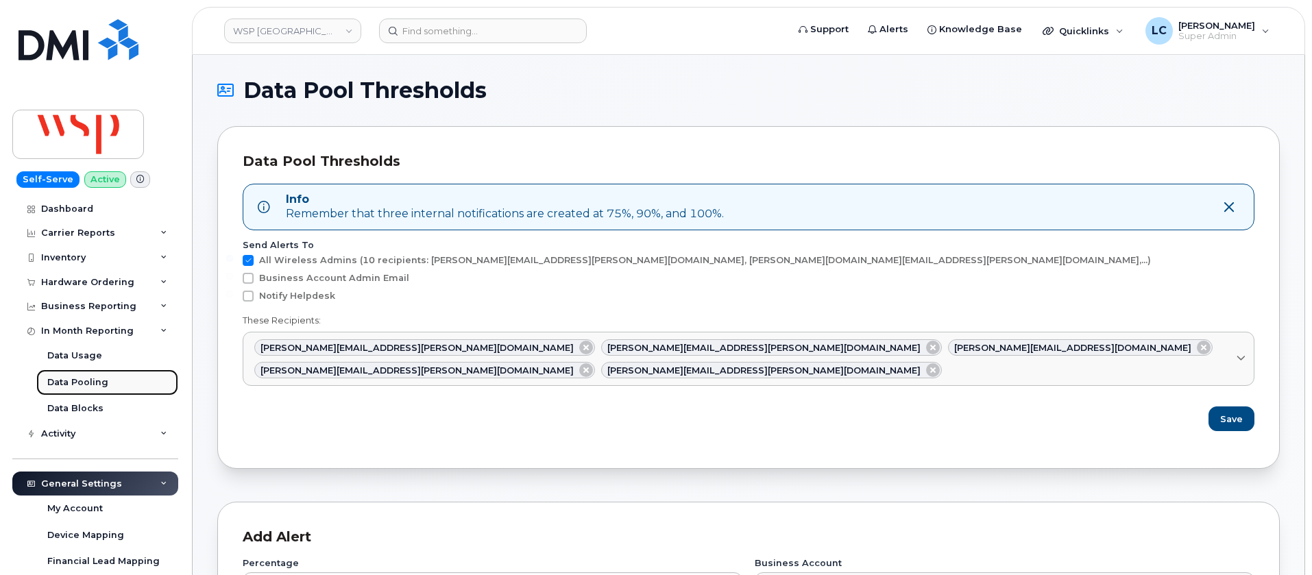
click at [115, 390] on link "Data Pooling" at bounding box center [107, 383] width 142 height 26
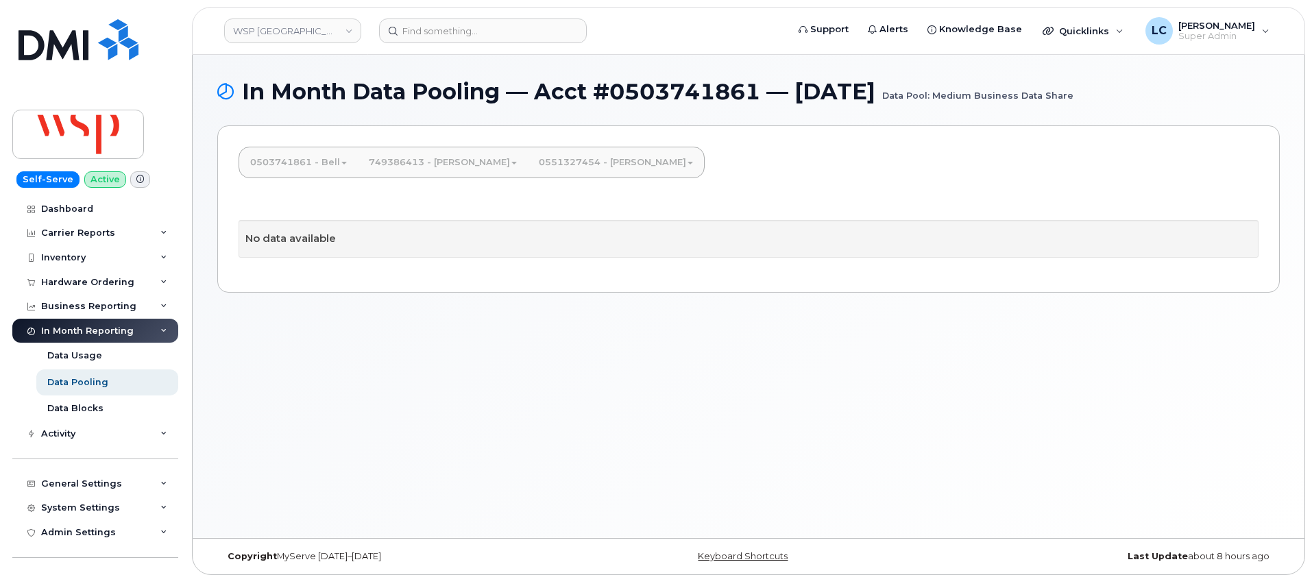
click at [339, 171] on link "0503741861 - Bell" at bounding box center [298, 162] width 119 height 30
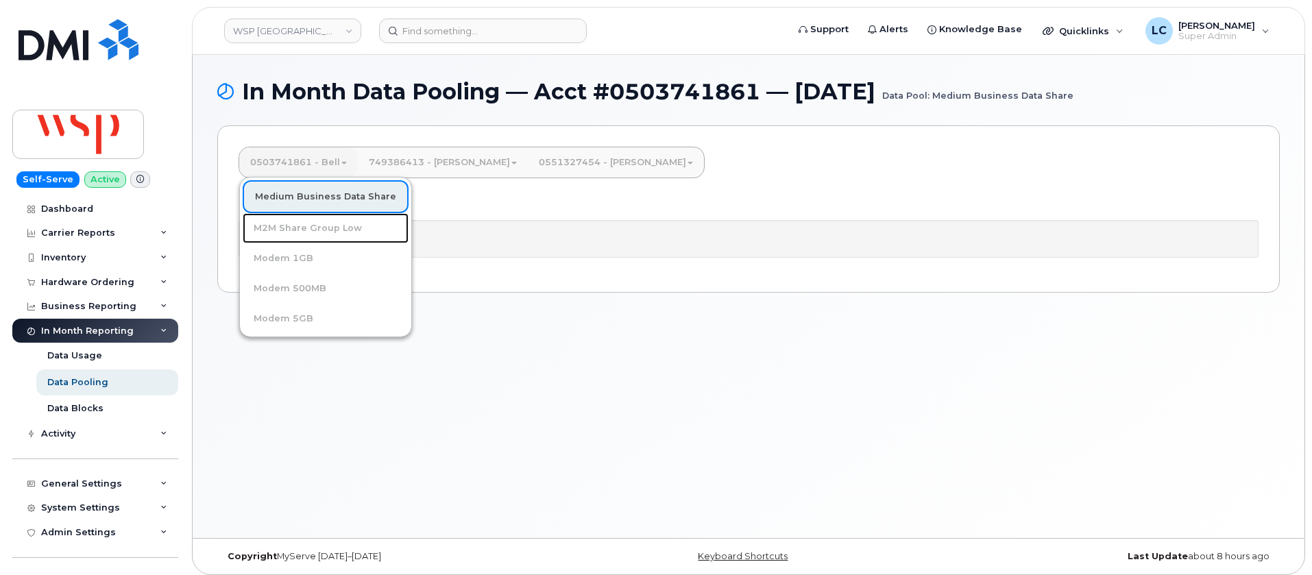
click at [350, 231] on link "M2M Share Group Low" at bounding box center [326, 228] width 166 height 30
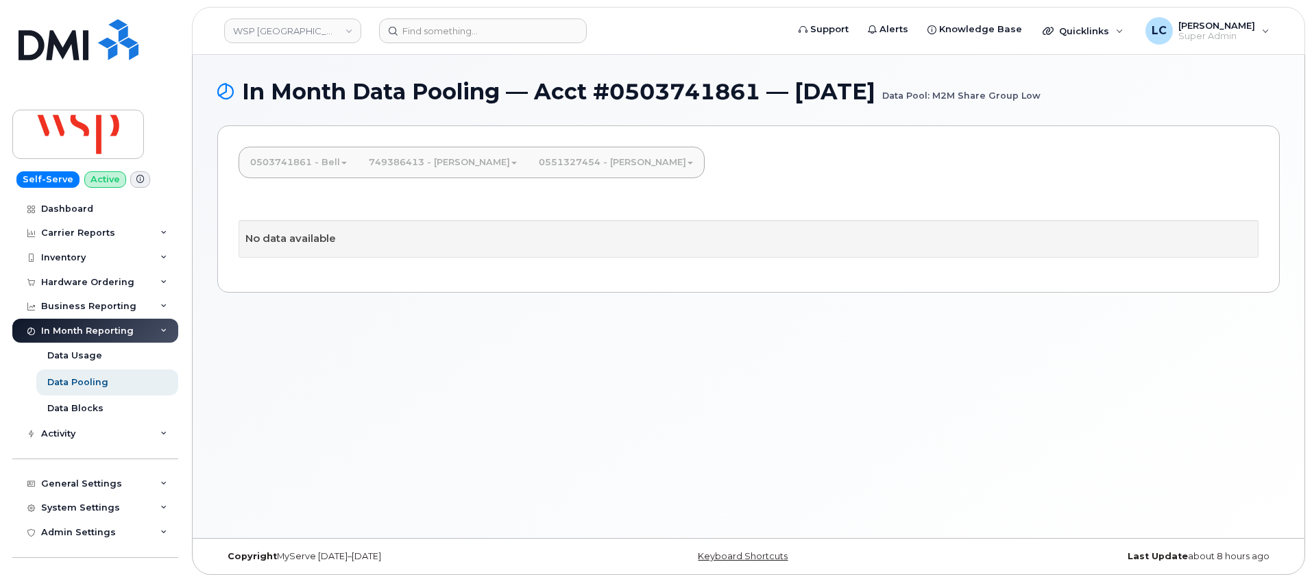
click at [339, 164] on link "0503741861 - Bell" at bounding box center [298, 162] width 119 height 30
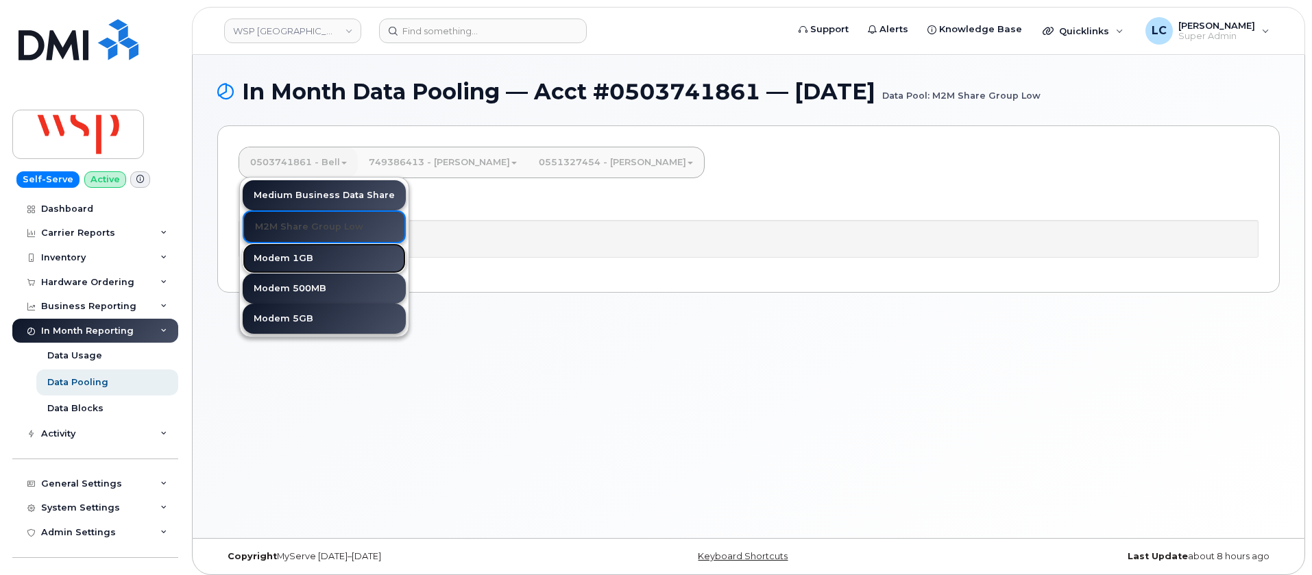
click at [322, 261] on link "Modem 1GB" at bounding box center [324, 258] width 163 height 30
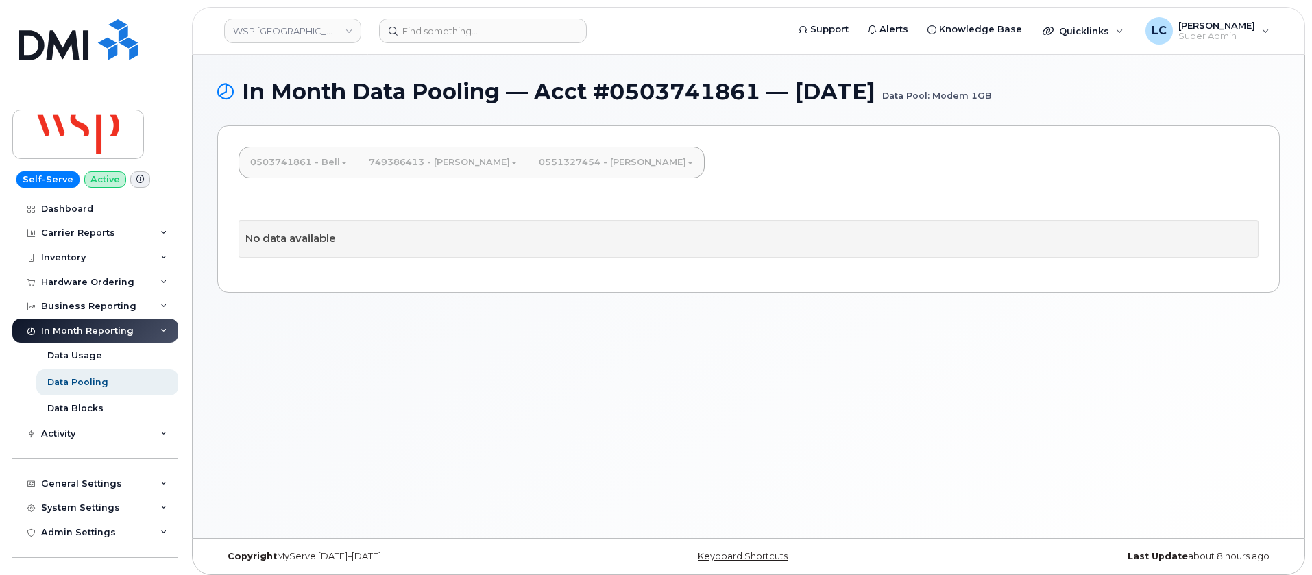
click at [324, 165] on link "0503741861 - Bell" at bounding box center [298, 162] width 119 height 30
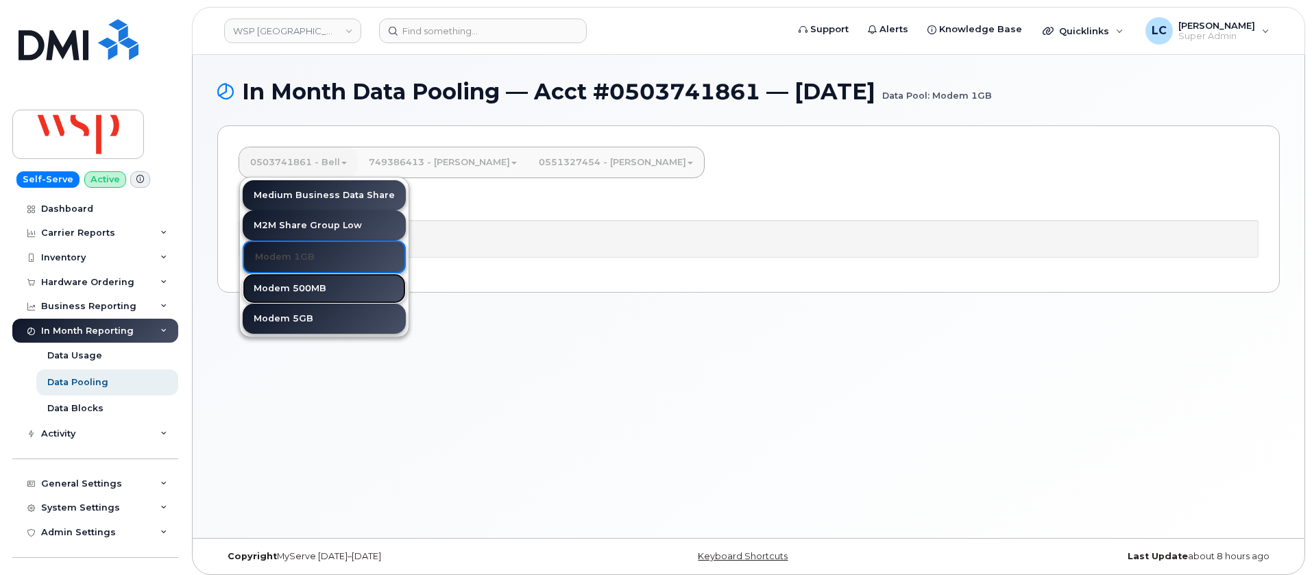
click at [306, 289] on link "Modem 500MB" at bounding box center [324, 289] width 163 height 30
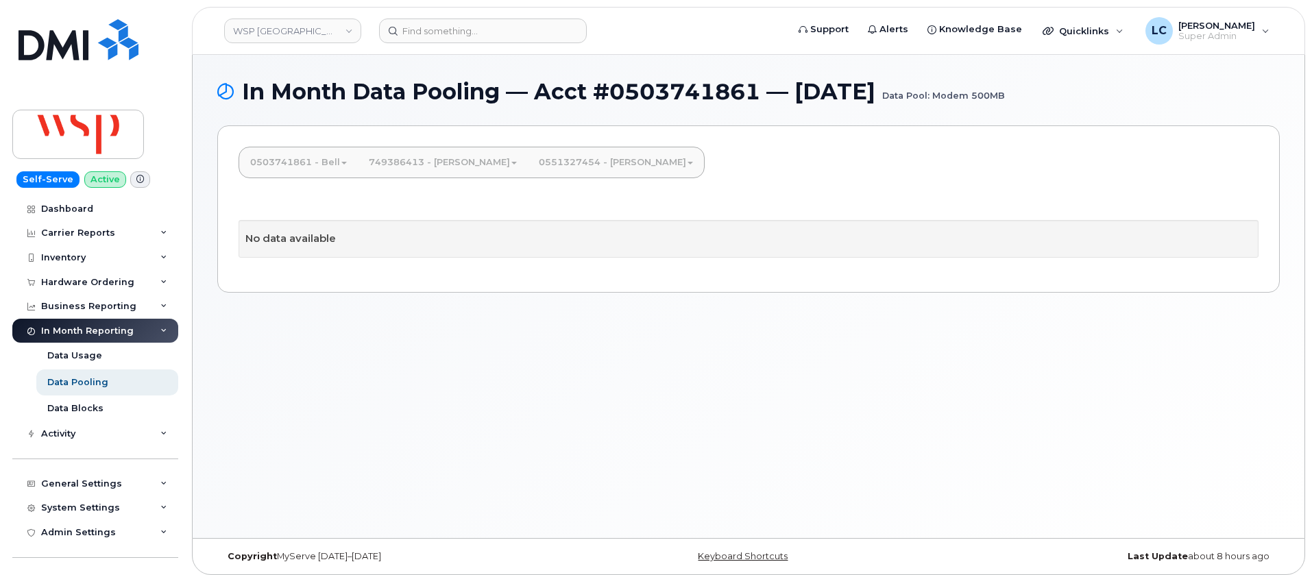
click at [338, 160] on link "0503741861 - Bell" at bounding box center [298, 162] width 119 height 30
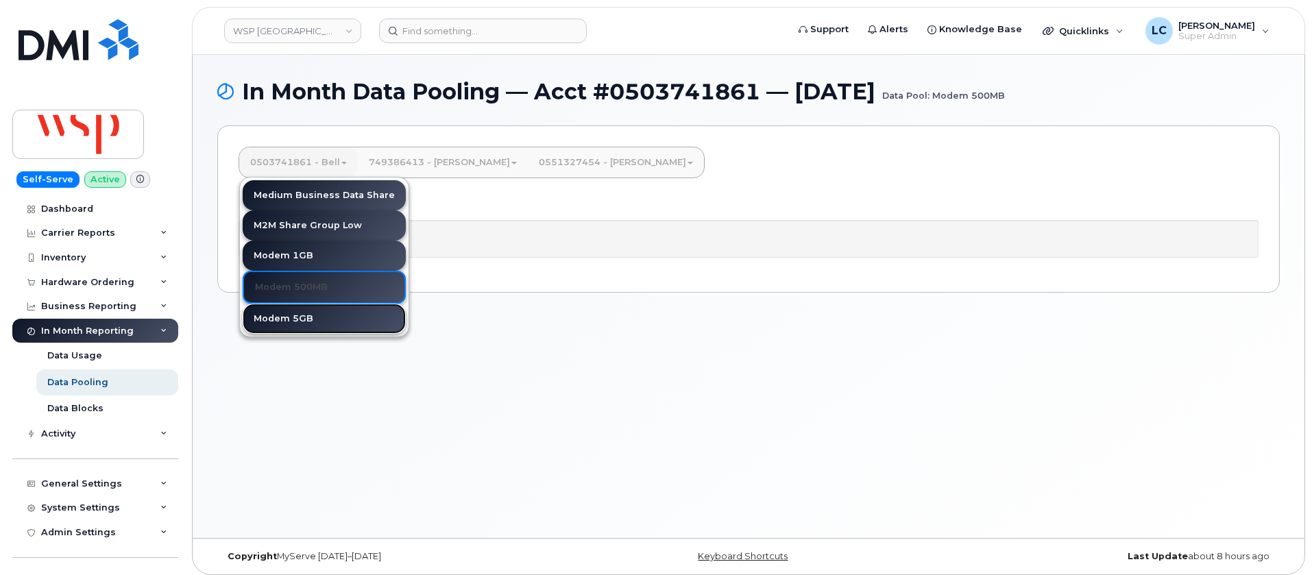
click at [323, 318] on link "Modem 5GB" at bounding box center [324, 319] width 163 height 30
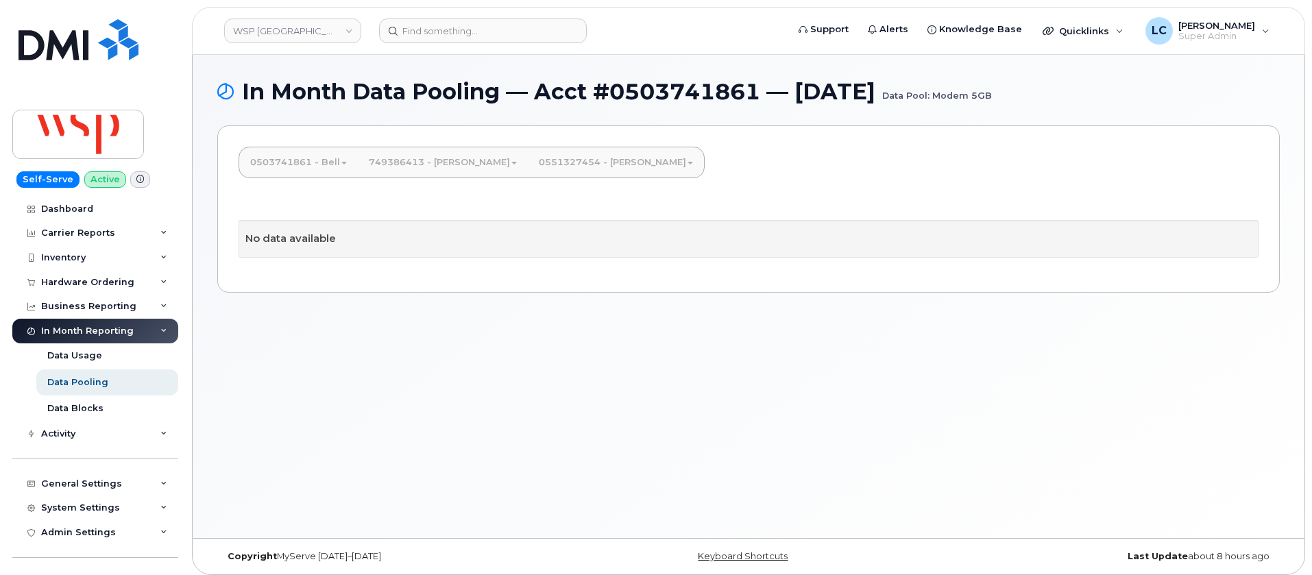
click at [328, 160] on link "0503741861 - Bell" at bounding box center [298, 162] width 119 height 30
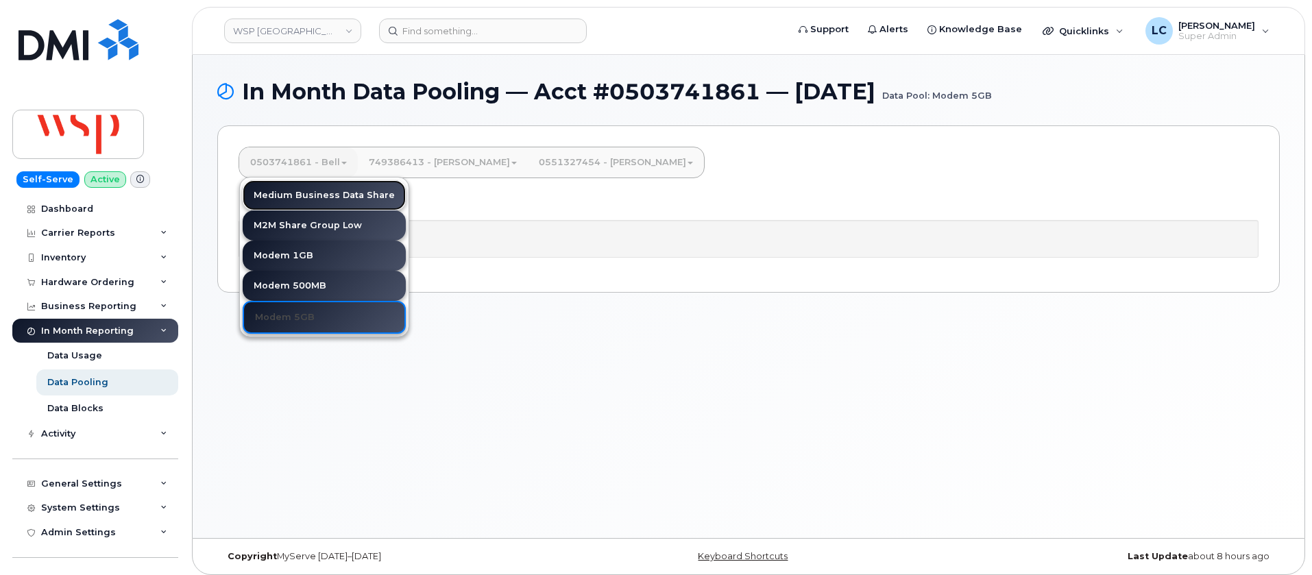
click at [323, 197] on link "Medium Business Data Share" at bounding box center [324, 195] width 163 height 30
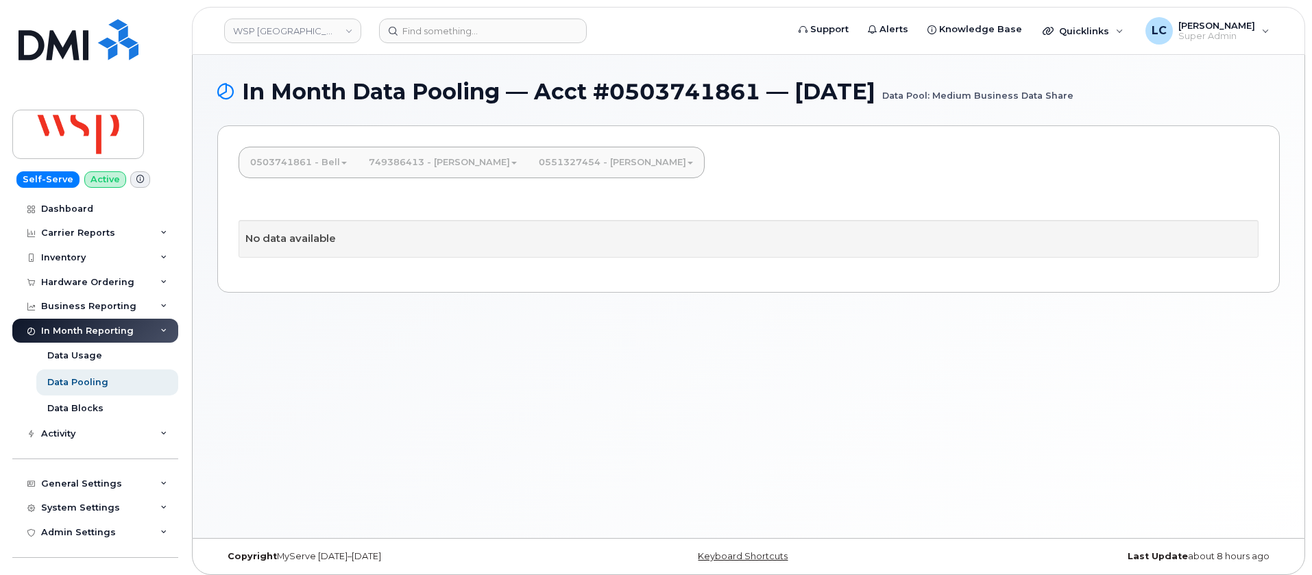
click at [335, 165] on link "0503741861 - Bell" at bounding box center [298, 162] width 119 height 30
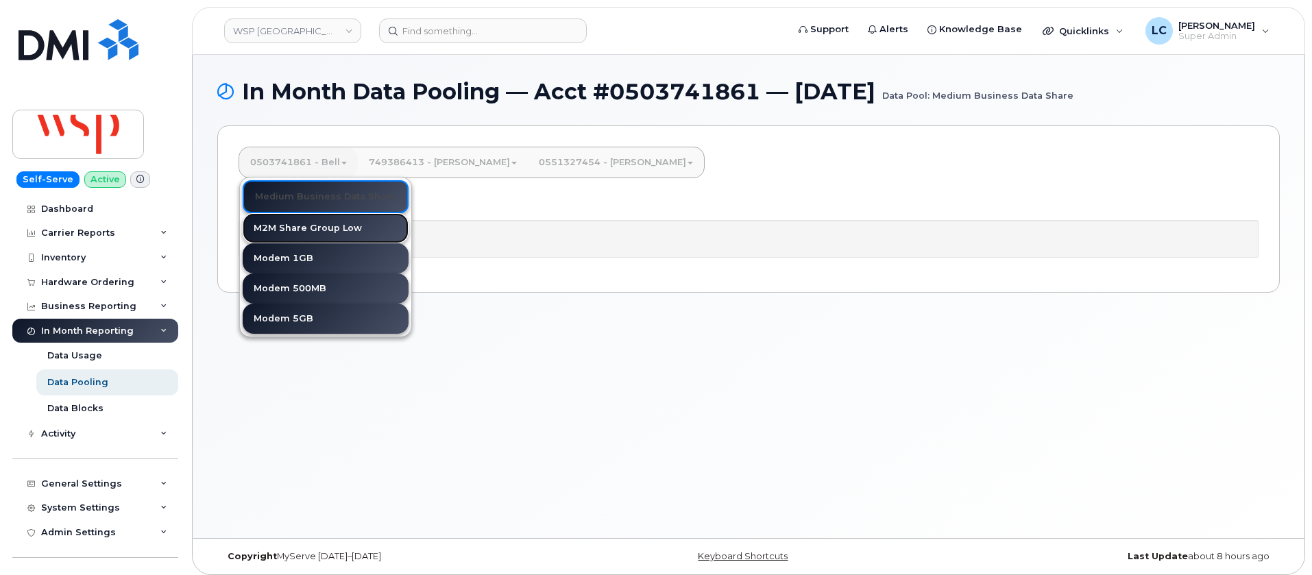
click at [314, 229] on link "M2M Share Group Low" at bounding box center [326, 228] width 166 height 30
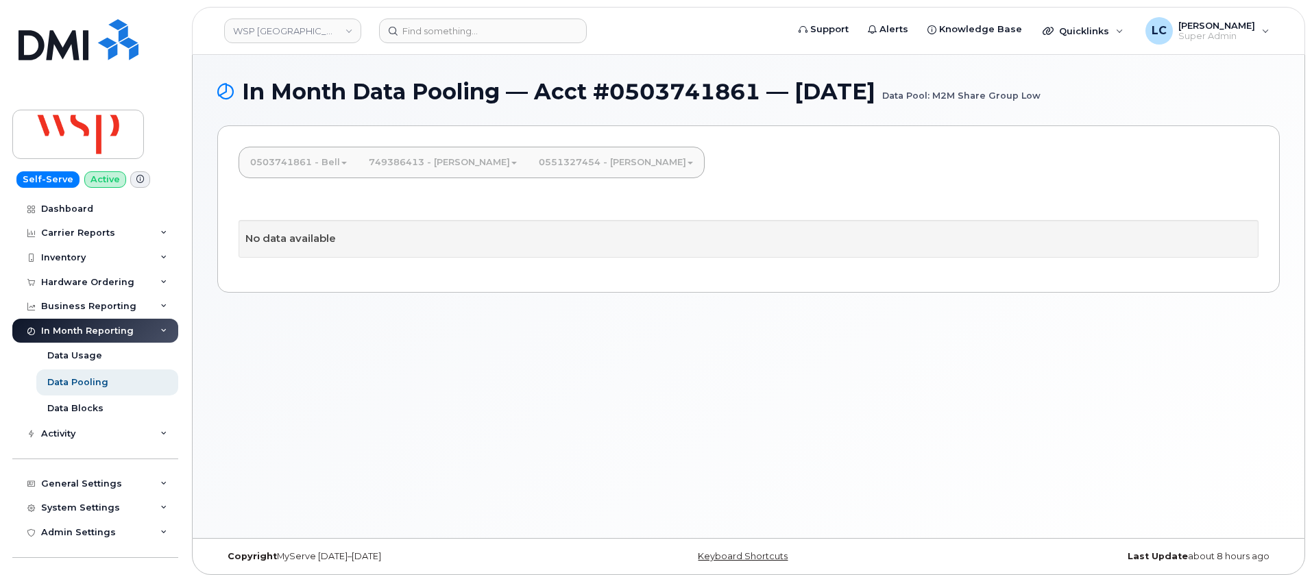
click at [326, 160] on link "0503741861 - Bell" at bounding box center [298, 162] width 119 height 30
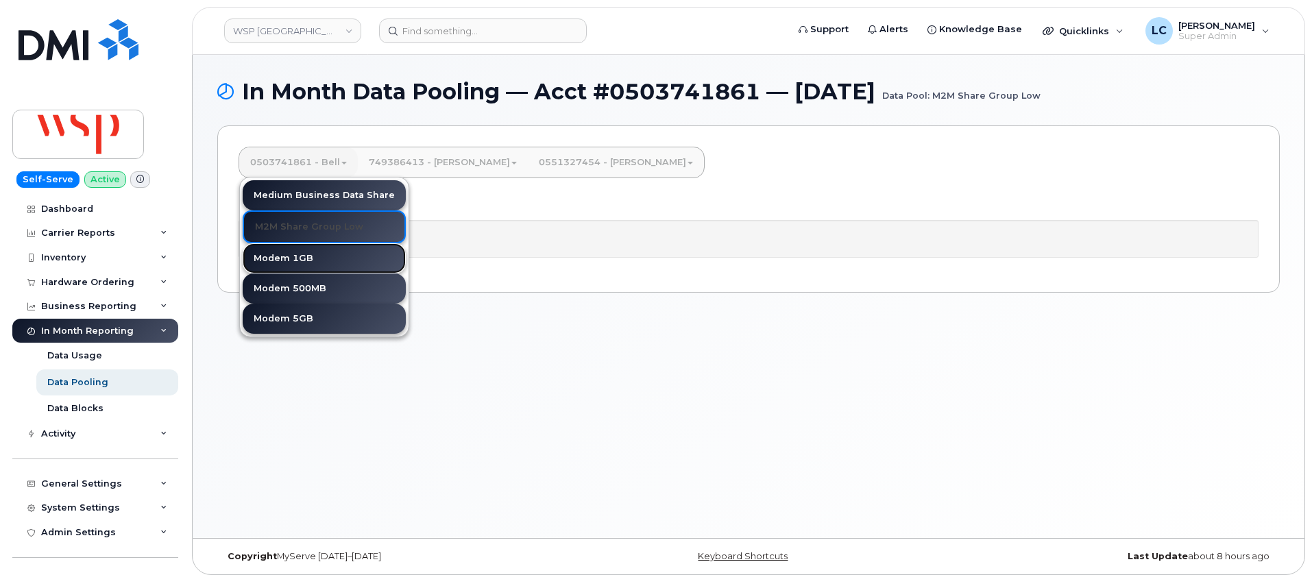
click at [304, 258] on link "Modem 1GB" at bounding box center [324, 258] width 163 height 30
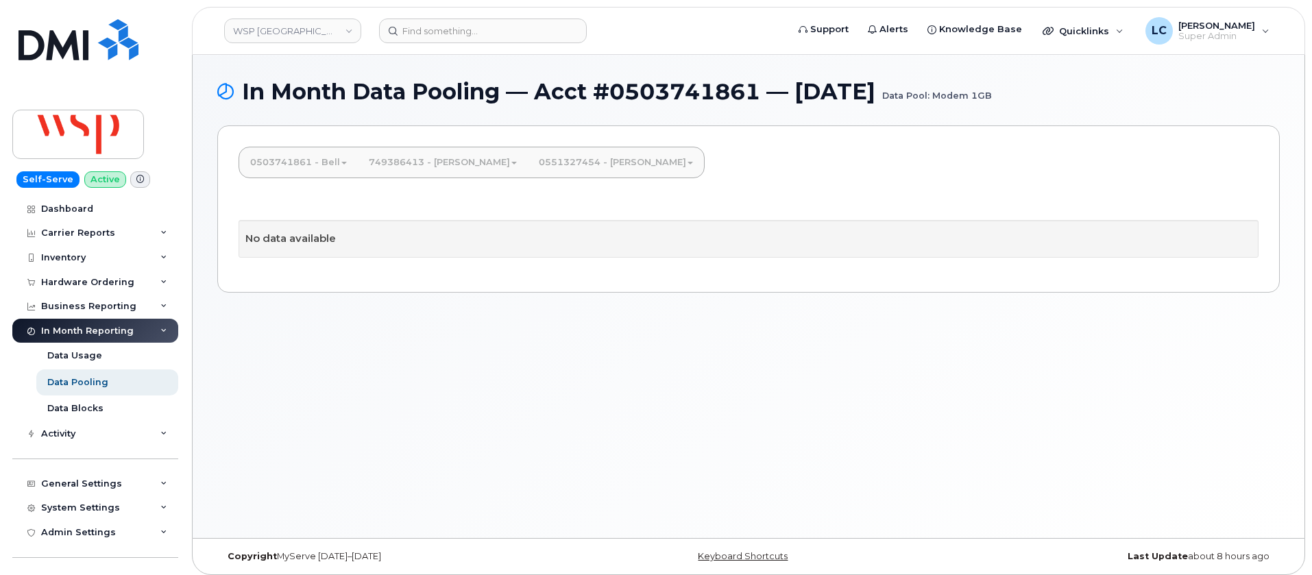
click at [339, 160] on link "0503741861 - Bell" at bounding box center [298, 162] width 119 height 30
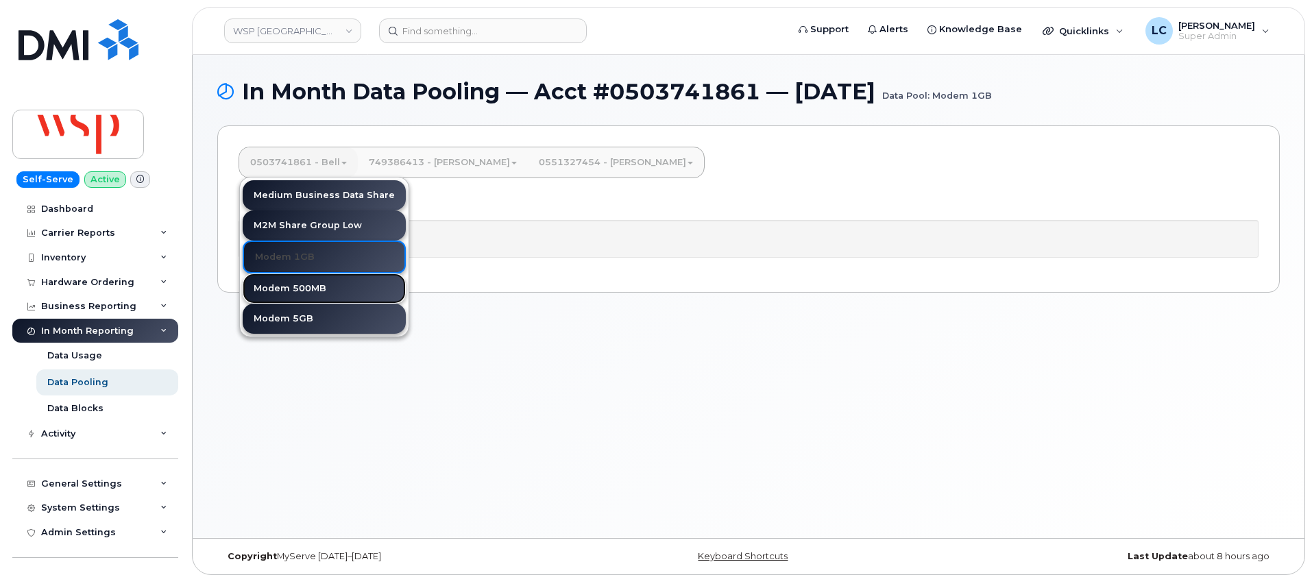
click at [329, 282] on link "Modem 500MB" at bounding box center [324, 289] width 163 height 30
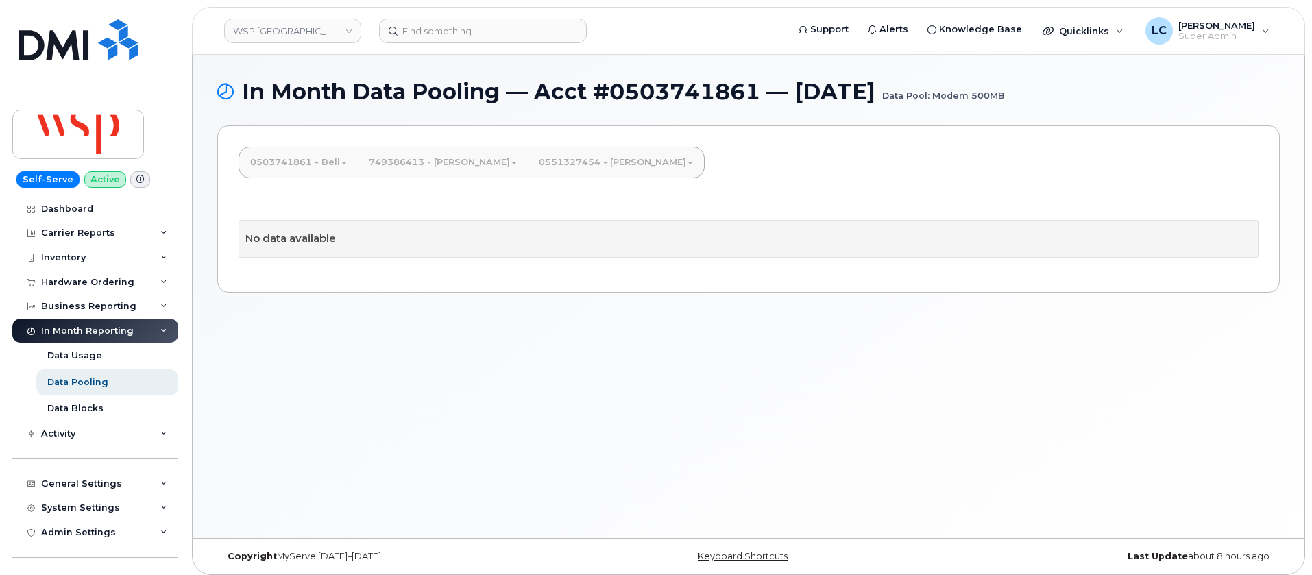
click at [592, 160] on link "0551327454 - Bell" at bounding box center [616, 162] width 176 height 30
click at [574, 197] on link "Medium Business Data Share" at bounding box center [612, 195] width 163 height 30
click at [587, 166] on link "0551327454 - [PERSON_NAME]" at bounding box center [616, 162] width 176 height 30
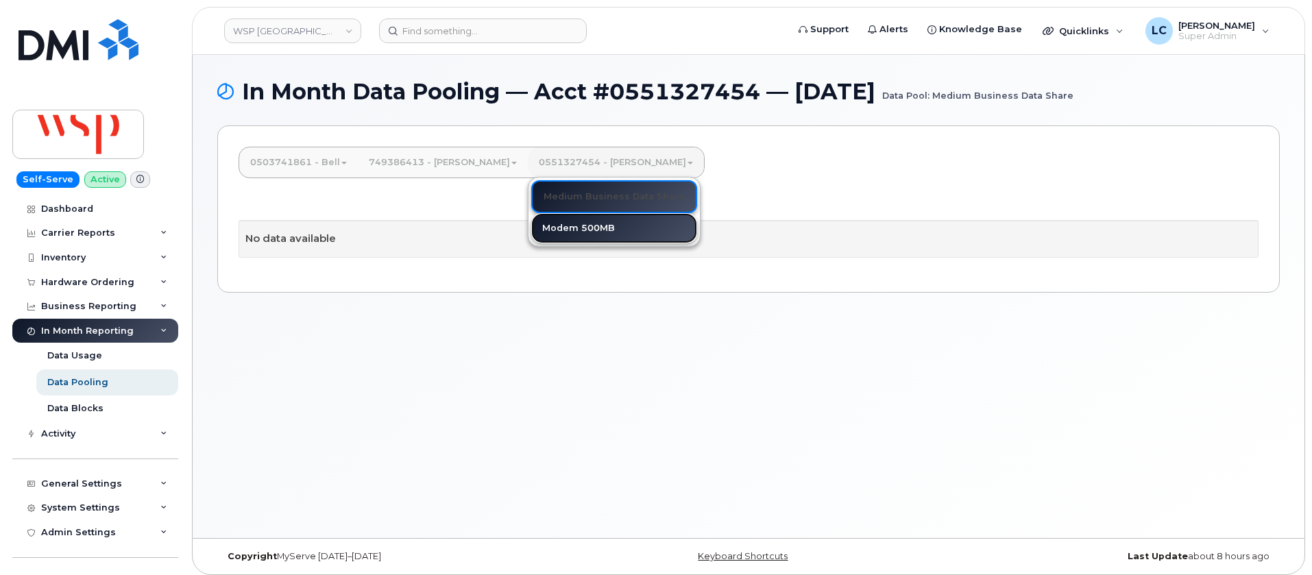
click at [588, 229] on link "Modem 500MB" at bounding box center [614, 228] width 166 height 30
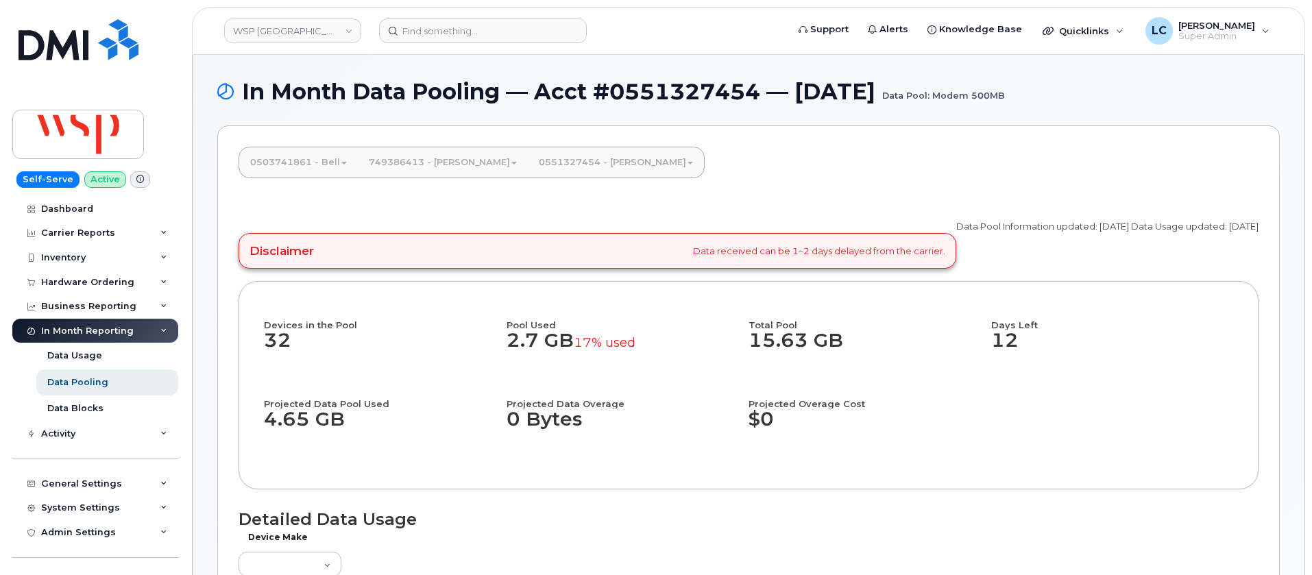
click at [326, 158] on link "0503741861 - Bell" at bounding box center [298, 162] width 119 height 30
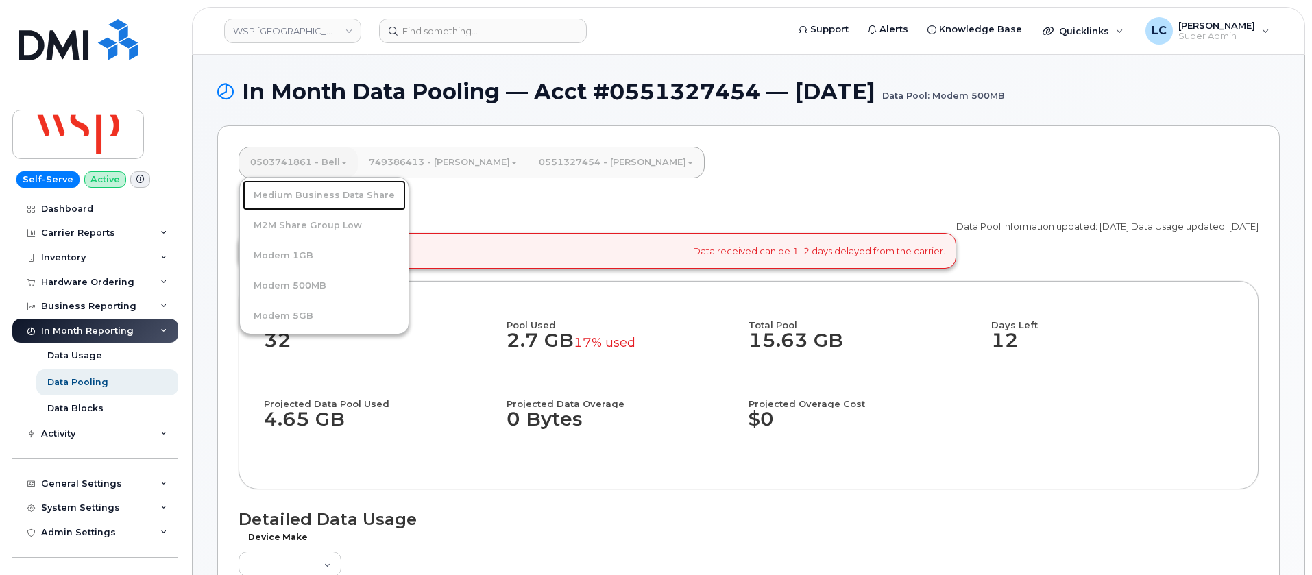
click at [341, 195] on link "Medium Business Data Share" at bounding box center [324, 195] width 163 height 30
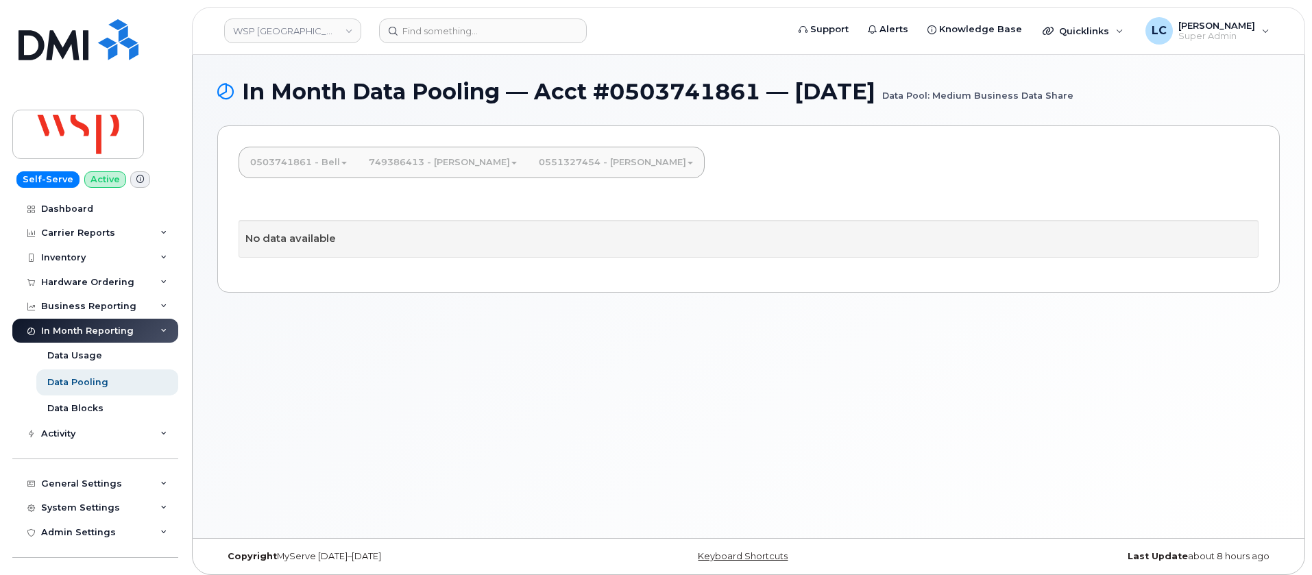
drag, startPoint x: 950, startPoint y: 92, endPoint x: 244, endPoint y: 99, distance: 705.6
click at [244, 99] on h1 "In Month Data Pooling — Acct #0503741861 — [DATE] Data Pool: Medium Business Da…" at bounding box center [748, 92] width 1063 height 24
copy h1 "In Month Data Pooling — Acct #0503741861 — [DATE]"
click at [317, 162] on link "0503741861 - Bell" at bounding box center [298, 162] width 119 height 30
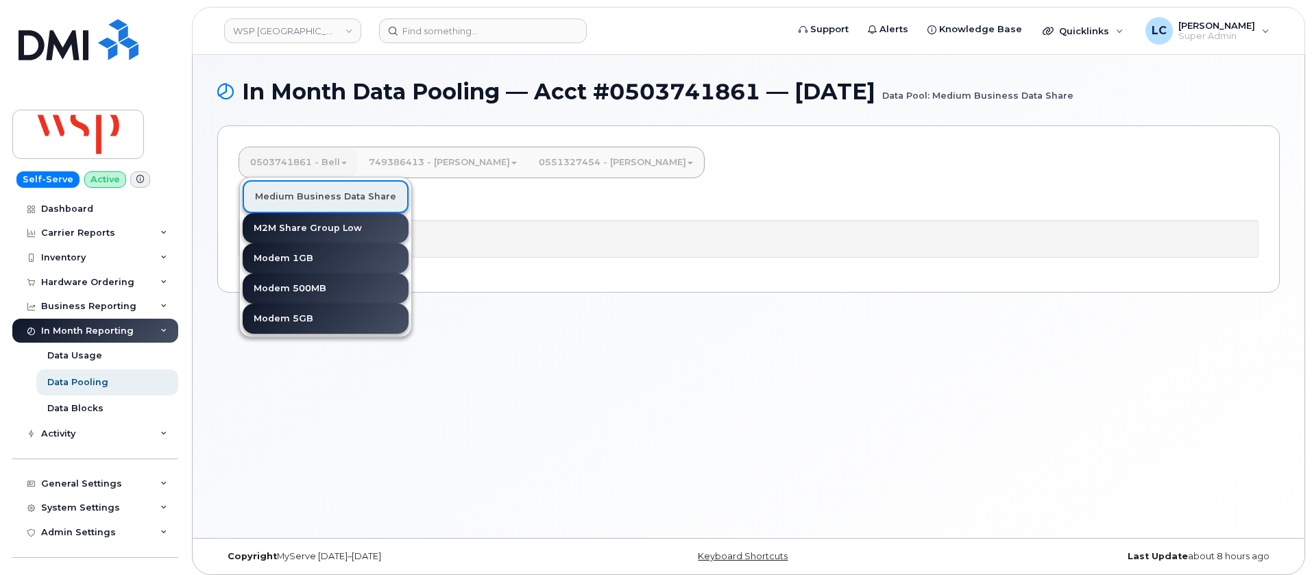
click at [384, 205] on link "Medium Business Data Share" at bounding box center [326, 196] width 166 height 33
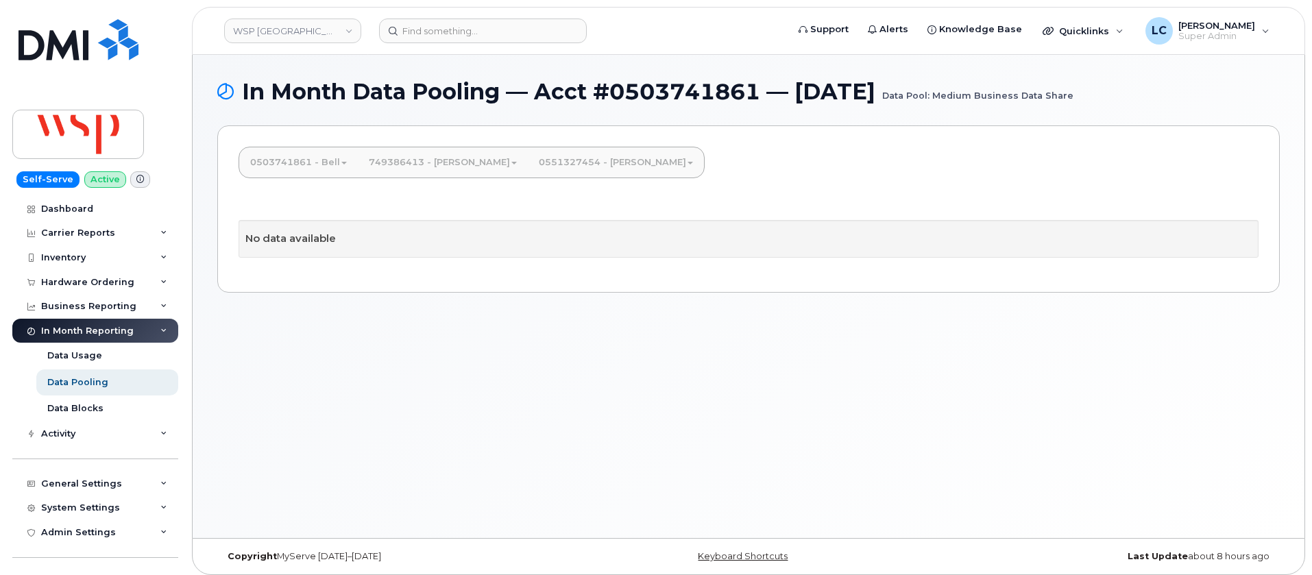
click at [446, 214] on div "No data available" at bounding box center [749, 237] width 1020 height 69
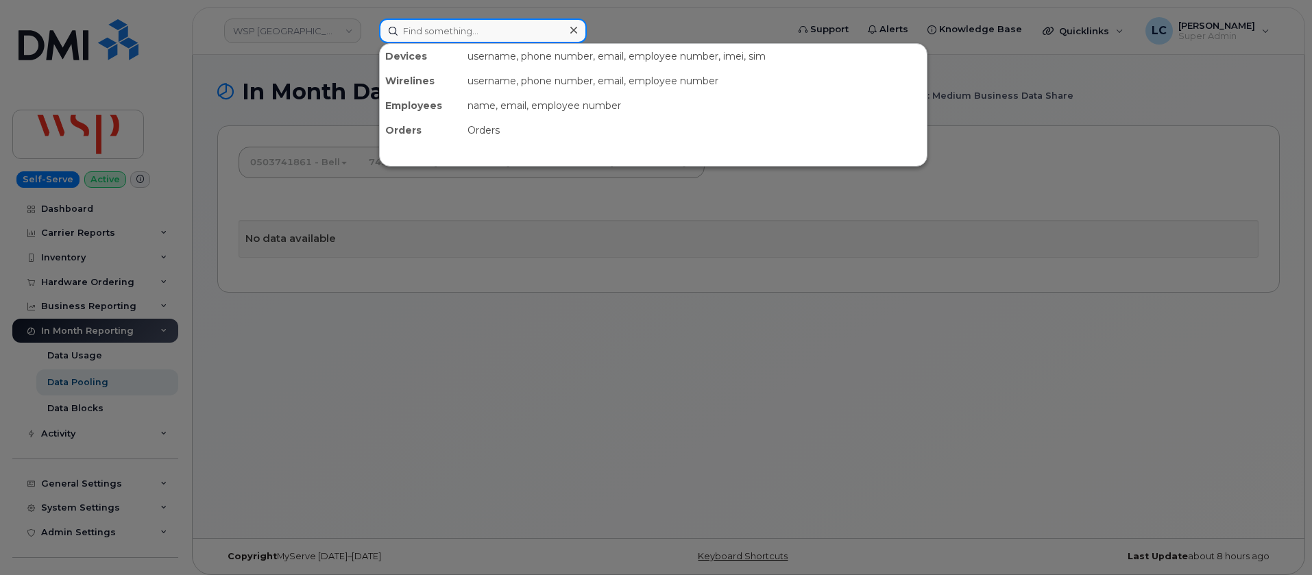
click at [412, 32] on input at bounding box center [483, 31] width 208 height 25
paste input "295853"
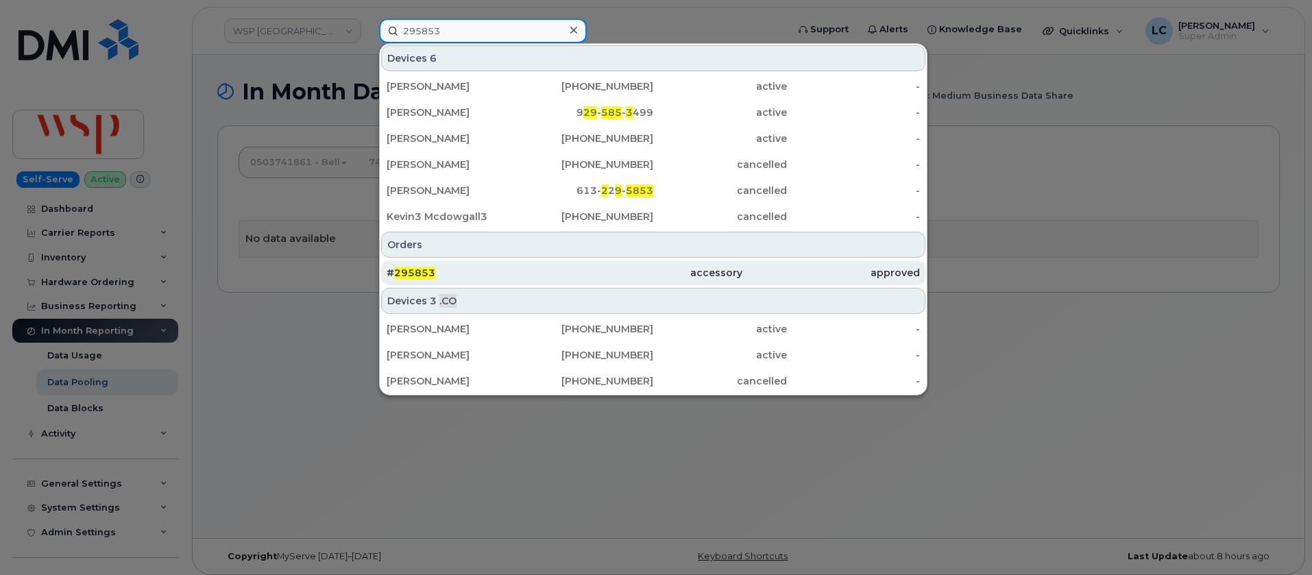
type input "295853"
click at [686, 271] on div "accessory" at bounding box center [653, 273] width 178 height 14
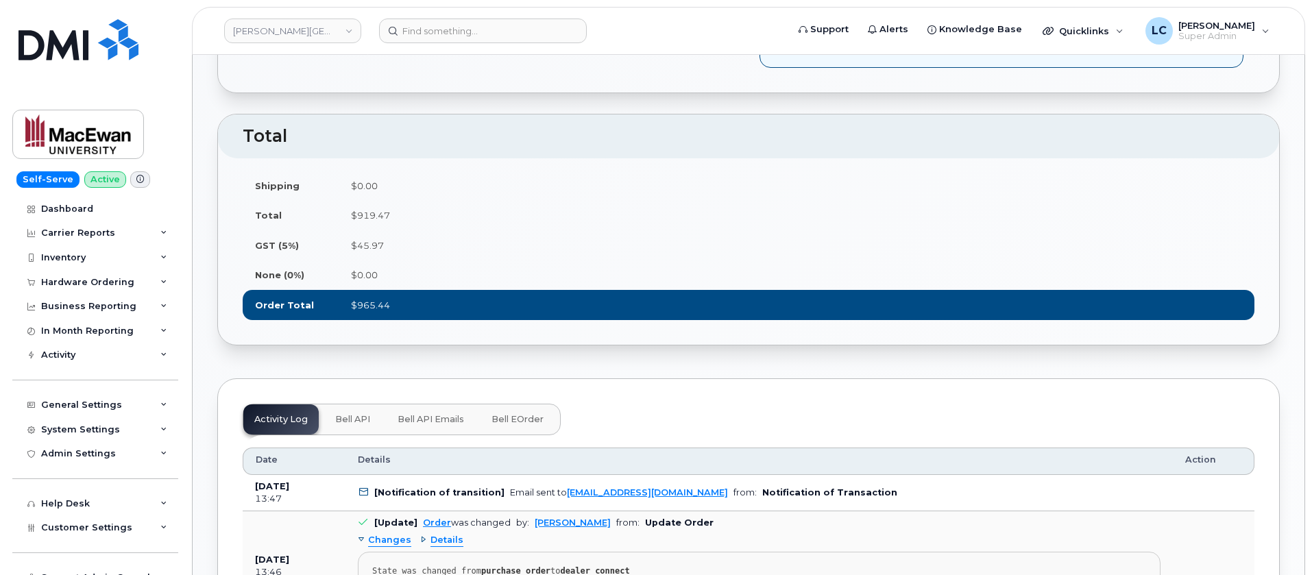
scroll to position [1028, 0]
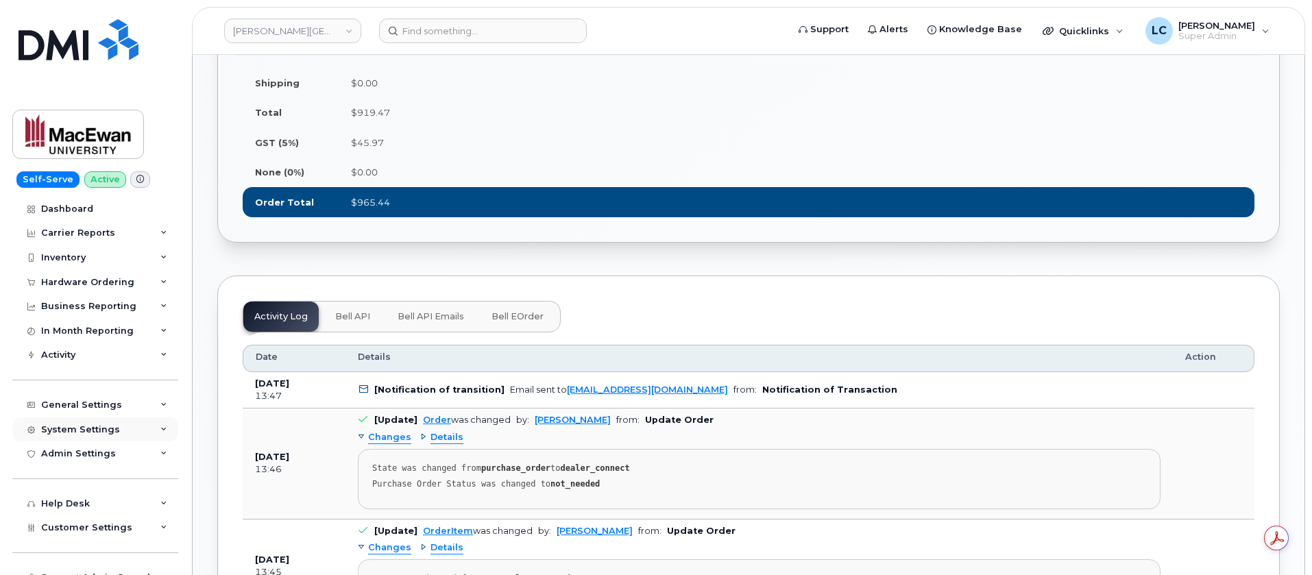
click at [110, 431] on div "System Settings" at bounding box center [80, 429] width 79 height 11
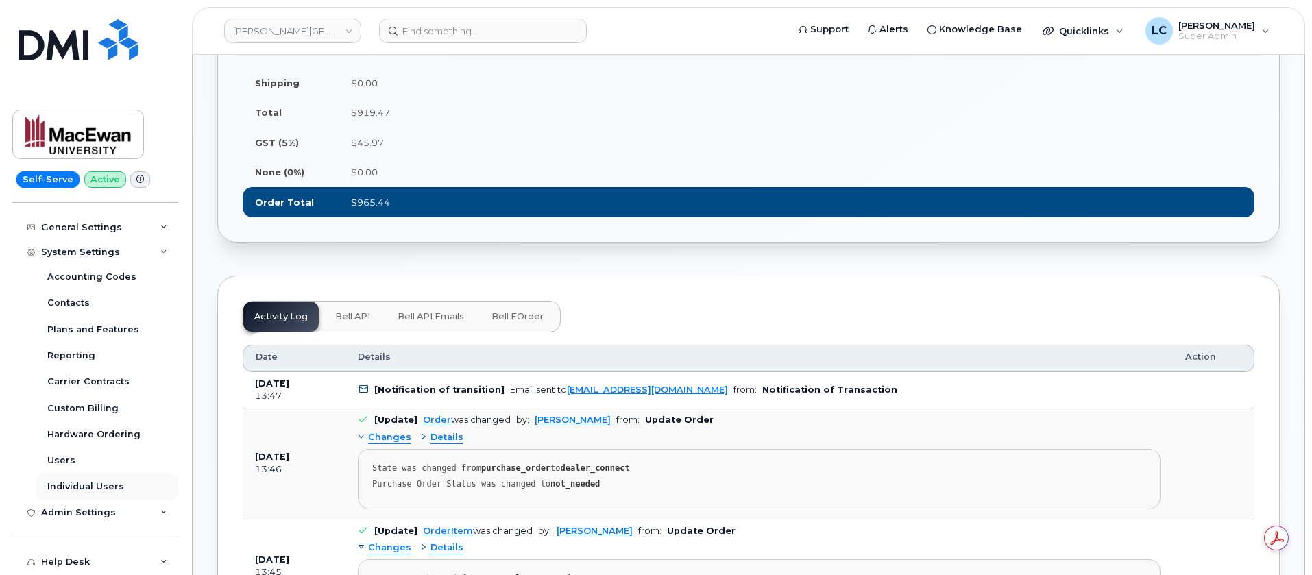
scroll to position [206, 0]
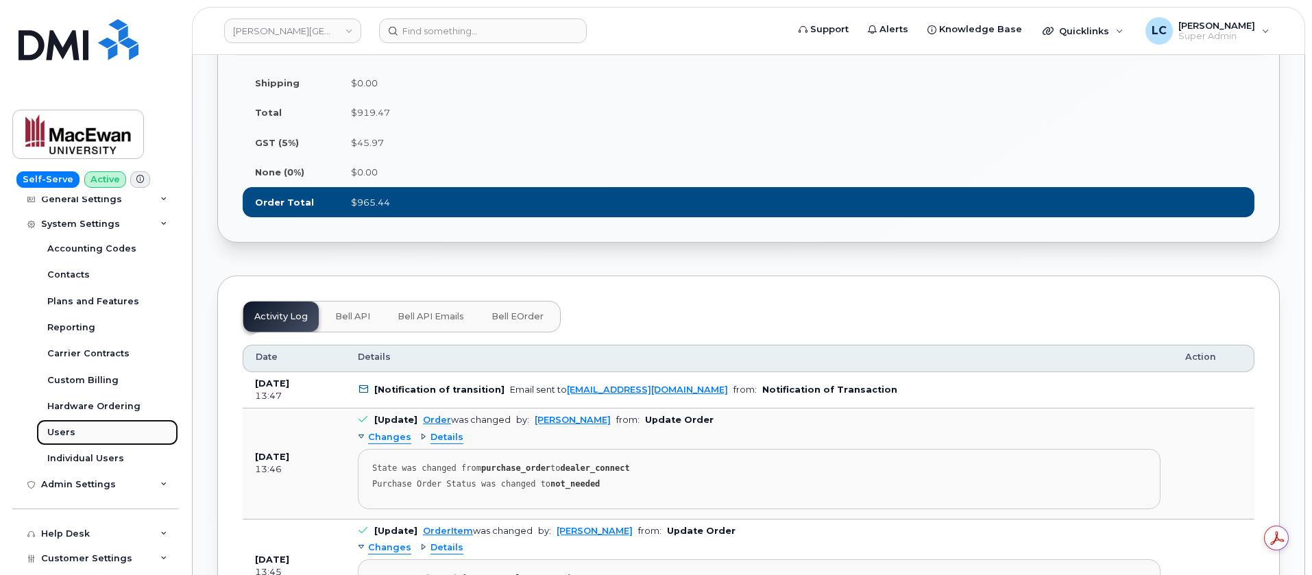
click at [93, 432] on link "Users" at bounding box center [107, 433] width 142 height 26
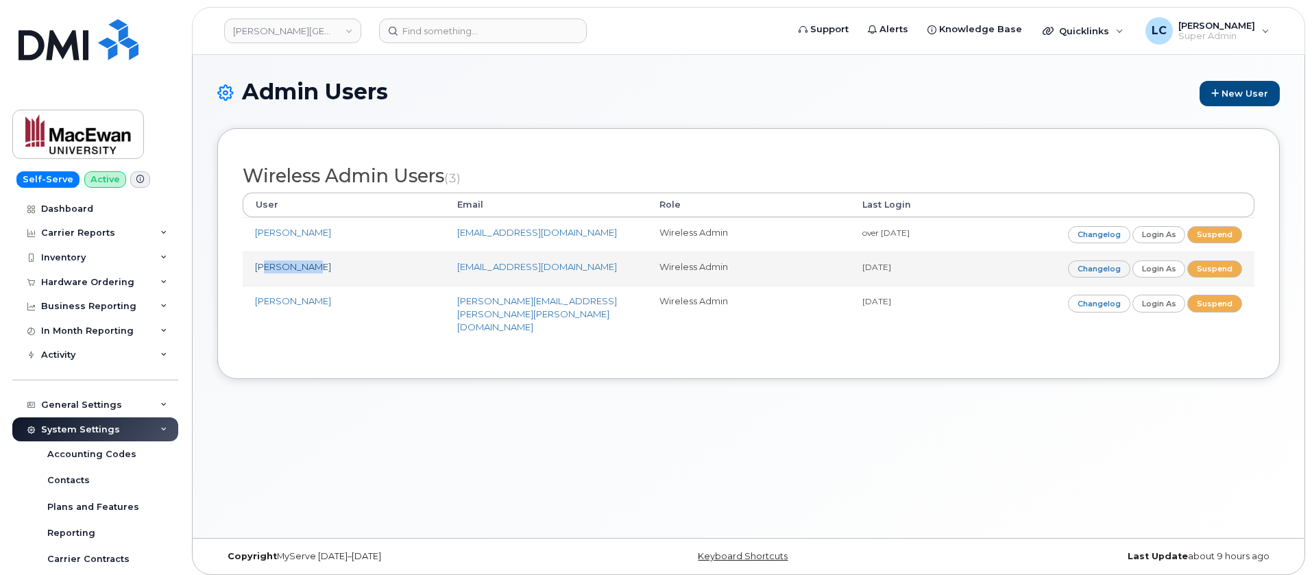
drag, startPoint x: 320, startPoint y: 265, endPoint x: 266, endPoint y: 267, distance: 54.2
click at [266, 267] on td "[PERSON_NAME]" at bounding box center [344, 269] width 202 height 34
click at [557, 266] on td "[EMAIL_ADDRESS][DOMAIN_NAME]" at bounding box center [546, 269] width 202 height 34
drag, startPoint x: 560, startPoint y: 266, endPoint x: 457, endPoint y: 269, distance: 102.9
click at [457, 269] on td "[EMAIL_ADDRESS][DOMAIN_NAME]" at bounding box center [546, 269] width 202 height 34
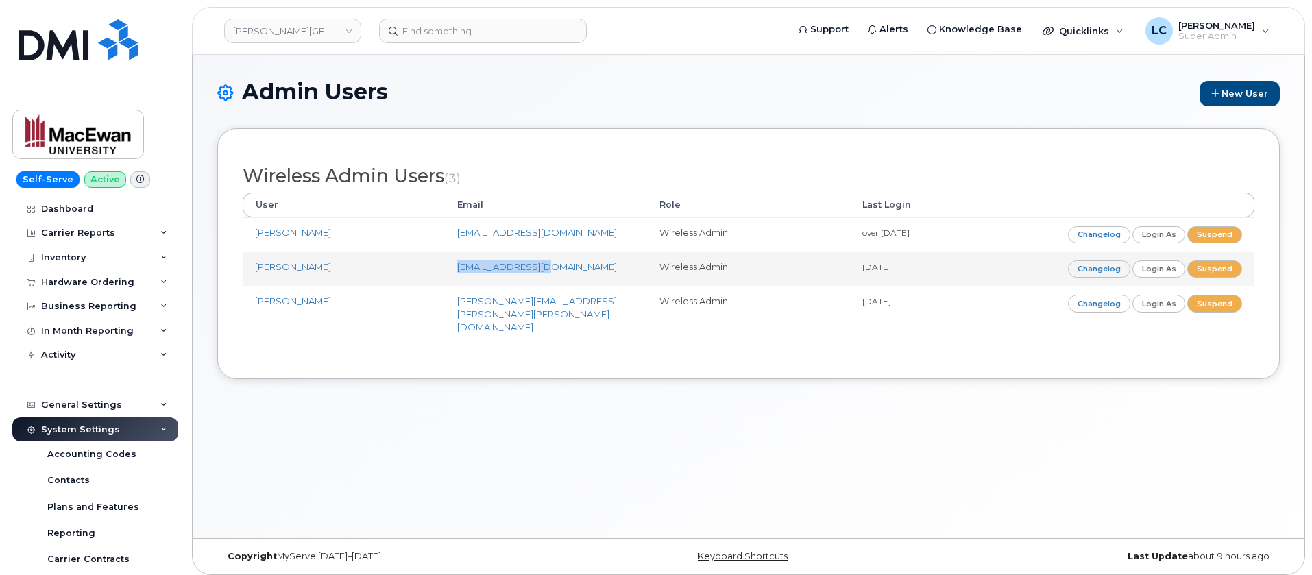
copy link "[EMAIL_ADDRESS][DOMAIN_NAME]"
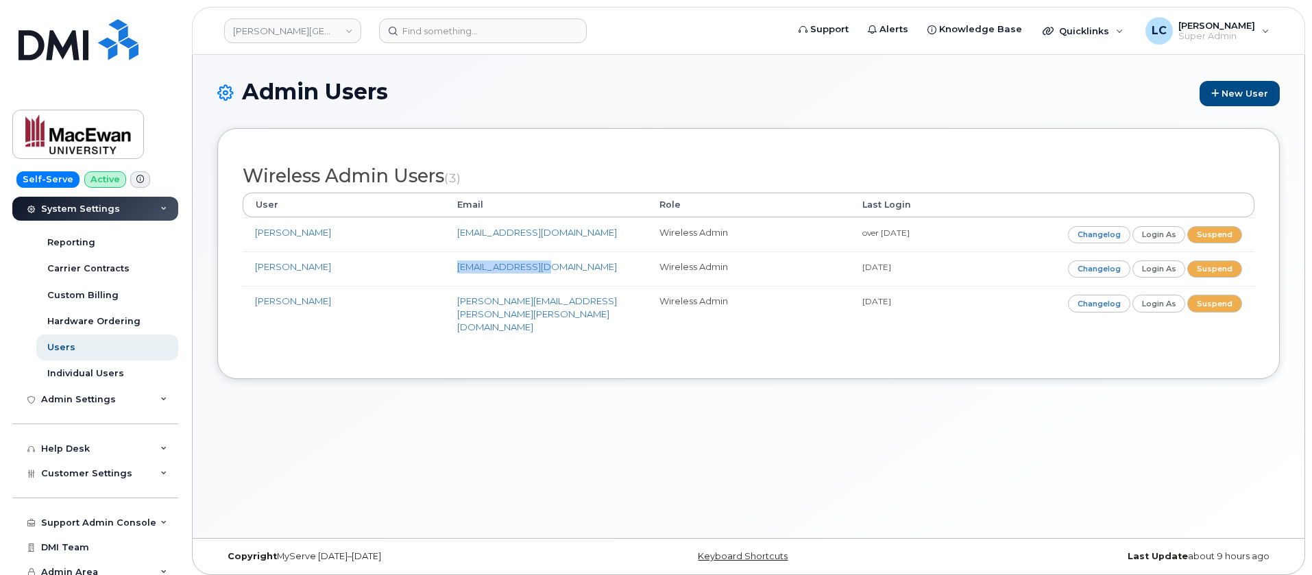
scroll to position [299, 0]
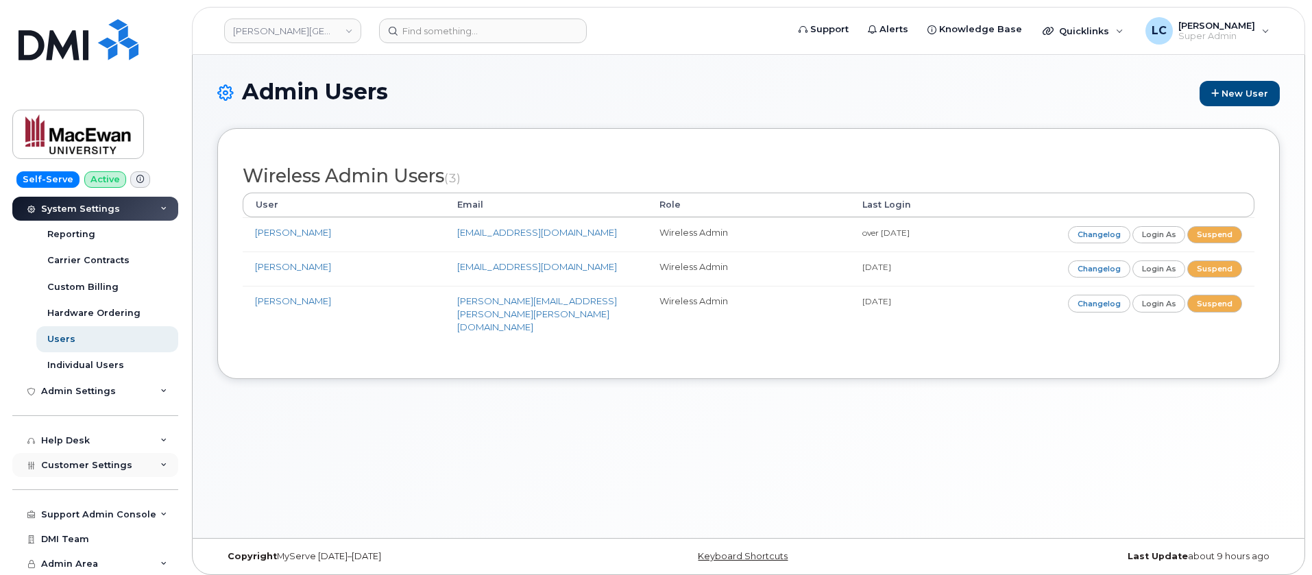
click at [119, 462] on span "Customer Settings" at bounding box center [86, 465] width 91 height 10
click at [117, 495] on link "General" at bounding box center [107, 490] width 142 height 26
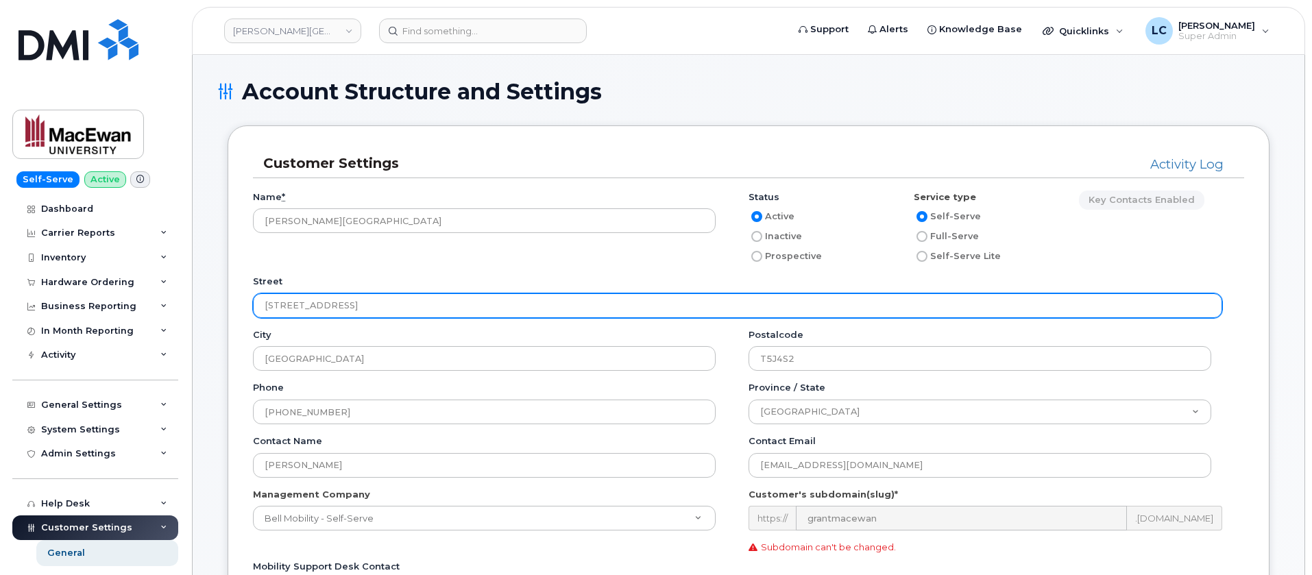
scroll to position [103, 0]
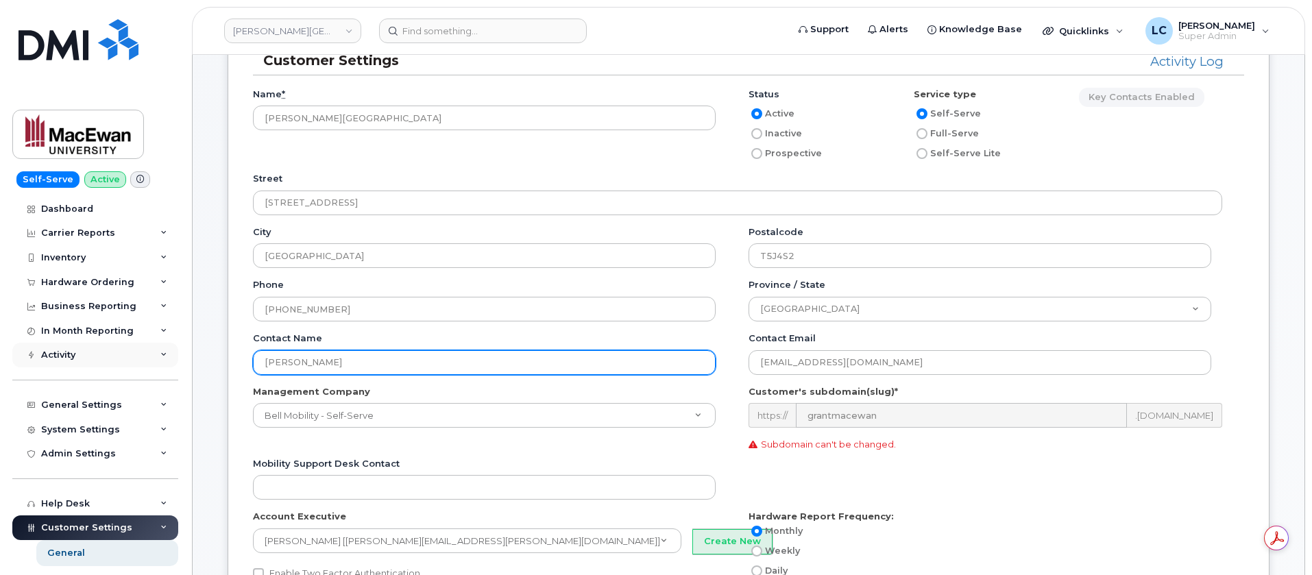
drag, startPoint x: 401, startPoint y: 363, endPoint x: 164, endPoint y: 363, distance: 237.2
paste input "sauksb@macewan.ca"
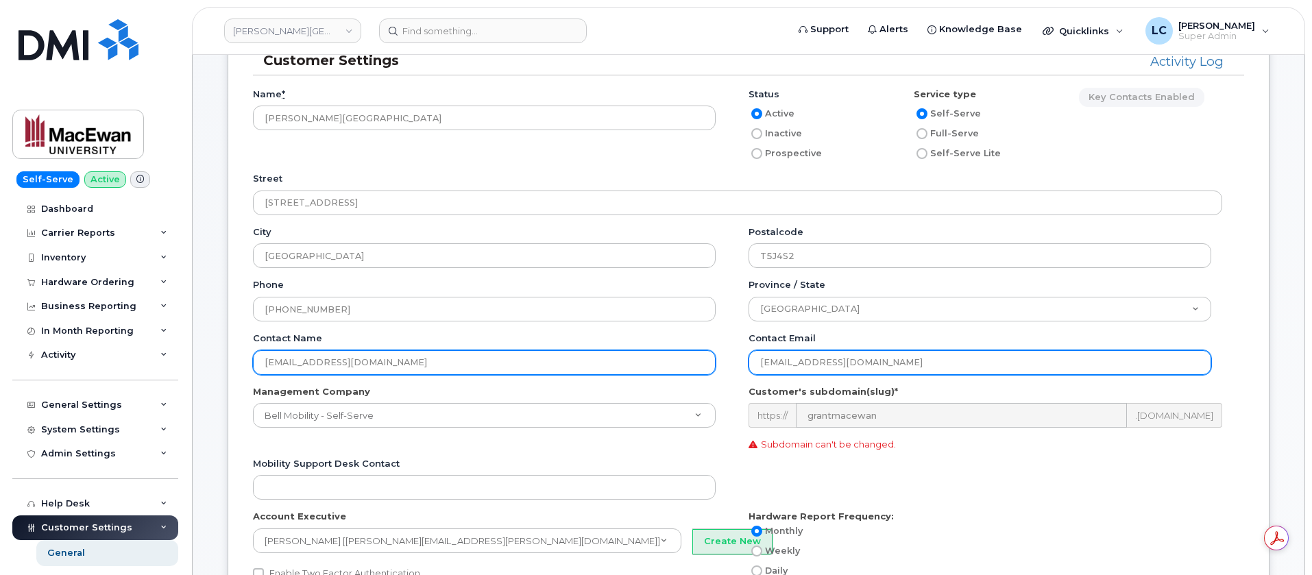
type input "sauksb@macewan.ca"
drag, startPoint x: 886, startPoint y: 364, endPoint x: 655, endPoint y: 366, distance: 231.1
click at [655, 366] on div "Contact name sauksb@macewan.ca Contact email buyzea@macewan.ca" at bounding box center [748, 358] width 991 height 53
paste input "sauksb"
type input "sauksb@macewan.ca"
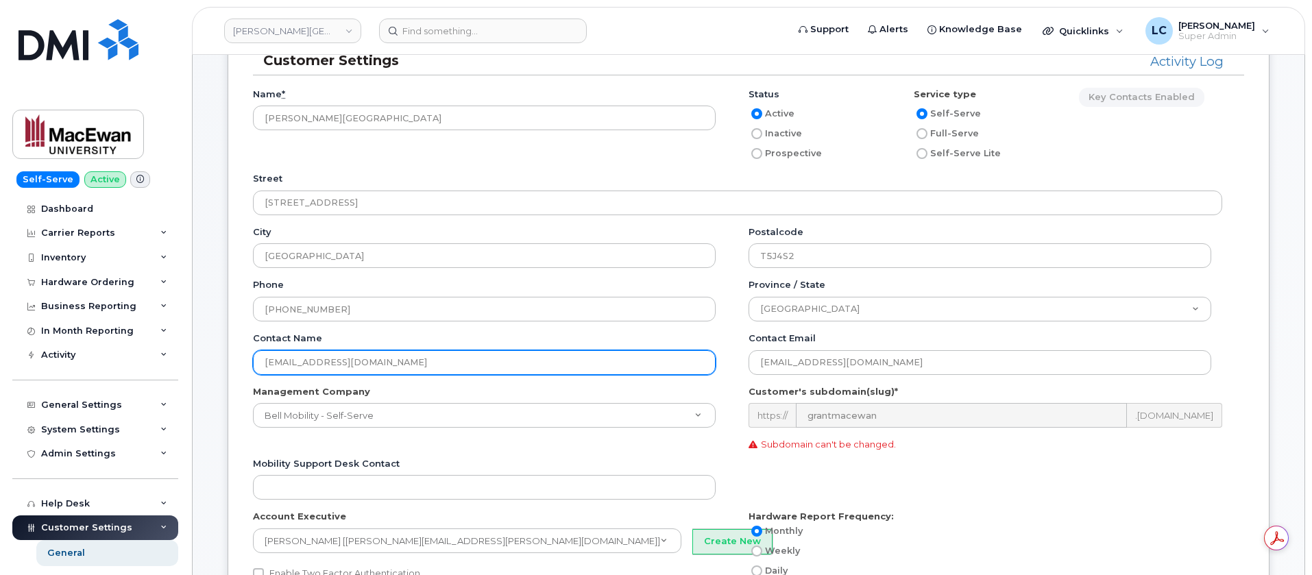
drag, startPoint x: 504, startPoint y: 365, endPoint x: 205, endPoint y: 360, distance: 299.0
type input "sauksb@macewan.ca"
type input "buyzea@macewan.ca"
type input "Amanda Buyze-Sidor"
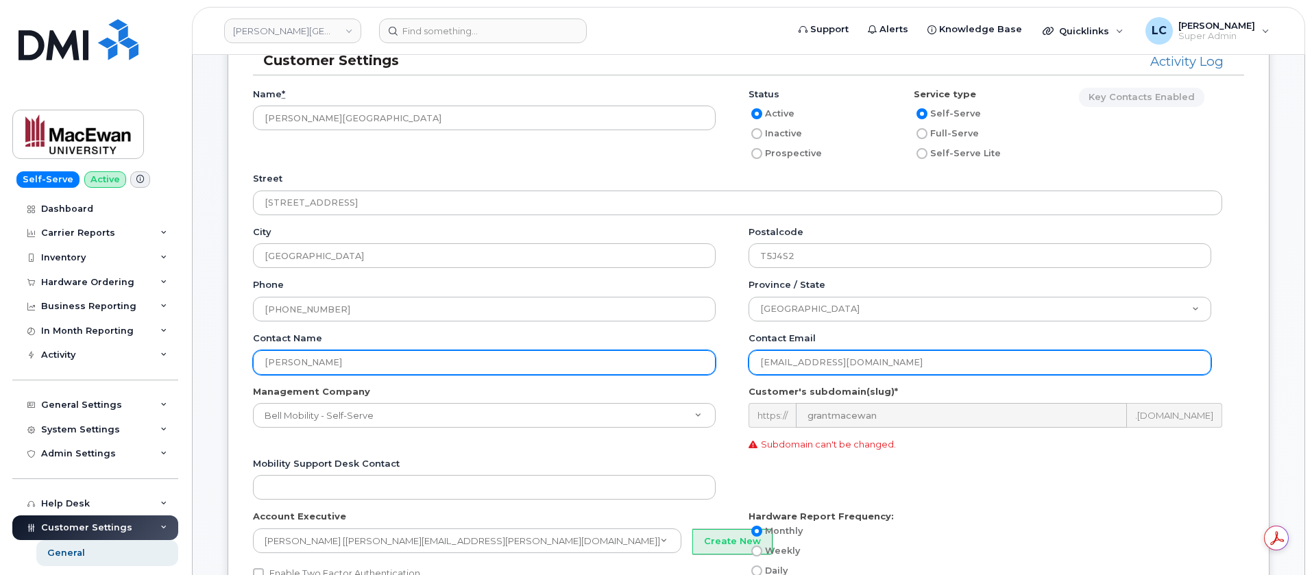
type input "Bevan Sauks"
drag, startPoint x: 918, startPoint y: 357, endPoint x: 693, endPoint y: 372, distance: 225.4
click at [693, 372] on div "Contact name Bevan Sauks Contact email buyzea@macewan.ca" at bounding box center [748, 358] width 991 height 53
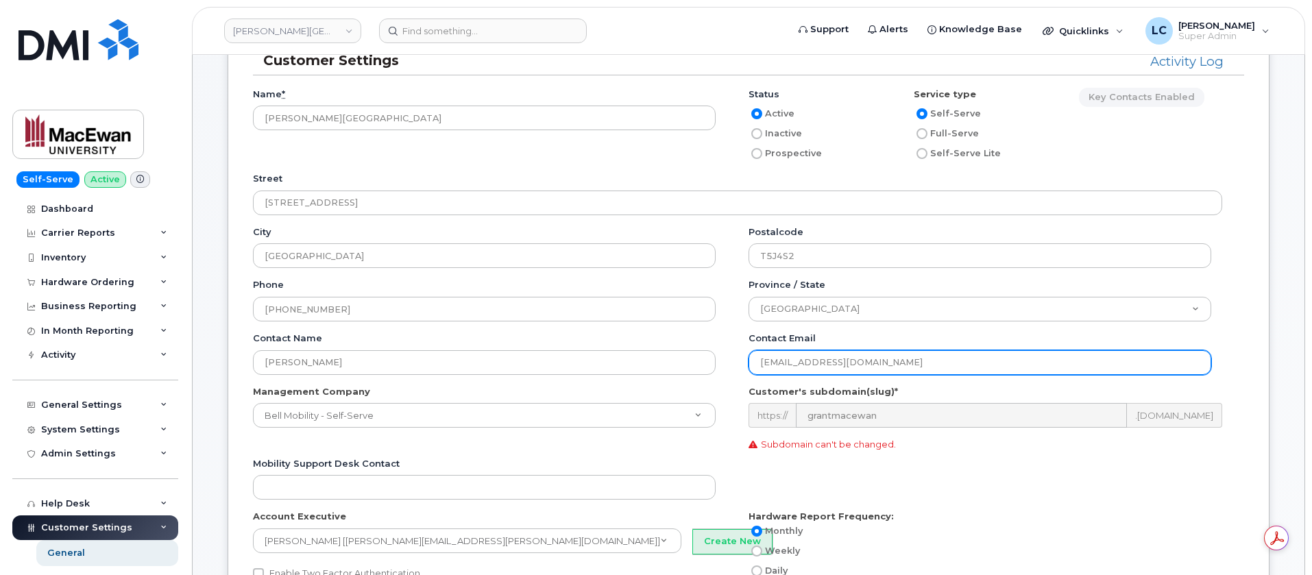
paste input "sauksb"
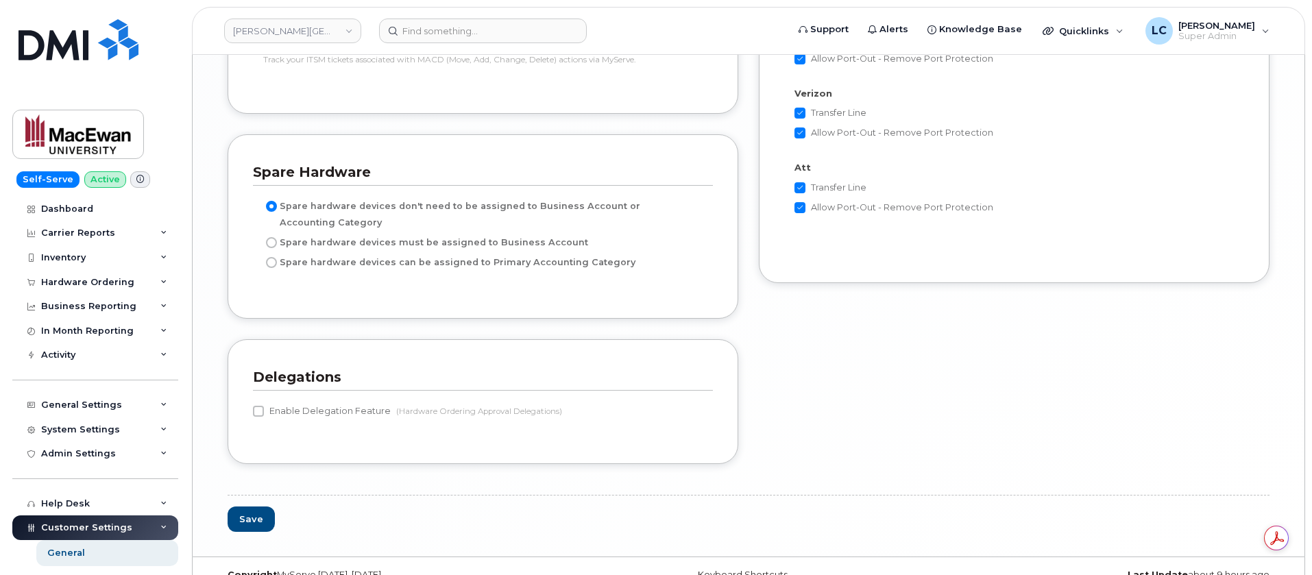
scroll to position [2806, 0]
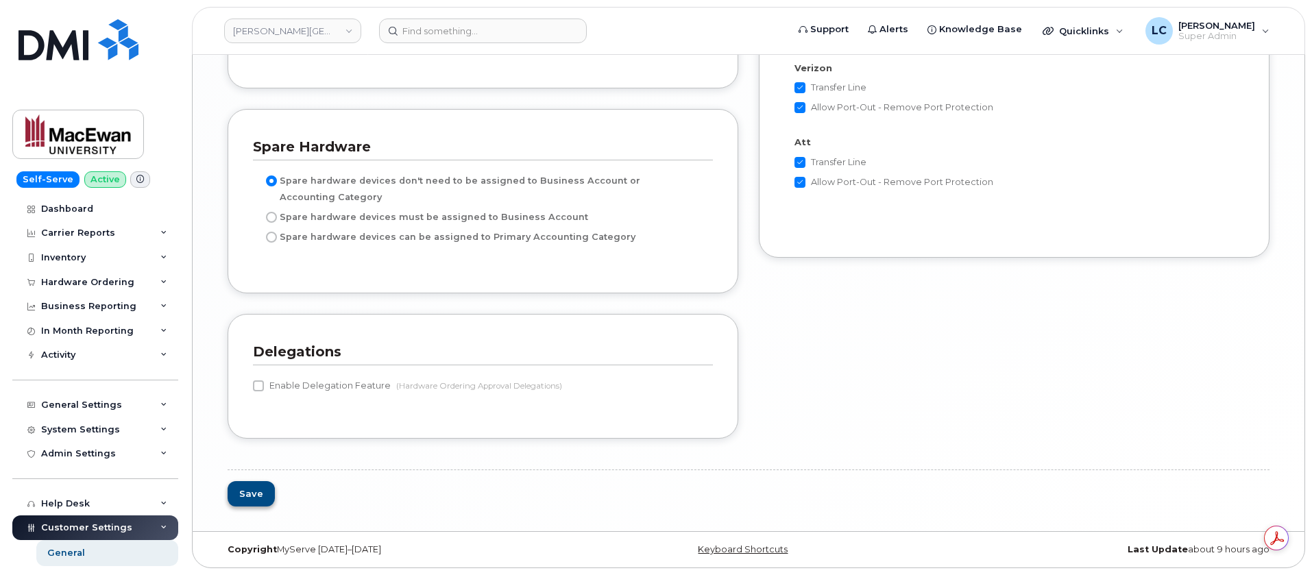
type input "sauksb@macewan.ca"
click at [238, 489] on button "Save" at bounding box center [251, 493] width 47 height 25
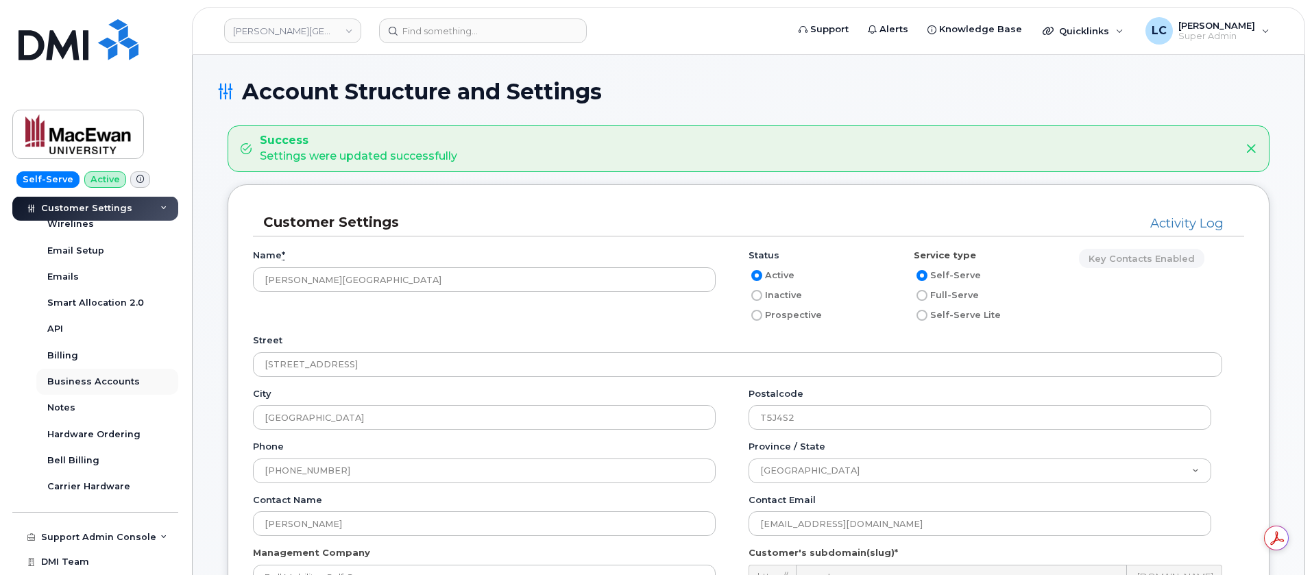
scroll to position [483, 0]
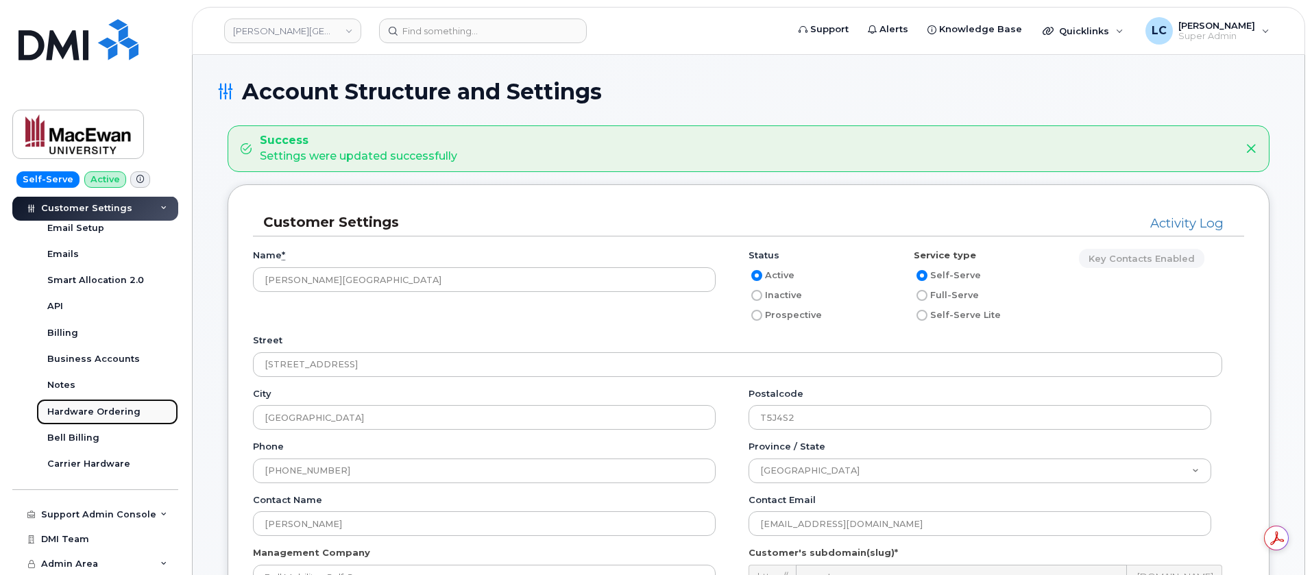
click at [119, 412] on div "Hardware Ordering" at bounding box center [93, 412] width 93 height 12
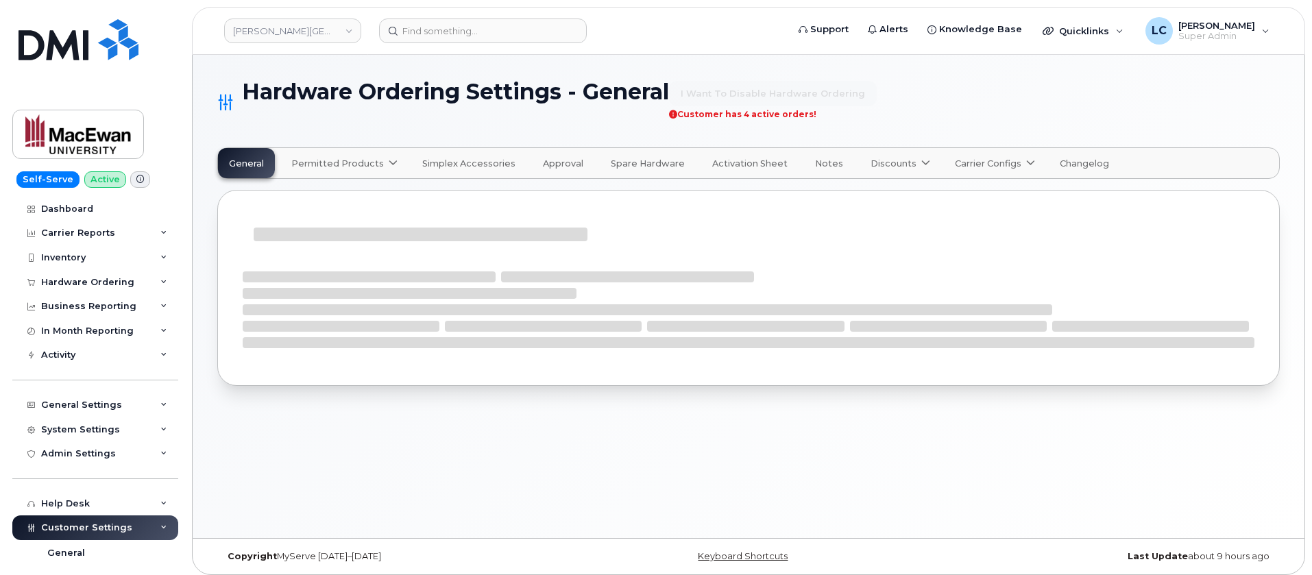
select select "admins"
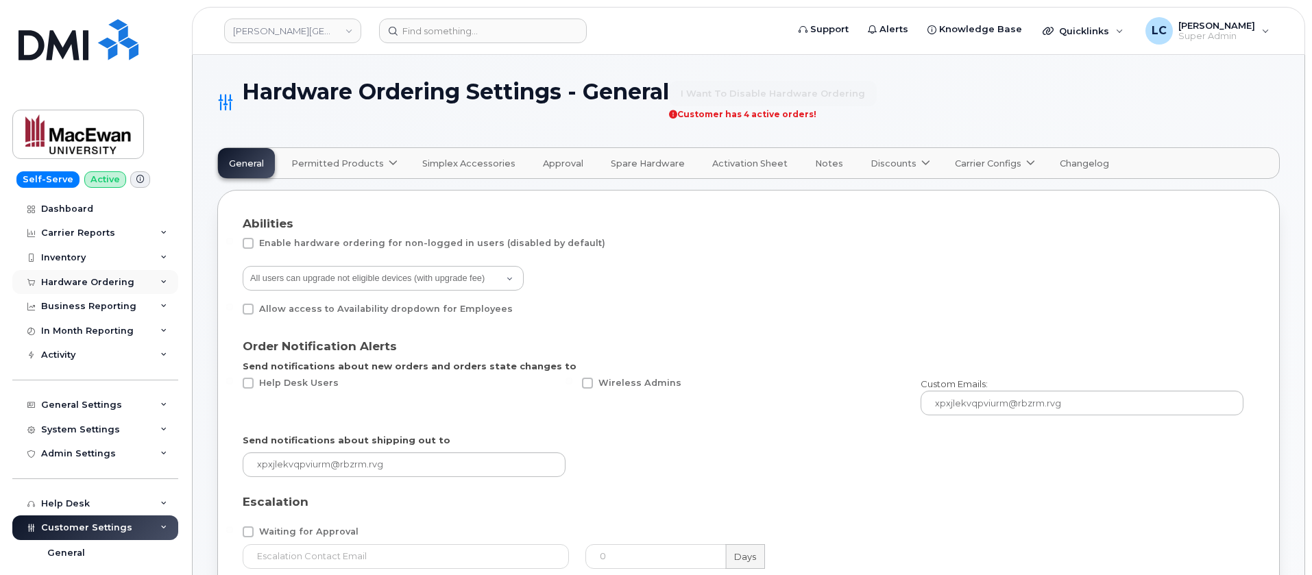
click at [130, 287] on div "Hardware Ordering" at bounding box center [95, 282] width 166 height 25
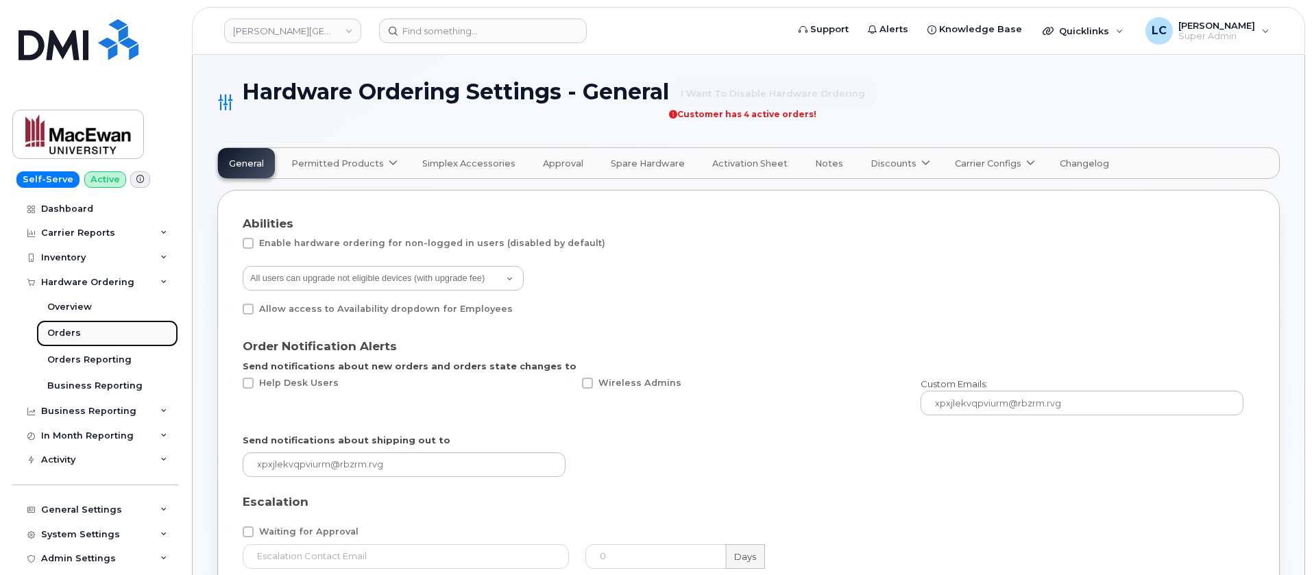
click at [69, 332] on div "Orders" at bounding box center [64, 333] width 34 height 12
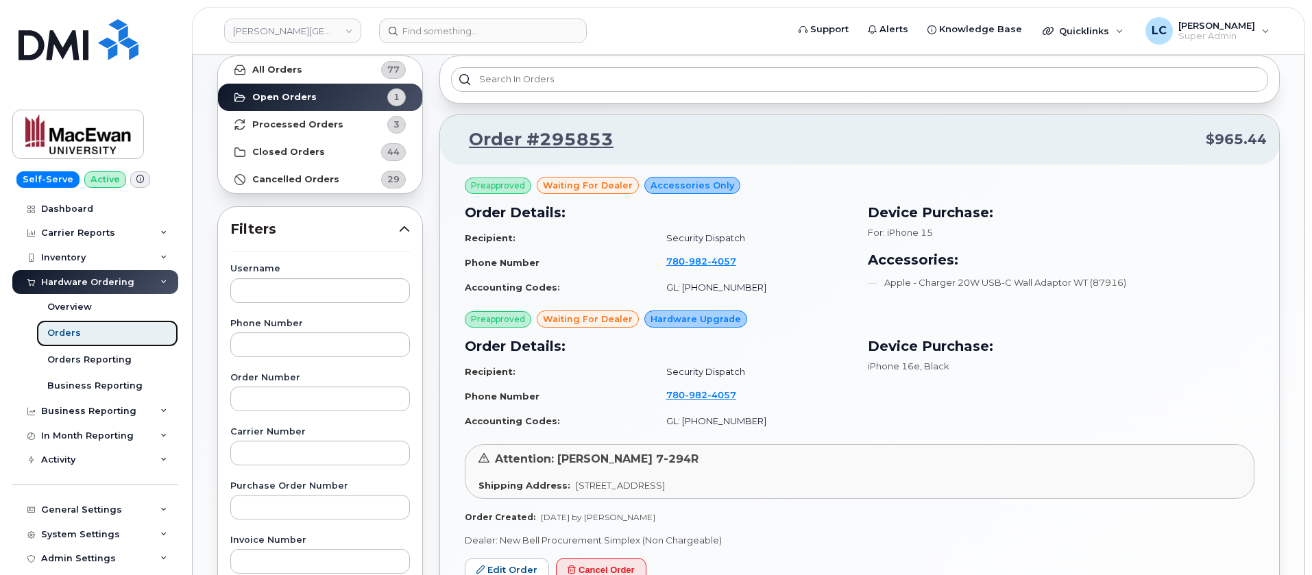
scroll to position [103, 0]
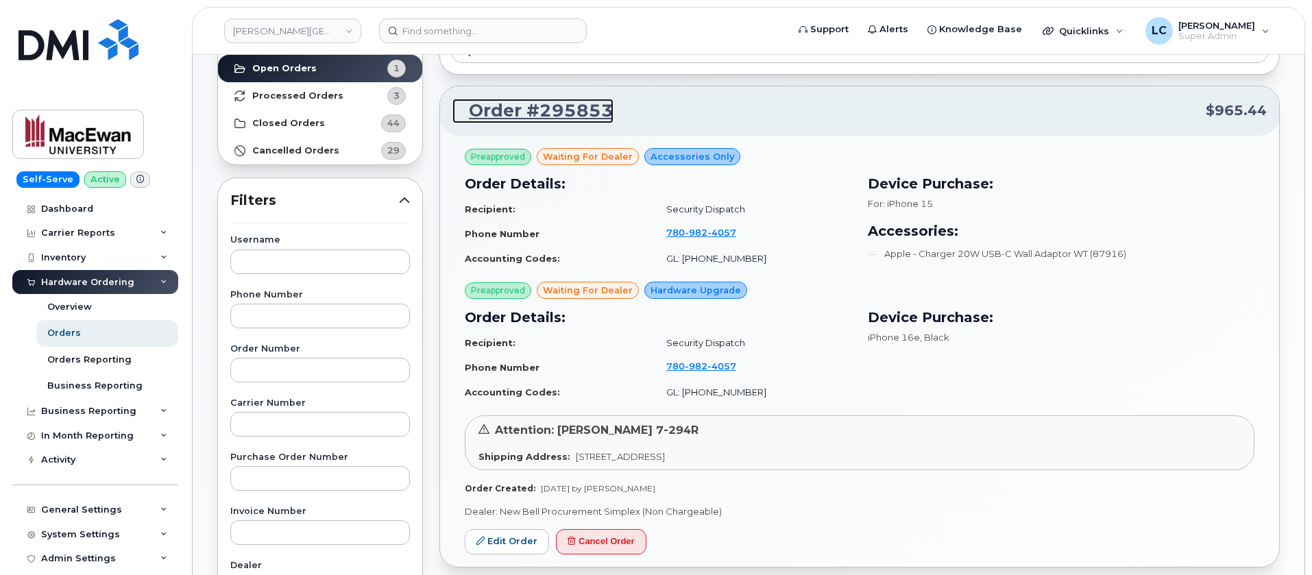
click at [576, 111] on link "Order #295853" at bounding box center [533, 111] width 161 height 25
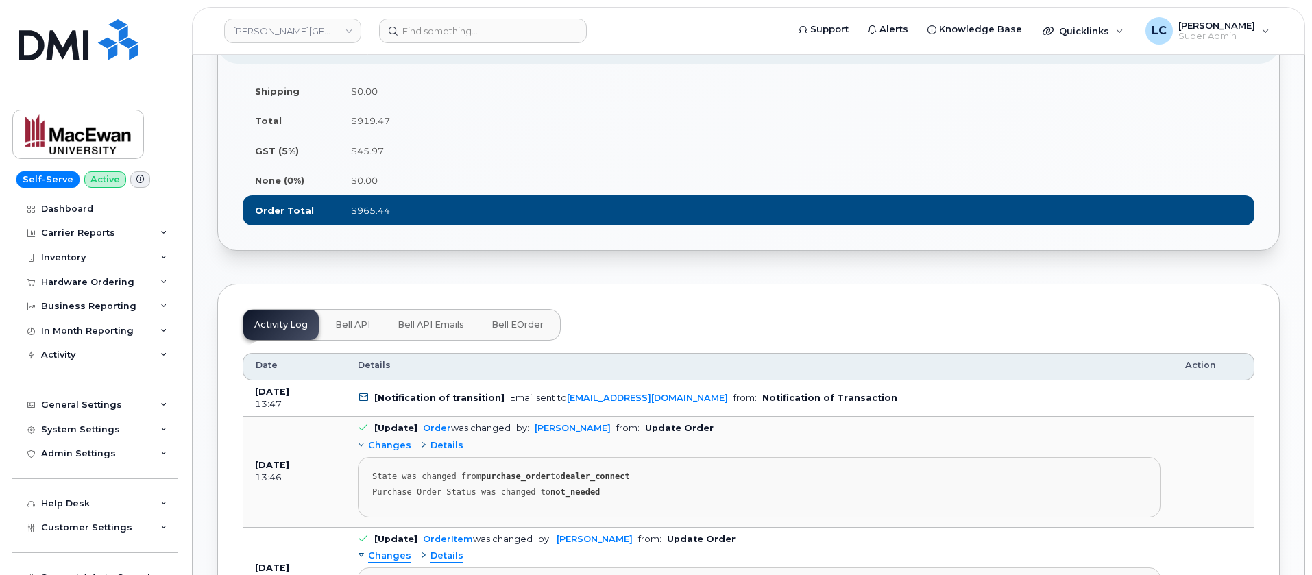
scroll to position [1028, 0]
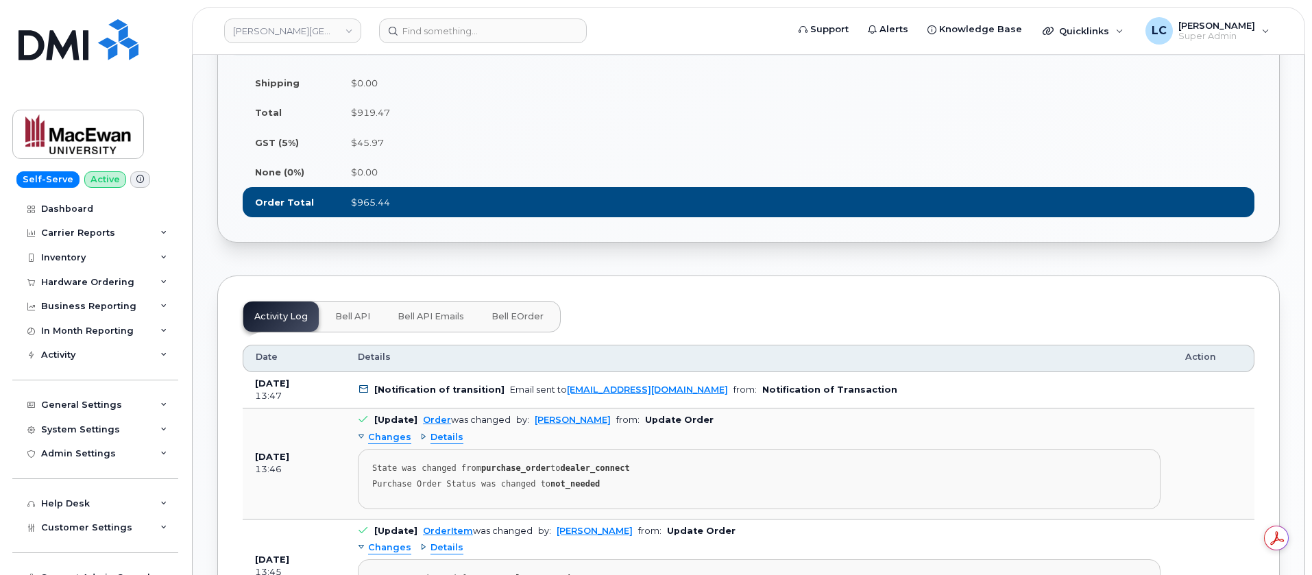
click at [370, 324] on button "Bell API" at bounding box center [352, 317] width 57 height 30
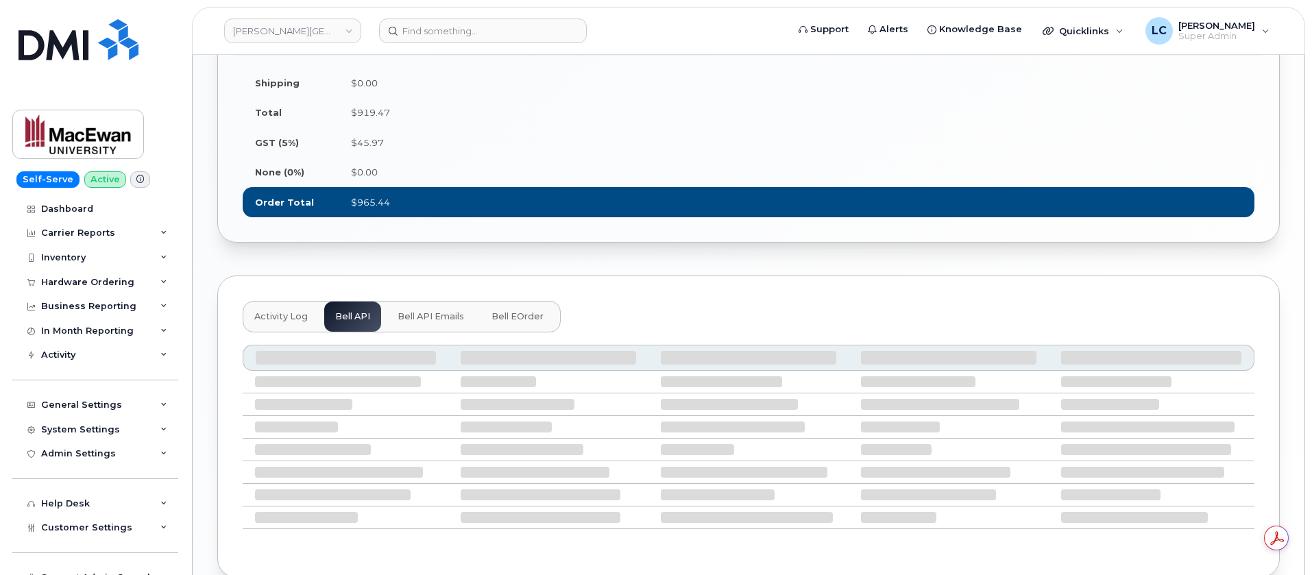
scroll to position [943, 0]
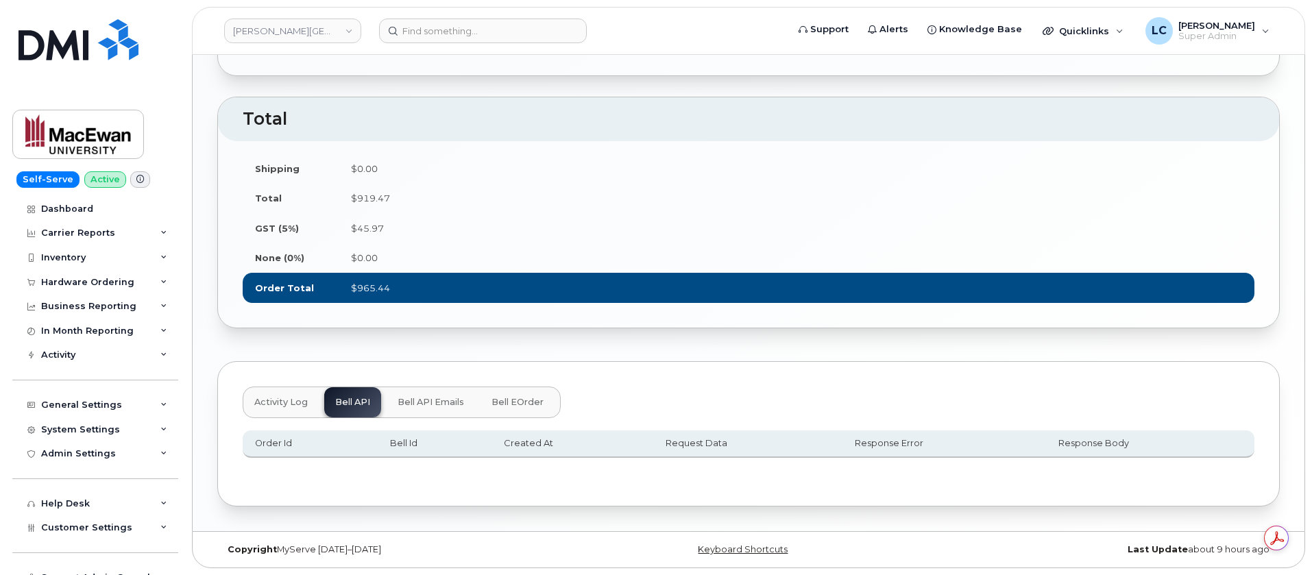
click at [442, 397] on span "Bell API Emails" at bounding box center [431, 402] width 67 height 11
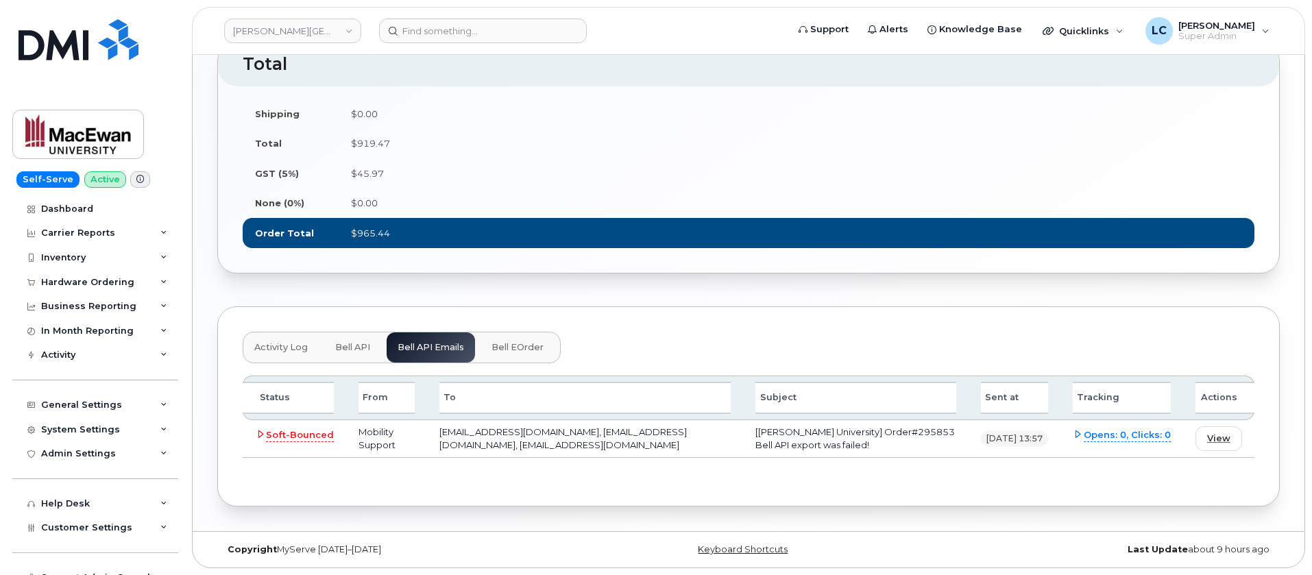
scroll to position [998, 0]
drag, startPoint x: 847, startPoint y: 450, endPoint x: 733, endPoint y: 437, distance: 115.3
click at [743, 437] on td "[[PERSON_NAME] University] Order#295853 Bell API export was failed!" at bounding box center [856, 438] width 226 height 37
copy td "[[PERSON_NAME] University] Order#295853 Bell API export was failed!"
click at [320, 31] on link "[PERSON_NAME][GEOGRAPHIC_DATA]" at bounding box center [292, 31] width 137 height 25
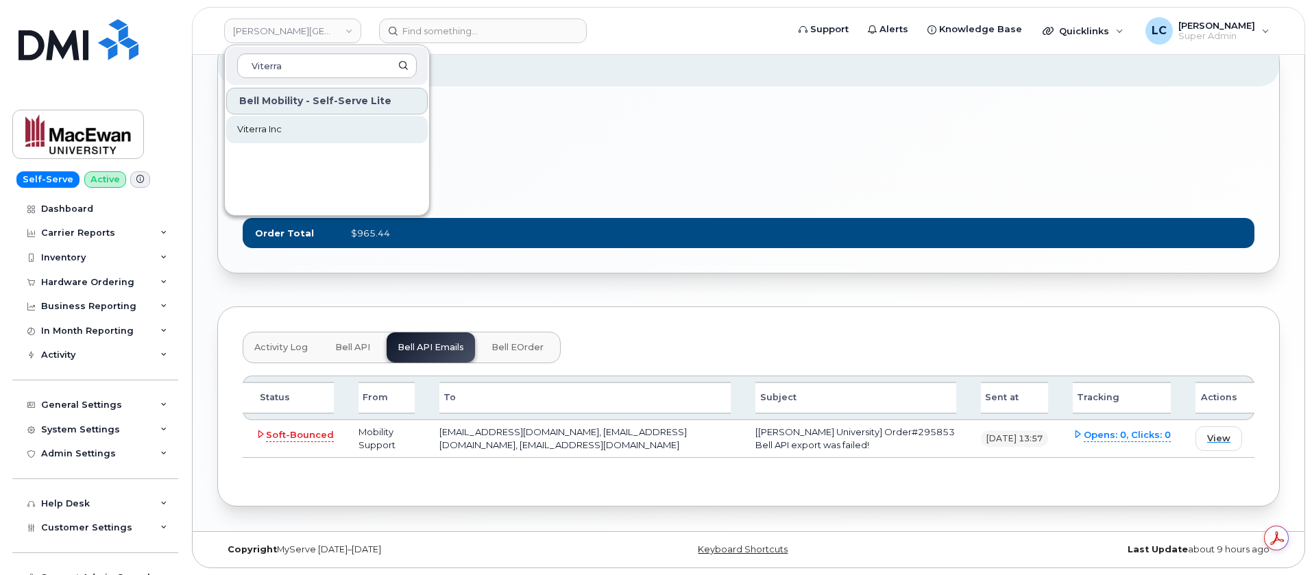
type input "Viterra"
click at [265, 121] on link "Viterra Inc" at bounding box center [327, 129] width 202 height 27
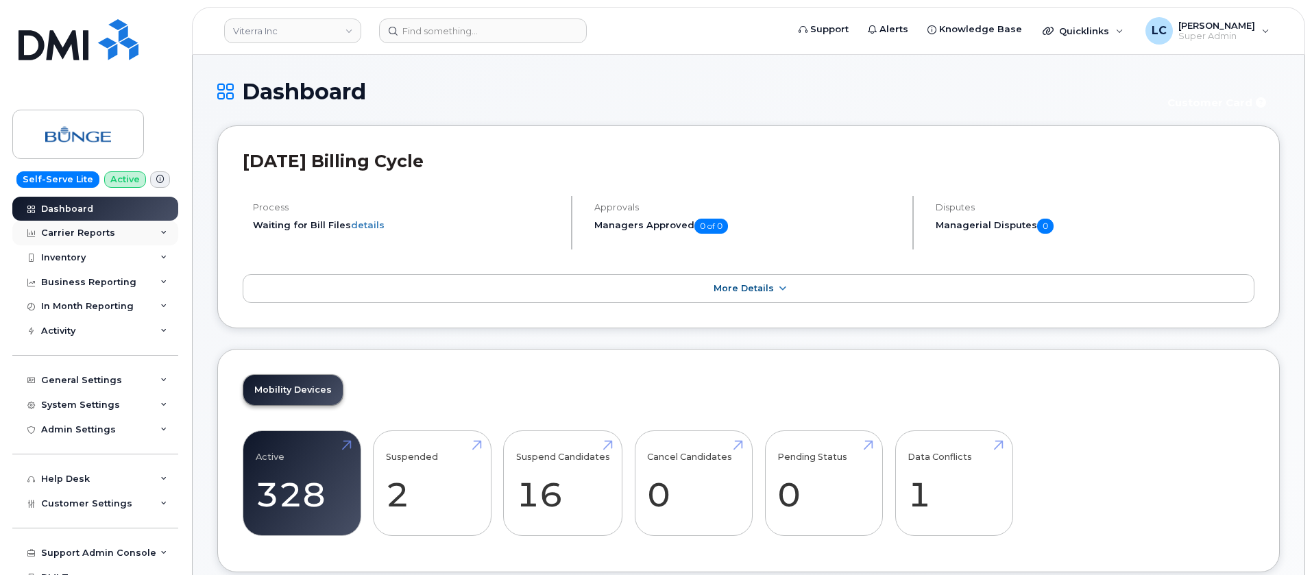
click at [132, 232] on div "Carrier Reports" at bounding box center [95, 233] width 166 height 25
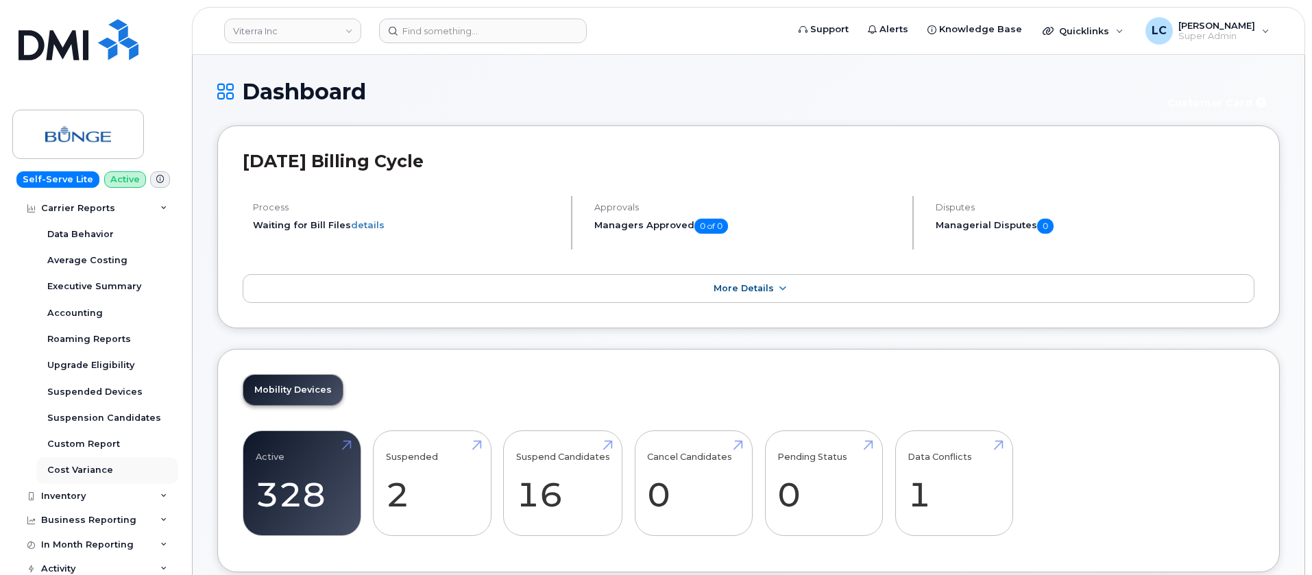
scroll to position [206, 0]
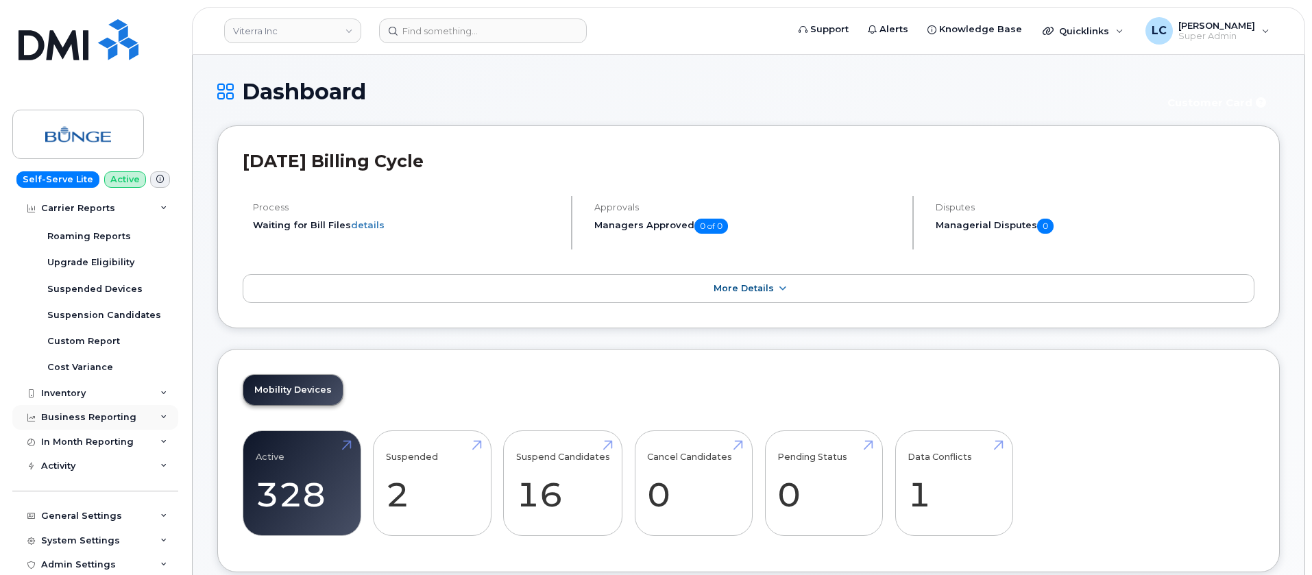
click at [136, 420] on div "Business Reporting" at bounding box center [95, 417] width 166 height 25
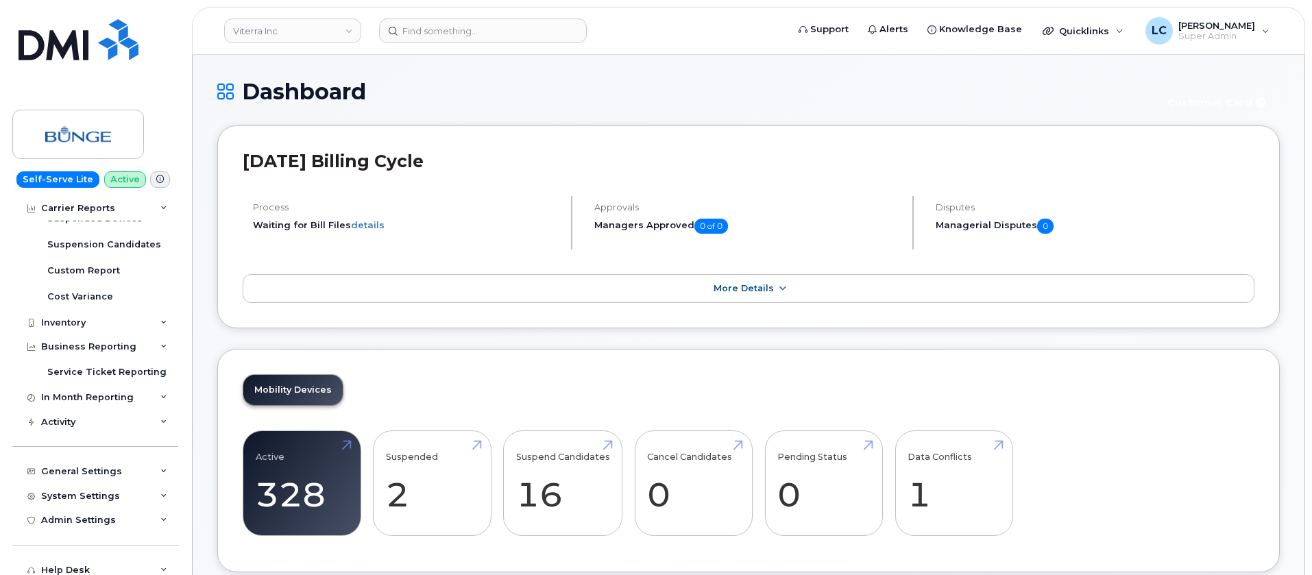
scroll to position [309, 0]
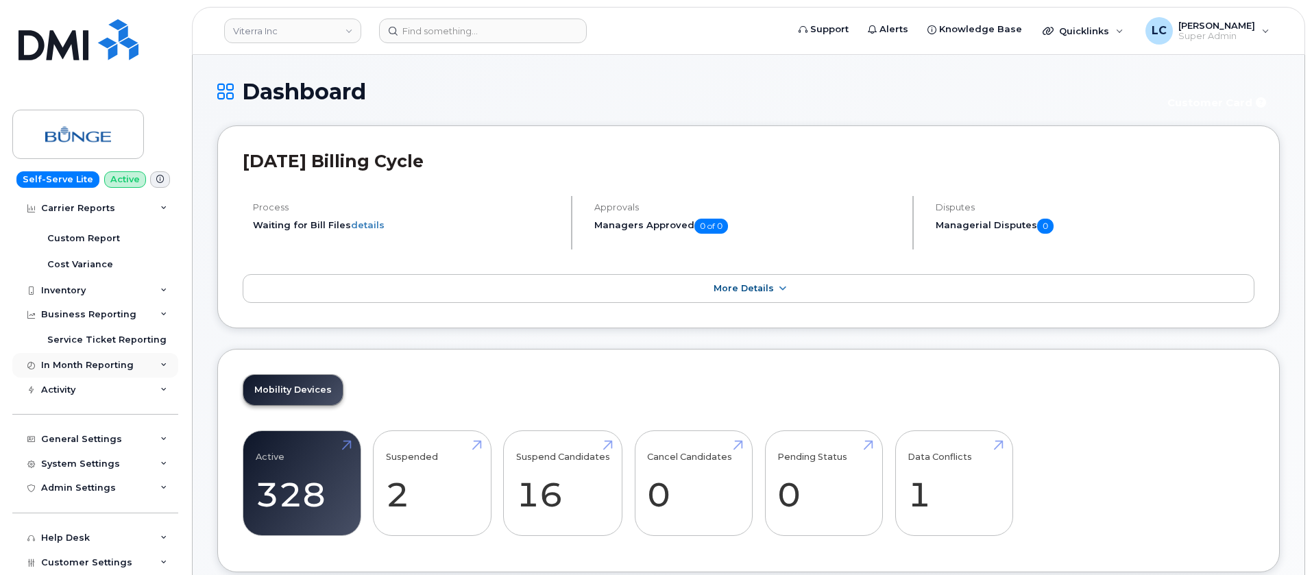
click at [140, 368] on div "In Month Reporting" at bounding box center [95, 365] width 166 height 25
click at [147, 283] on div "Inventory" at bounding box center [95, 290] width 166 height 25
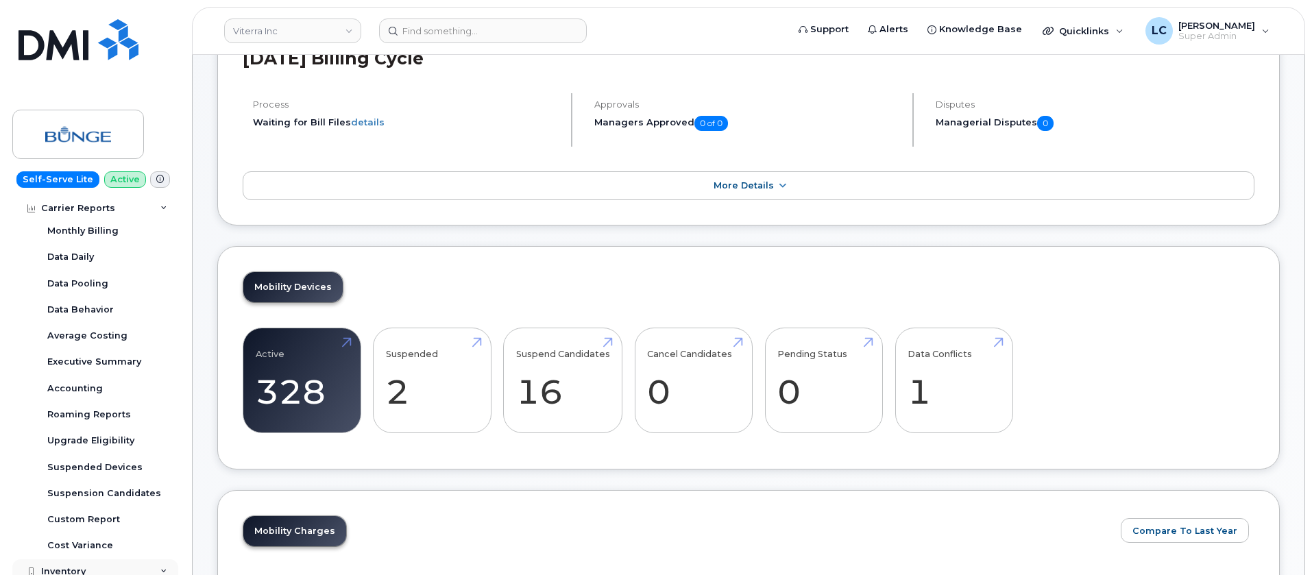
scroll to position [0, 0]
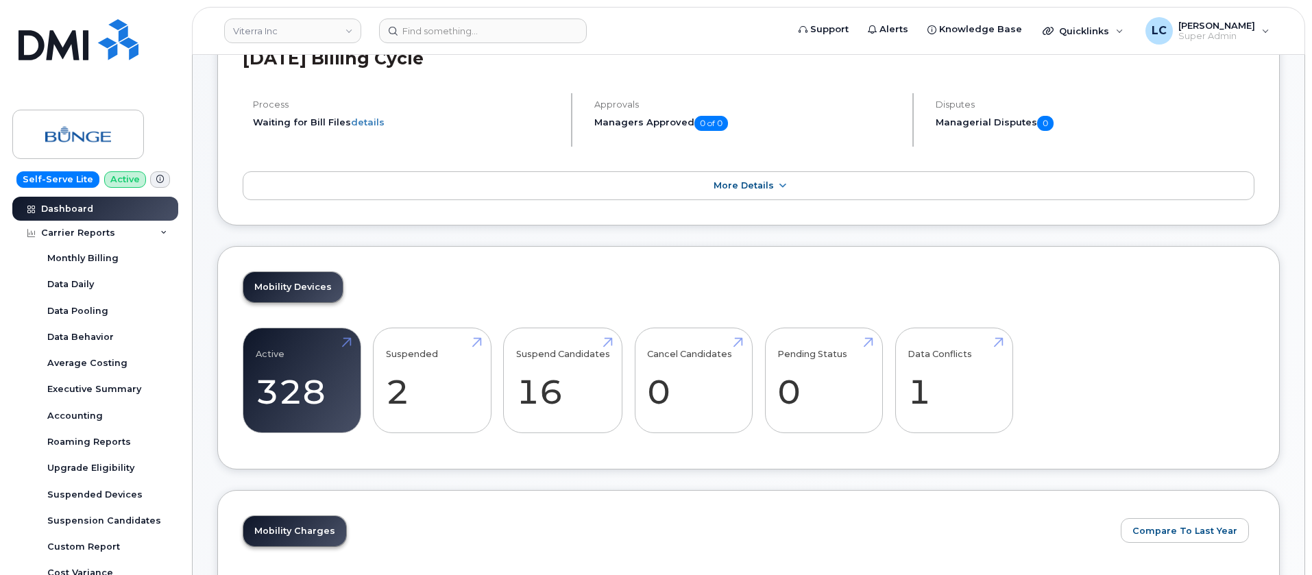
drag, startPoint x: 698, startPoint y: 246, endPoint x: 629, endPoint y: 229, distance: 71.3
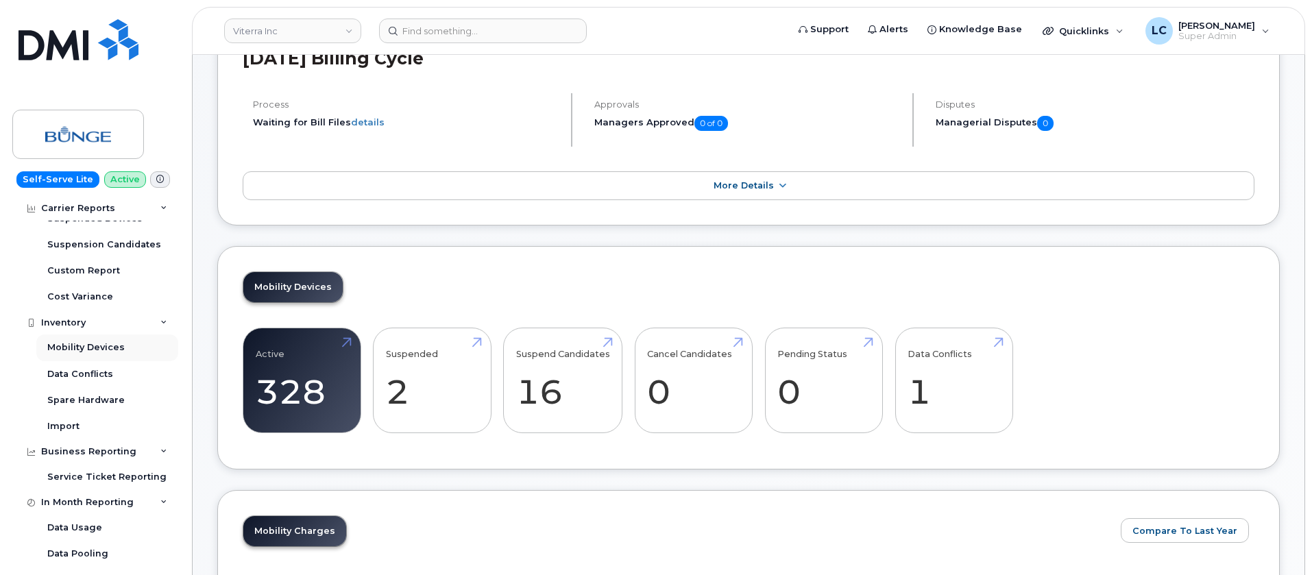
scroll to position [309, 0]
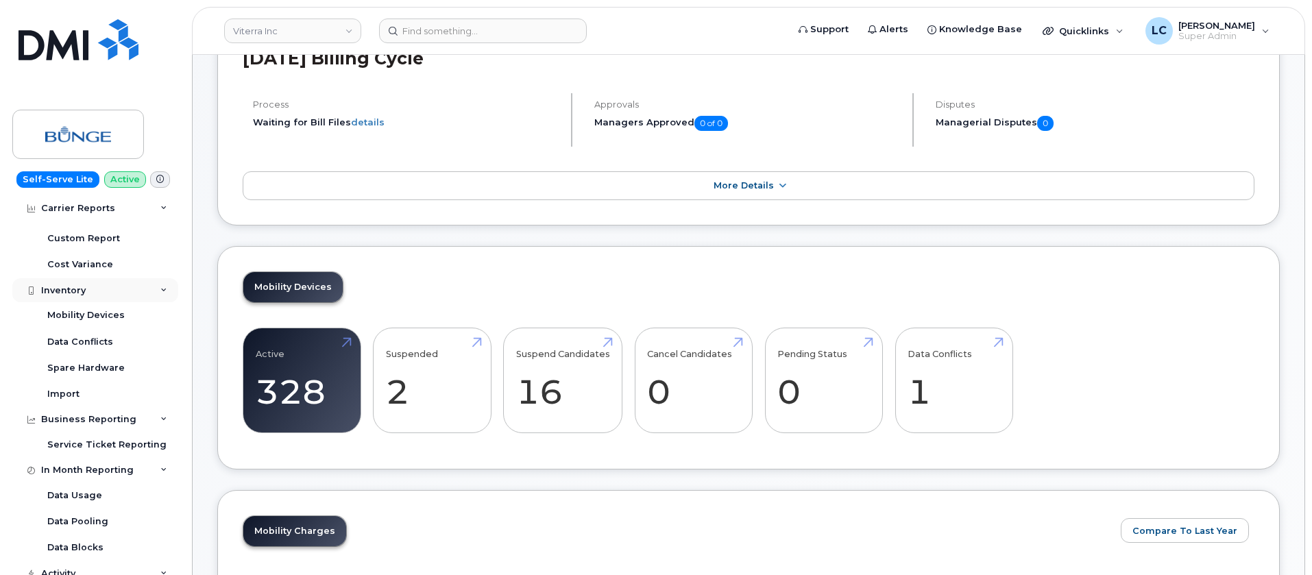
click at [163, 286] on div "Inventory" at bounding box center [95, 290] width 166 height 25
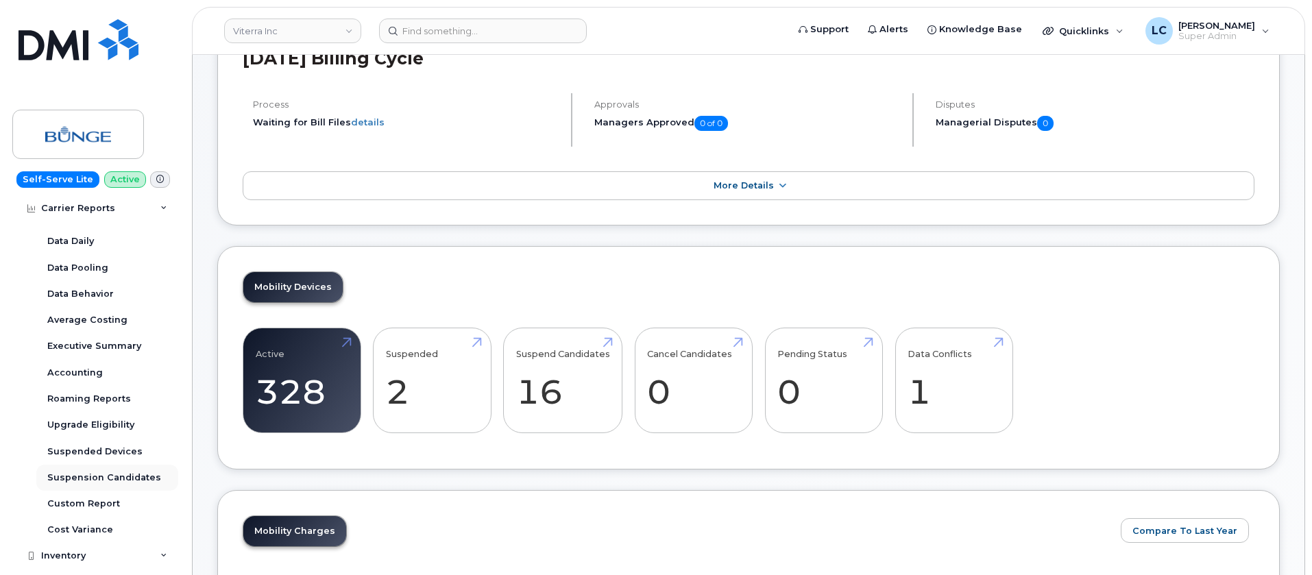
scroll to position [0, 0]
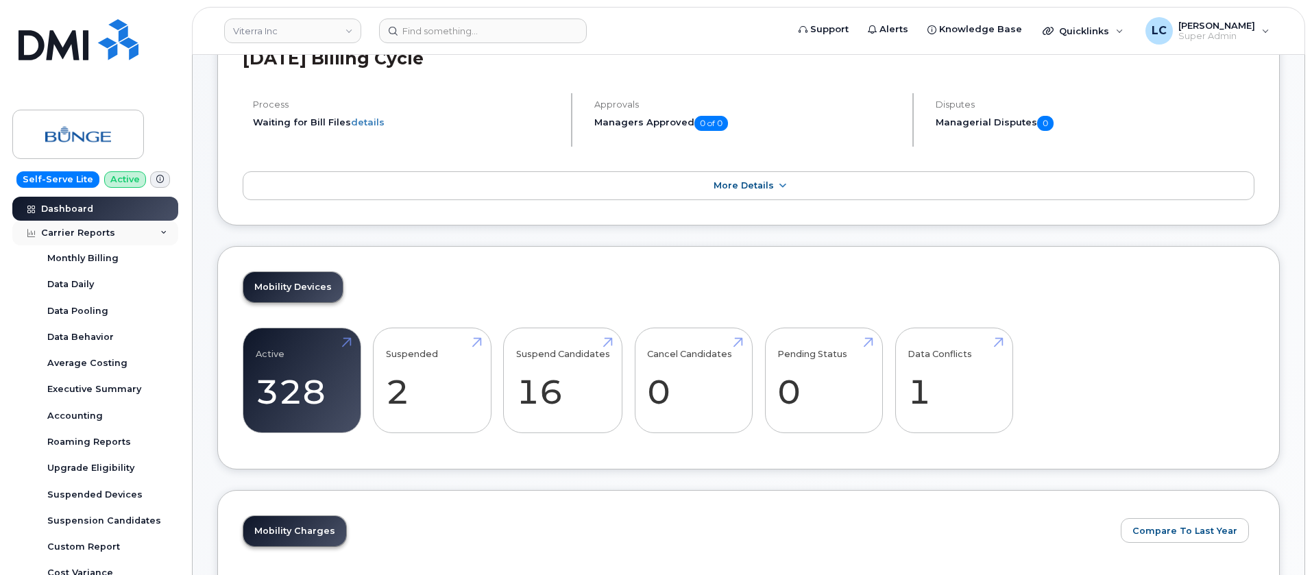
click at [167, 232] on div "Carrier Reports" at bounding box center [95, 233] width 166 height 25
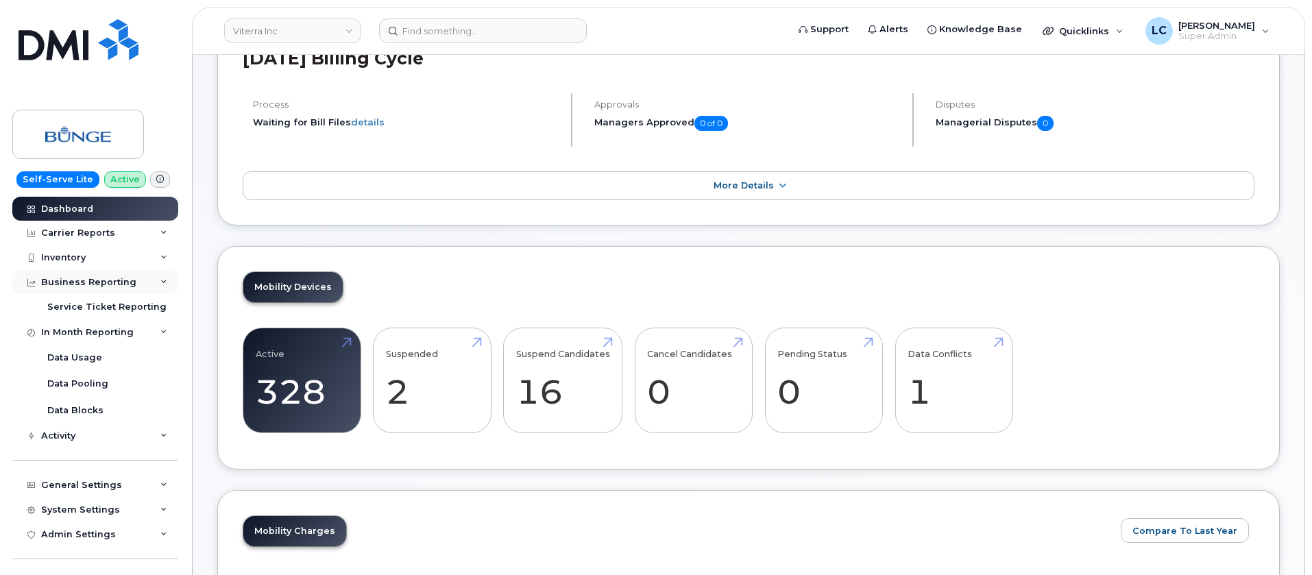
click at [152, 287] on div "Business Reporting" at bounding box center [95, 282] width 166 height 25
click at [154, 307] on div "In Month Reporting" at bounding box center [95, 306] width 166 height 25
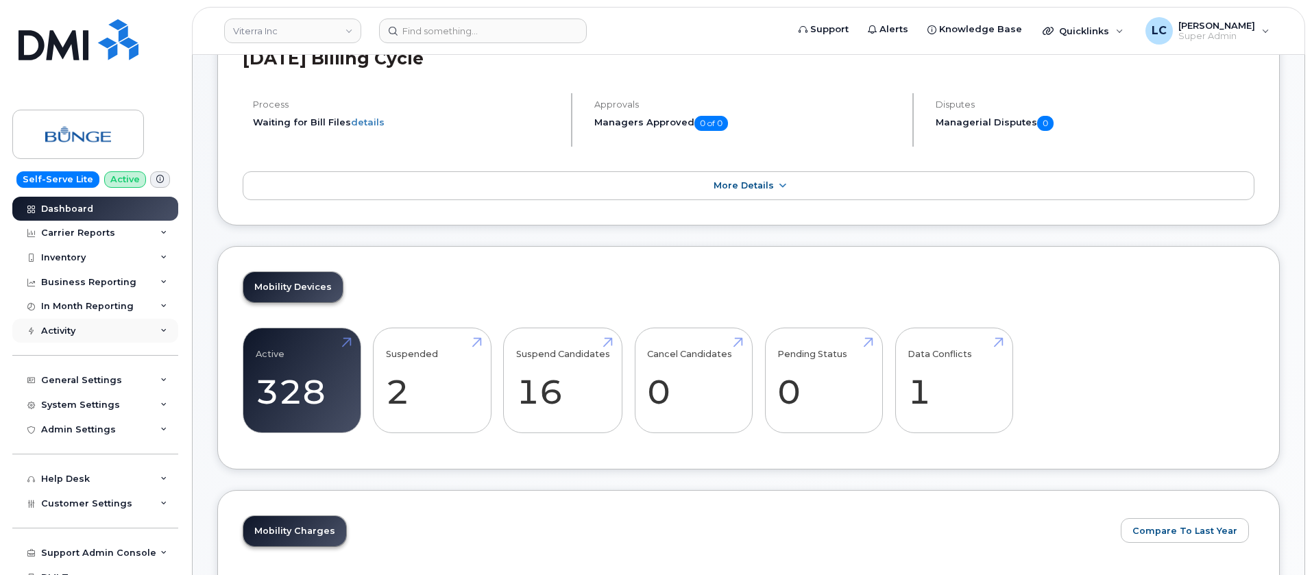
click at [151, 332] on div "Activity" at bounding box center [95, 331] width 166 height 25
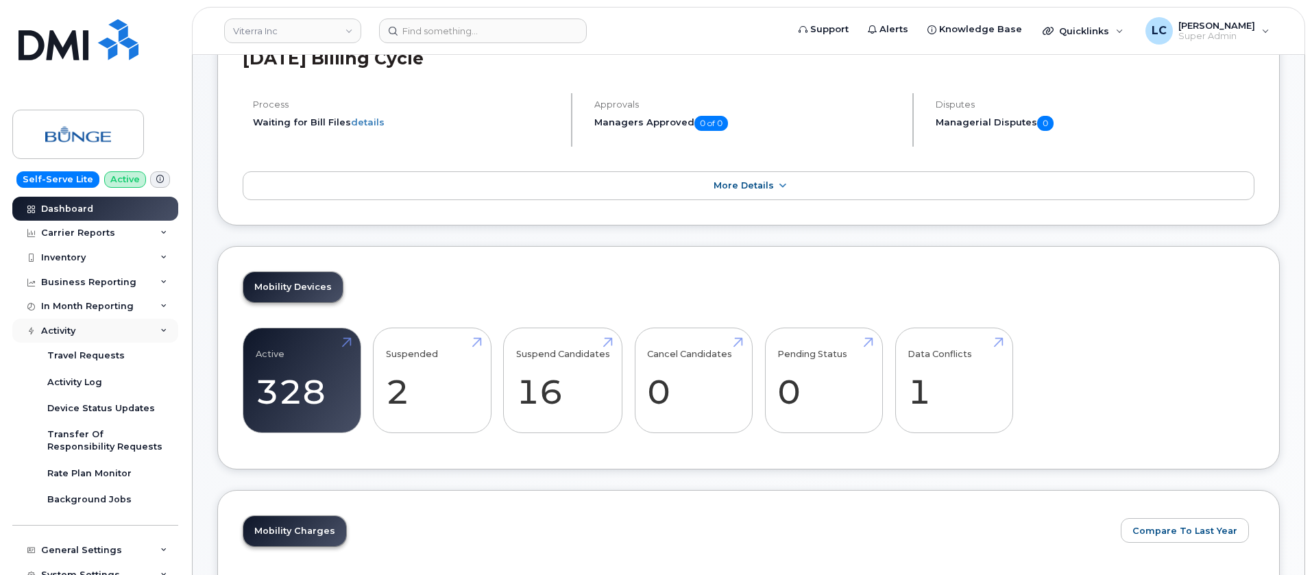
click at [156, 335] on div "Activity" at bounding box center [95, 331] width 166 height 25
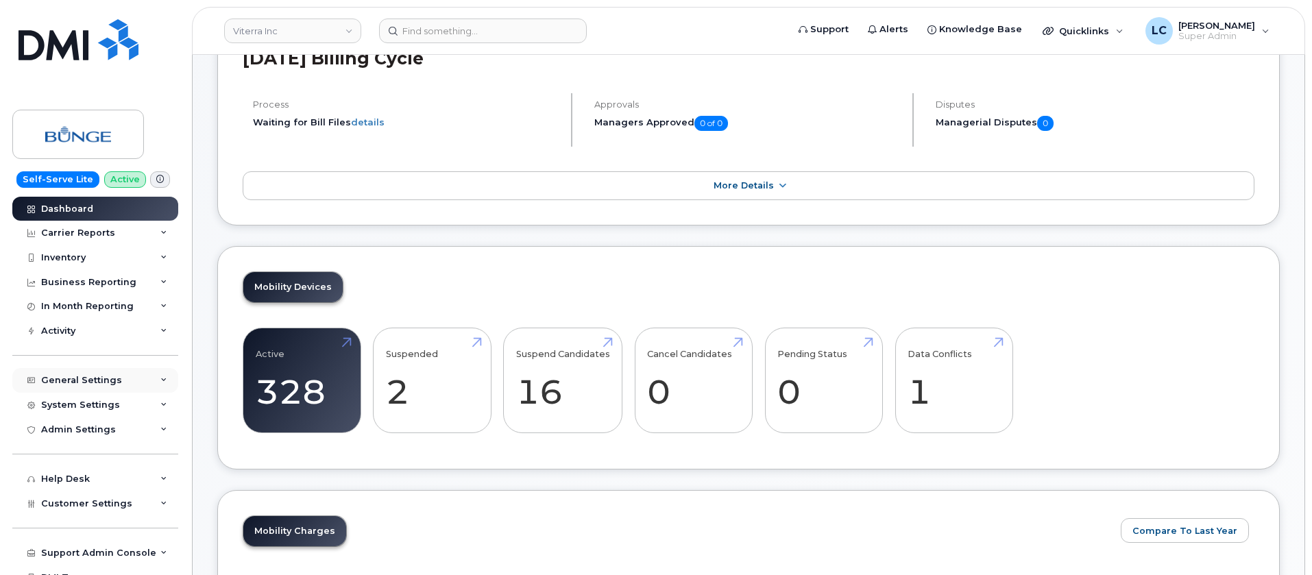
scroll to position [38, 0]
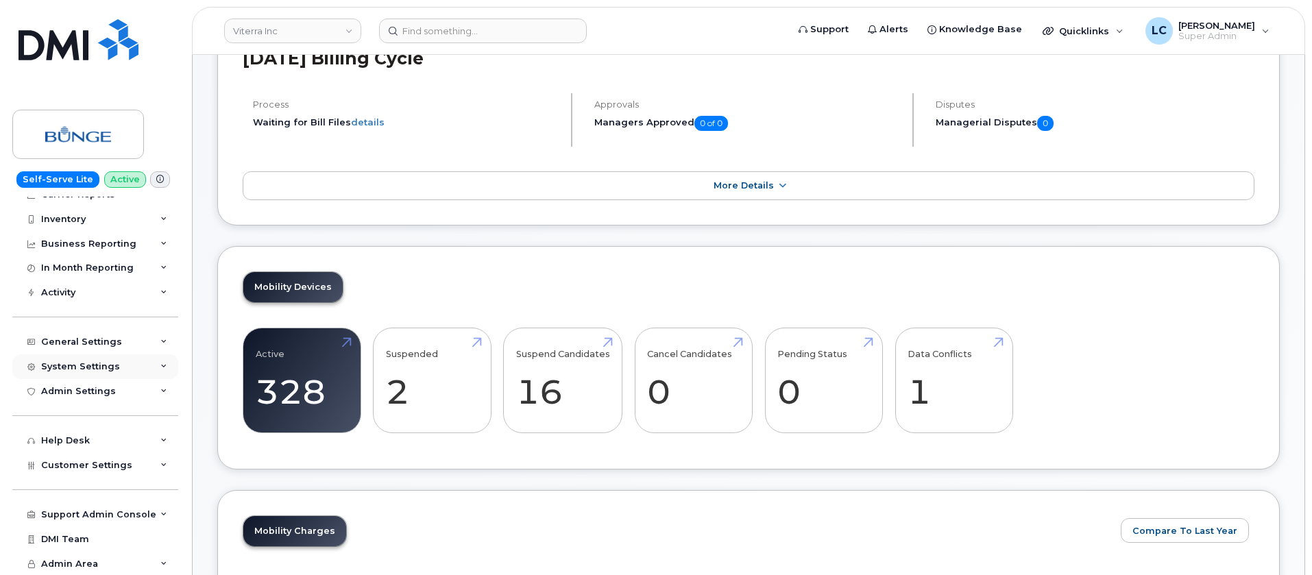
click at [132, 363] on div "System Settings" at bounding box center [95, 366] width 166 height 25
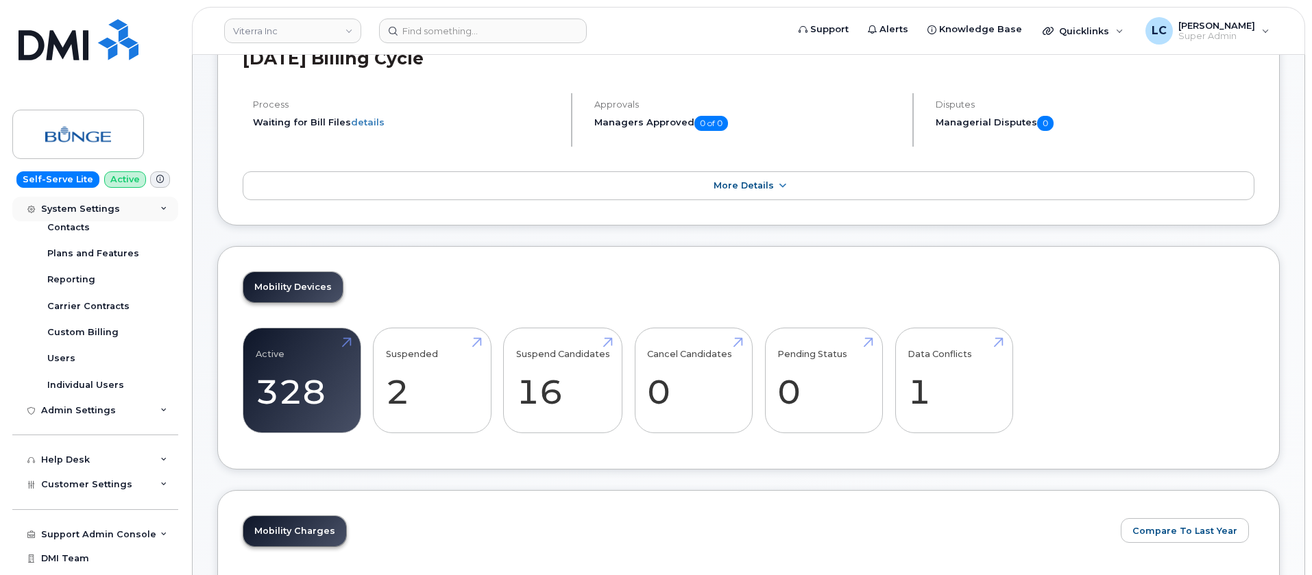
scroll to position [244, 0]
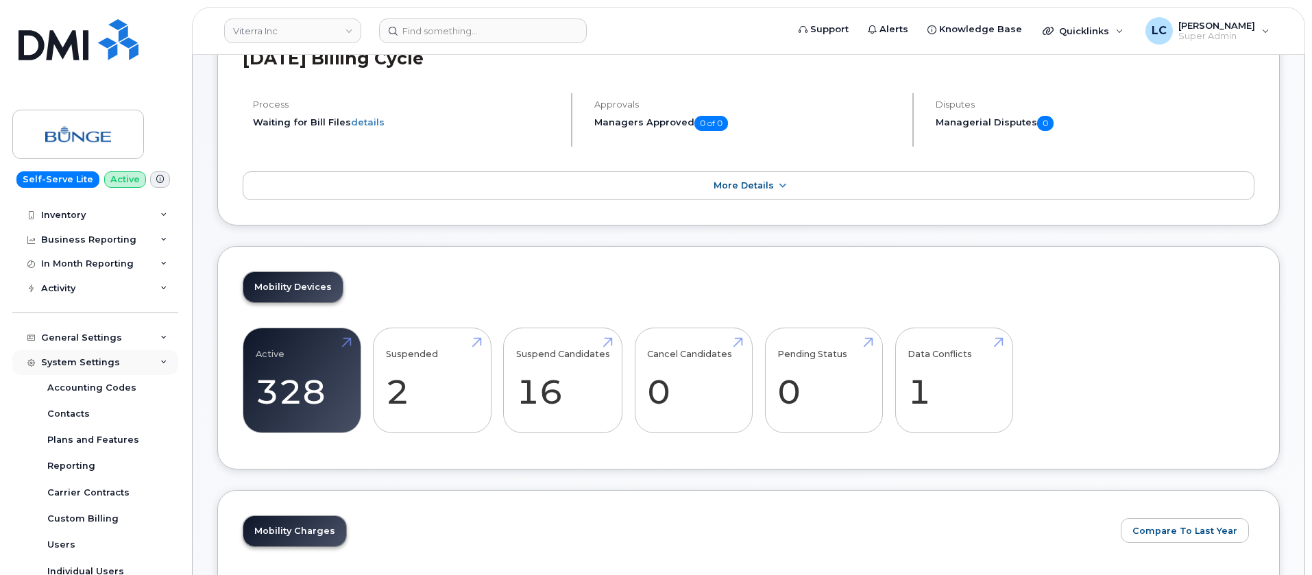
click at [115, 363] on div "System Settings" at bounding box center [80, 362] width 79 height 11
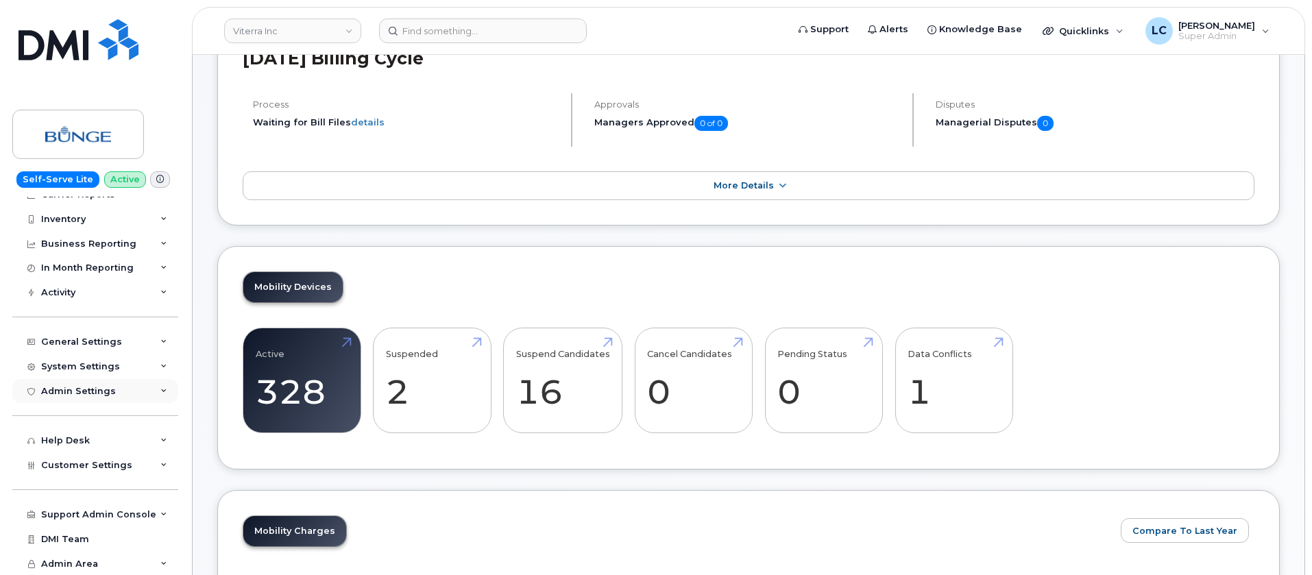
click at [119, 391] on div "Admin Settings" at bounding box center [95, 391] width 166 height 25
click at [119, 391] on div "Admin Settings" at bounding box center [95, 387] width 166 height 25
click at [130, 345] on div "General Settings" at bounding box center [95, 342] width 166 height 25
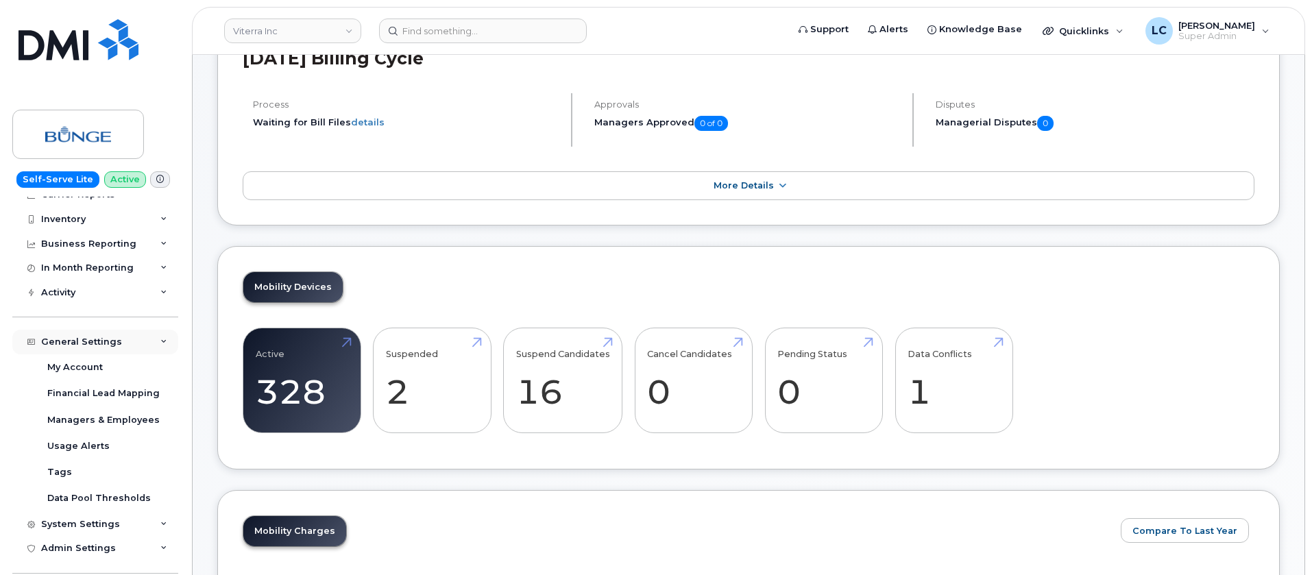
scroll to position [43, 0]
click at [136, 341] on div "General Settings" at bounding box center [95, 338] width 166 height 25
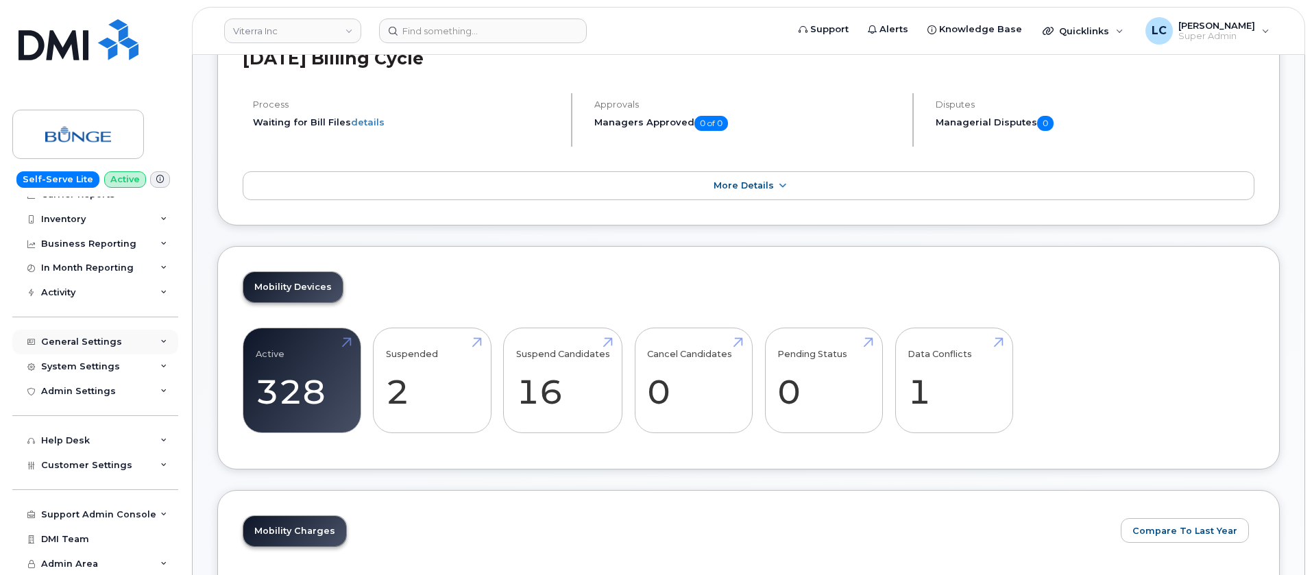
scroll to position [0, 0]
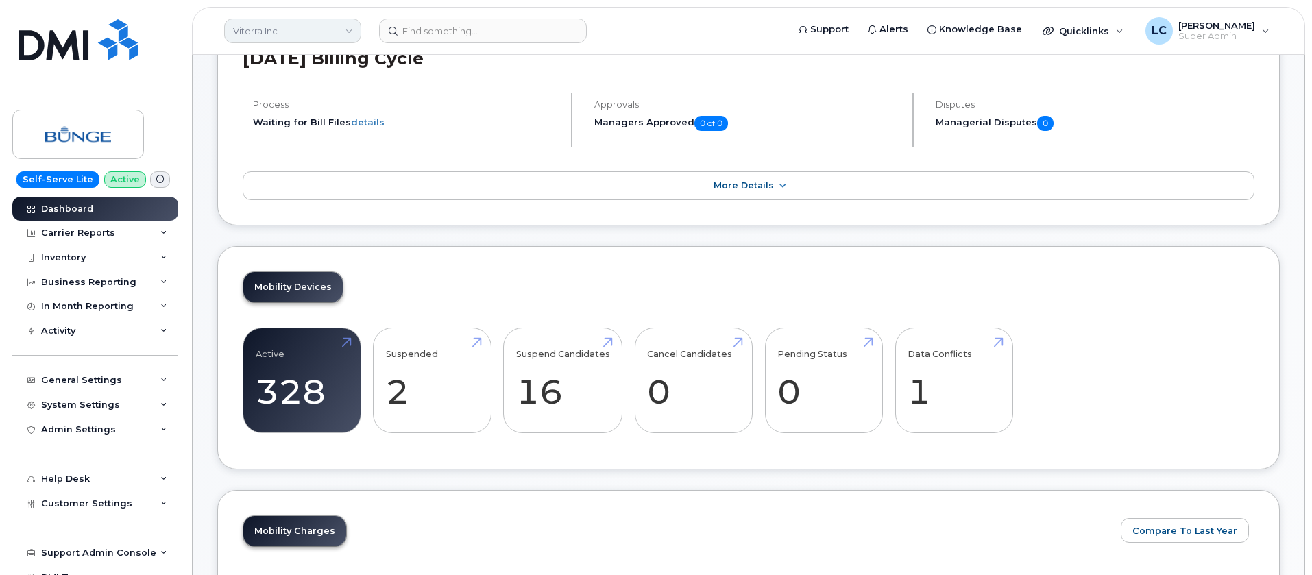
click at [325, 23] on link "Viterra Inc" at bounding box center [292, 31] width 137 height 25
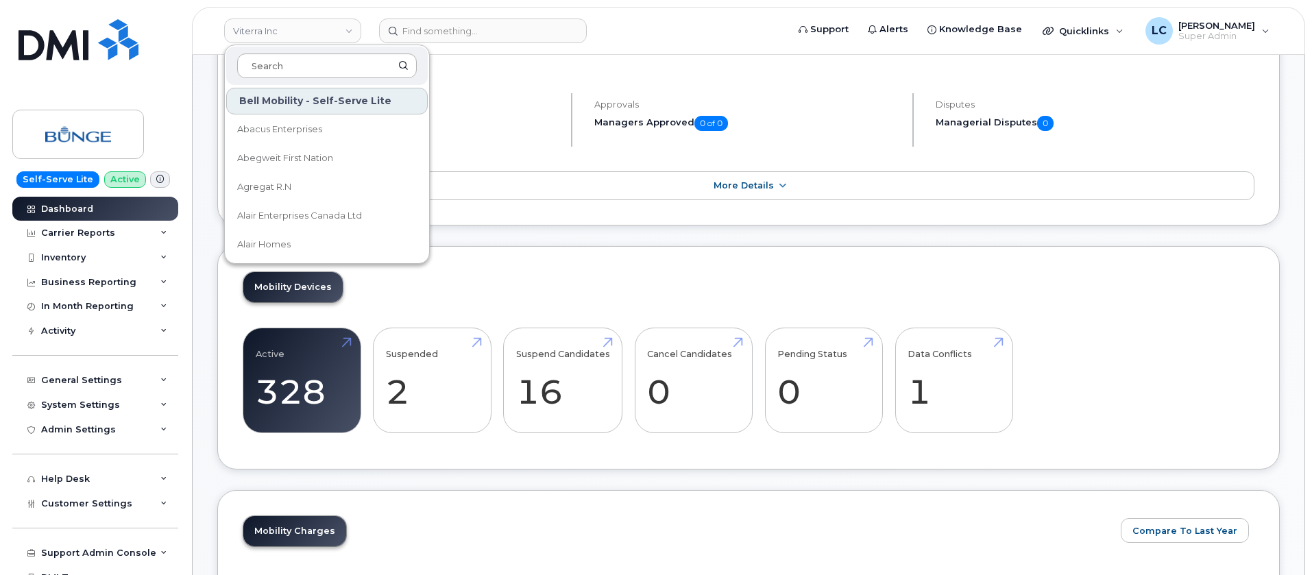
click at [332, 76] on input at bounding box center [327, 65] width 180 height 25
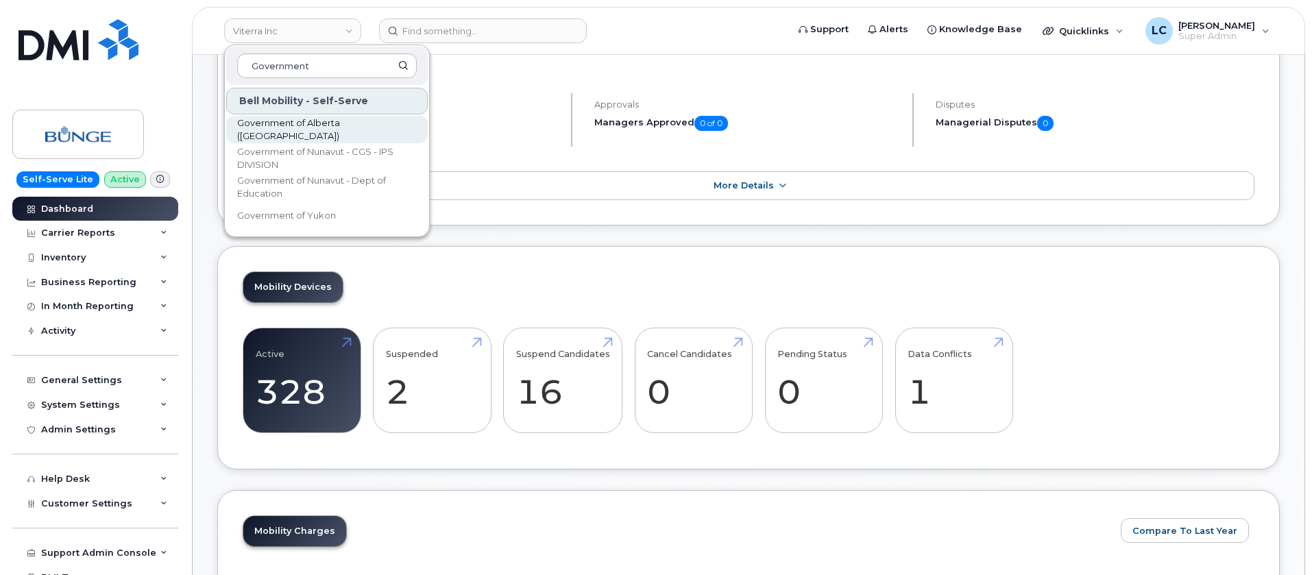
type input "Government"
click at [405, 123] on link "Government of Alberta ([GEOGRAPHIC_DATA])" at bounding box center [327, 129] width 202 height 27
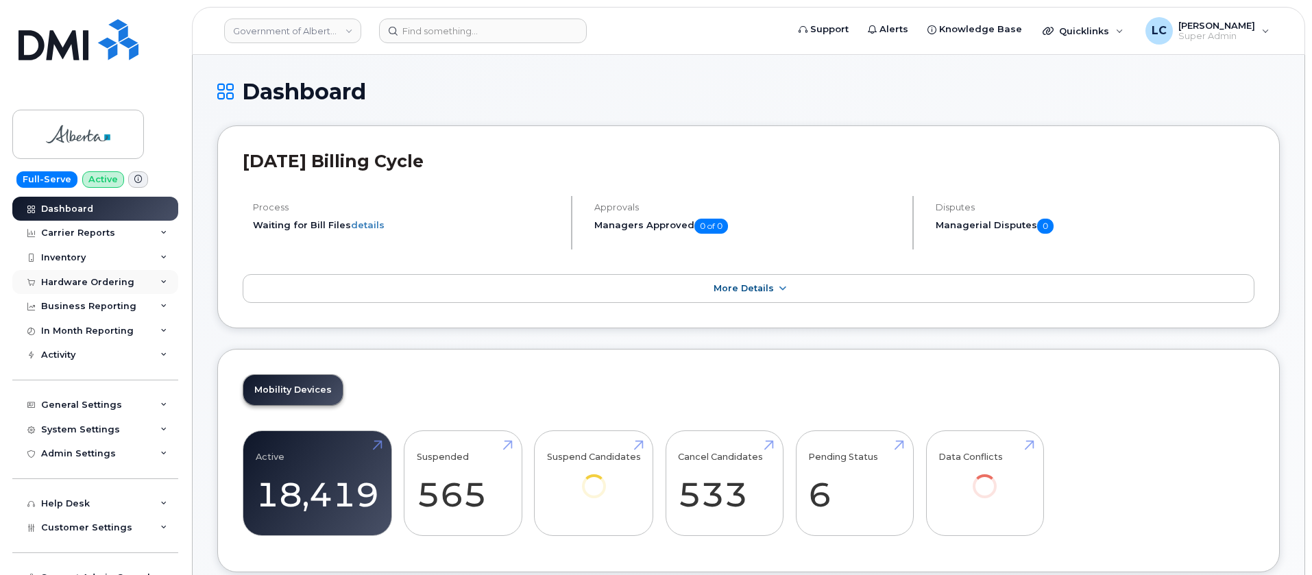
click at [132, 285] on div "Hardware Ordering" at bounding box center [95, 282] width 166 height 25
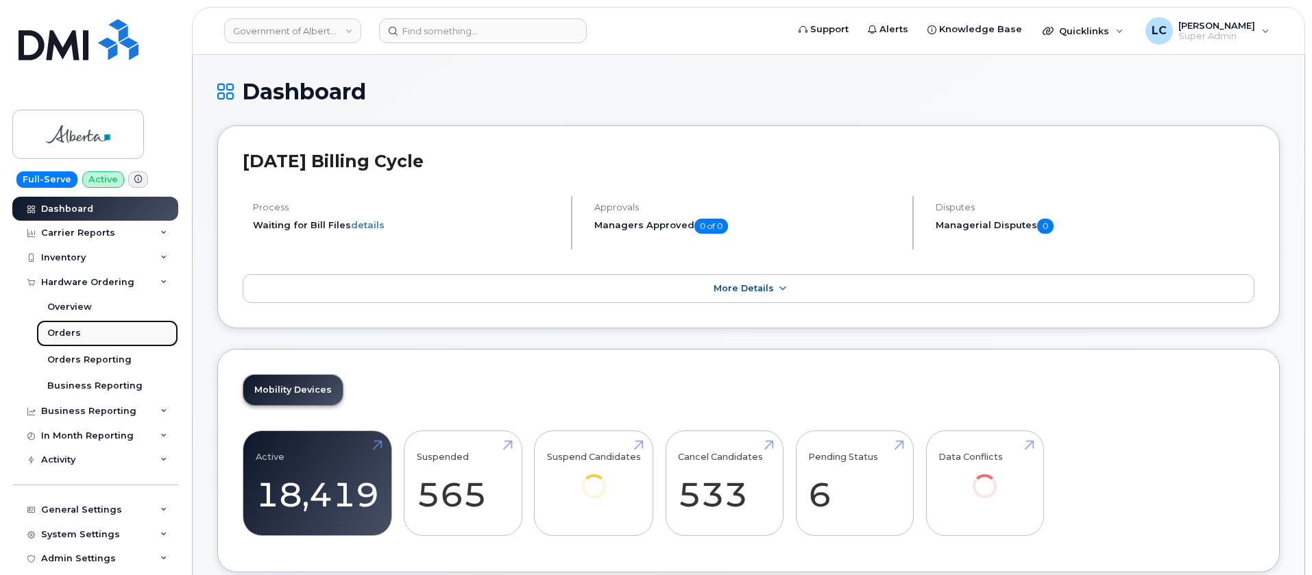
click at [82, 333] on link "Orders" at bounding box center [107, 333] width 142 height 26
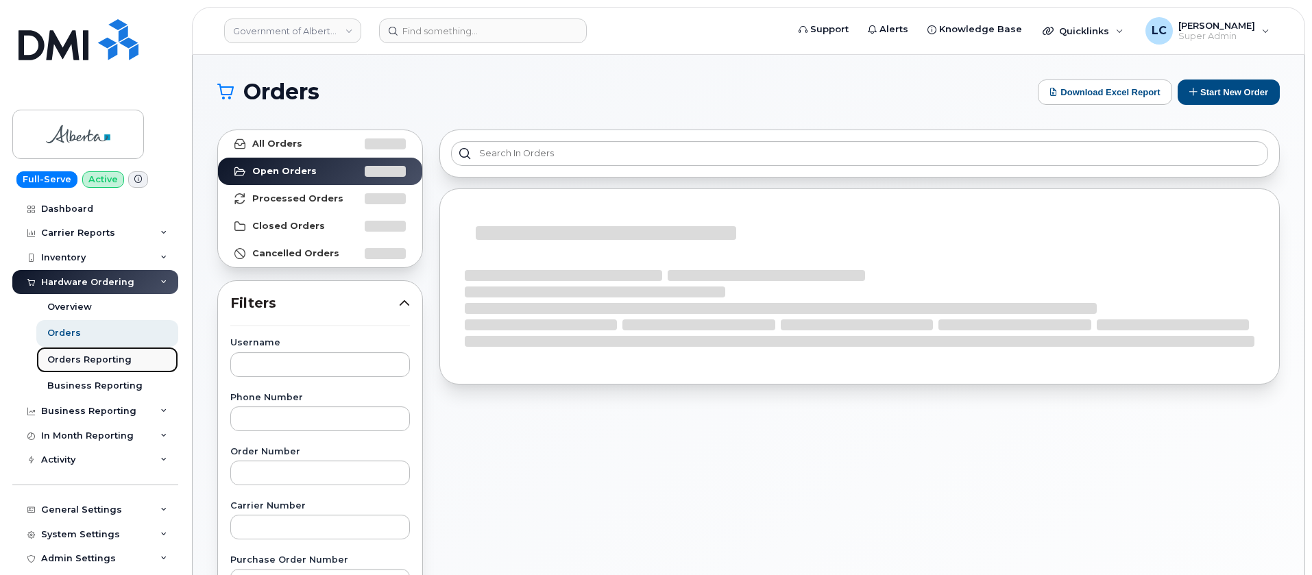
click at [122, 359] on div "Orders Reporting" at bounding box center [89, 360] width 84 height 12
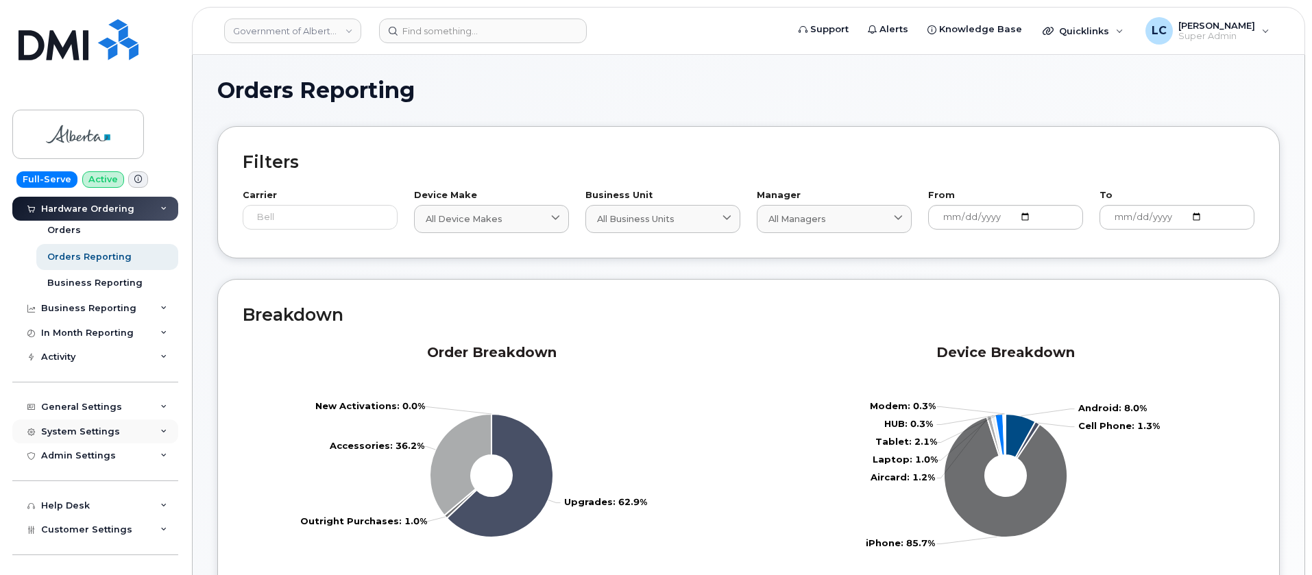
click at [93, 431] on div "System Settings" at bounding box center [80, 431] width 79 height 11
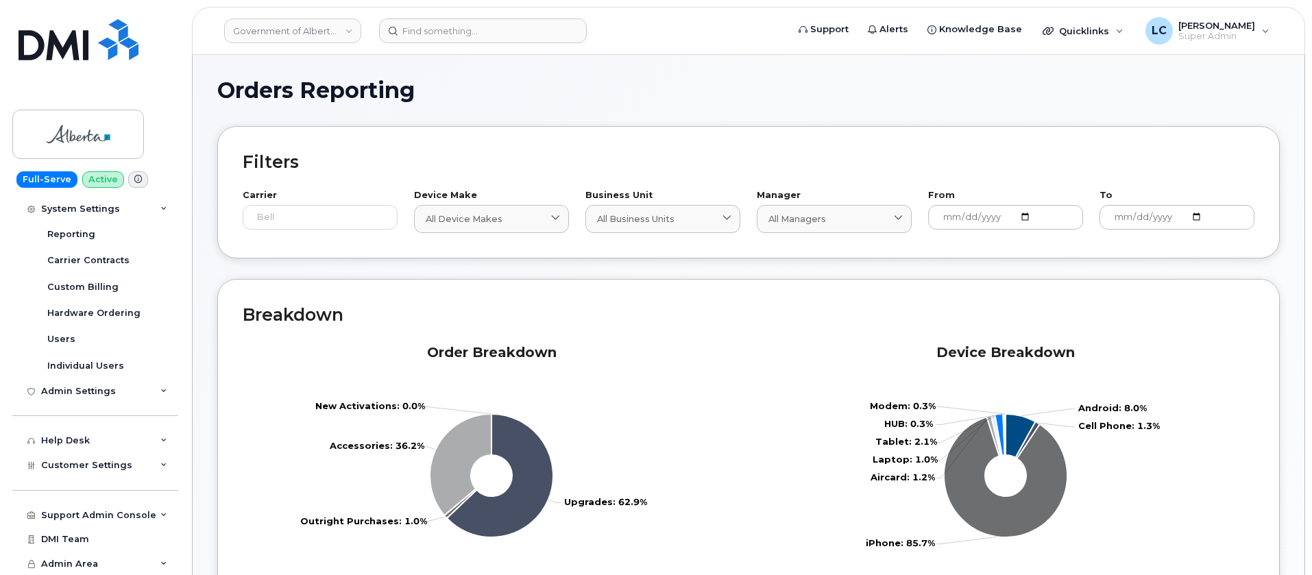
scroll to position [301, 0]
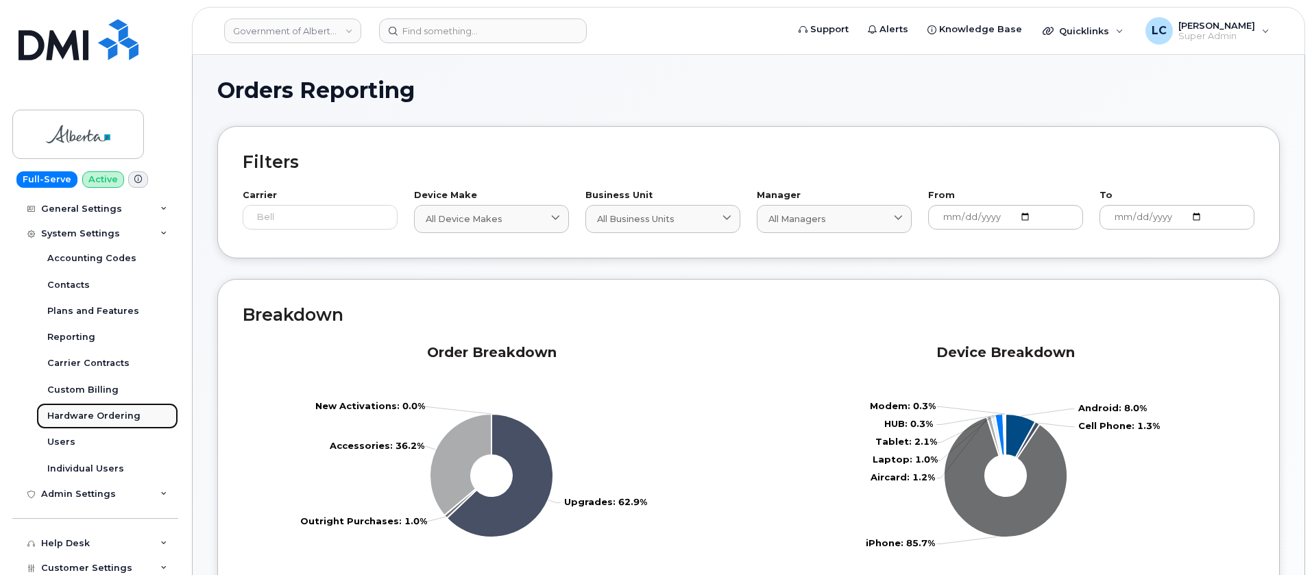
click at [101, 420] on div "Hardware Ordering" at bounding box center [93, 416] width 93 height 12
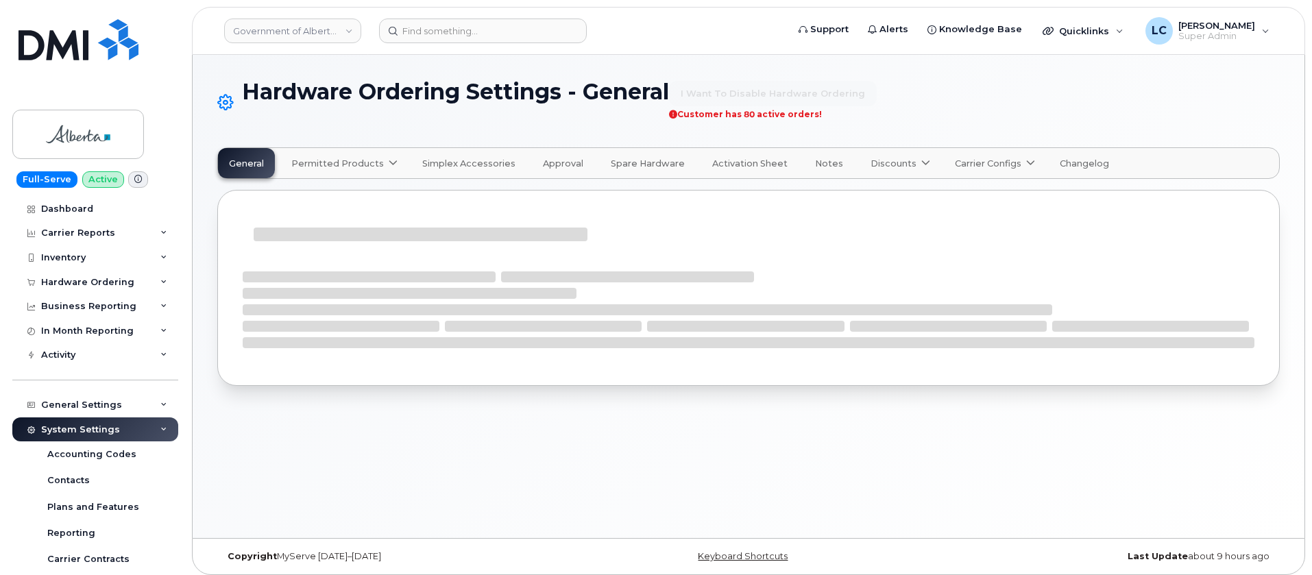
select select "admins"
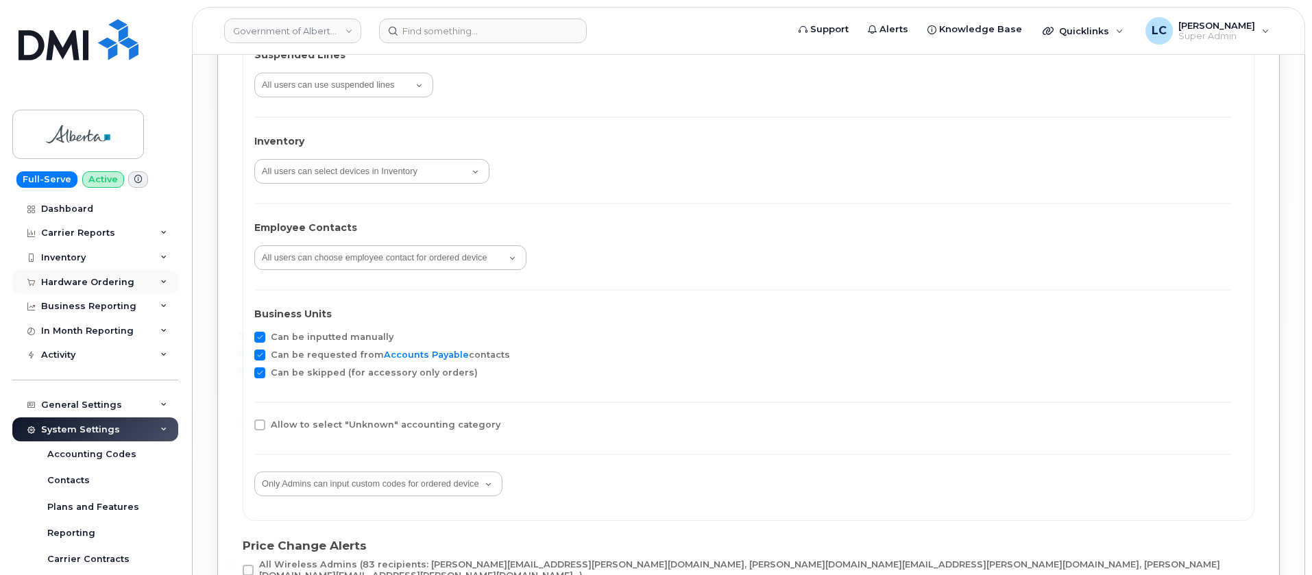
scroll to position [2160, 0]
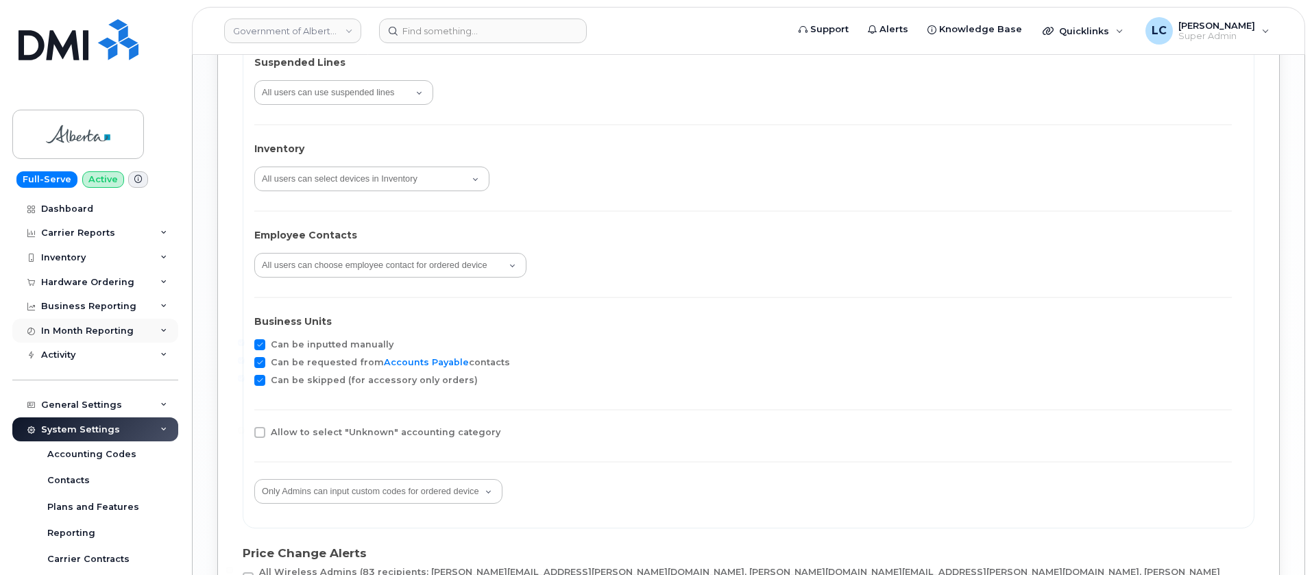
click at [121, 333] on div "In Month Reporting" at bounding box center [87, 331] width 93 height 11
